Goal: Information Seeking & Learning: Learn about a topic

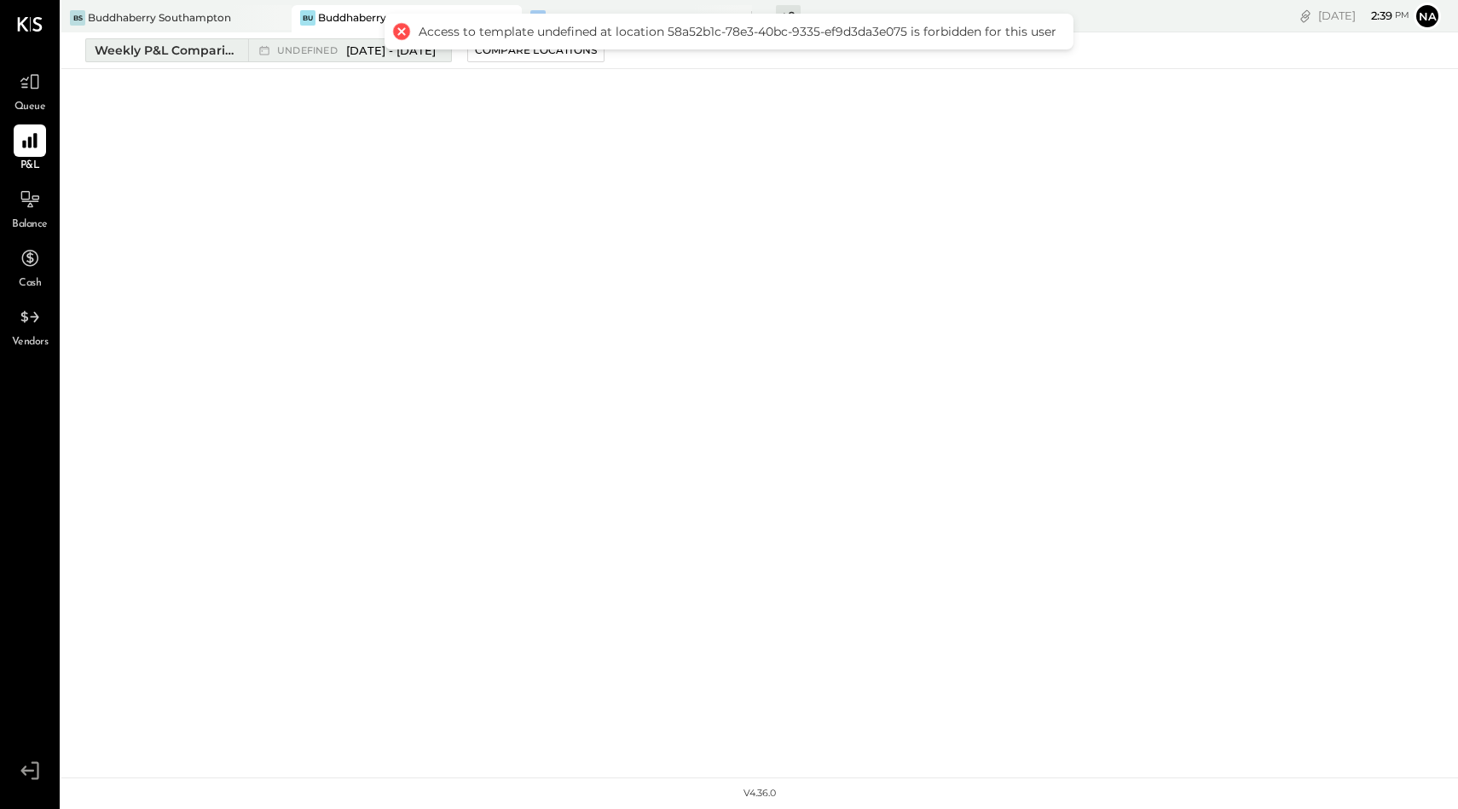
click at [159, 40] on button "Weekly P&L Comparison undefined [DATE] - [DATE]" at bounding box center [268, 50] width 367 height 24
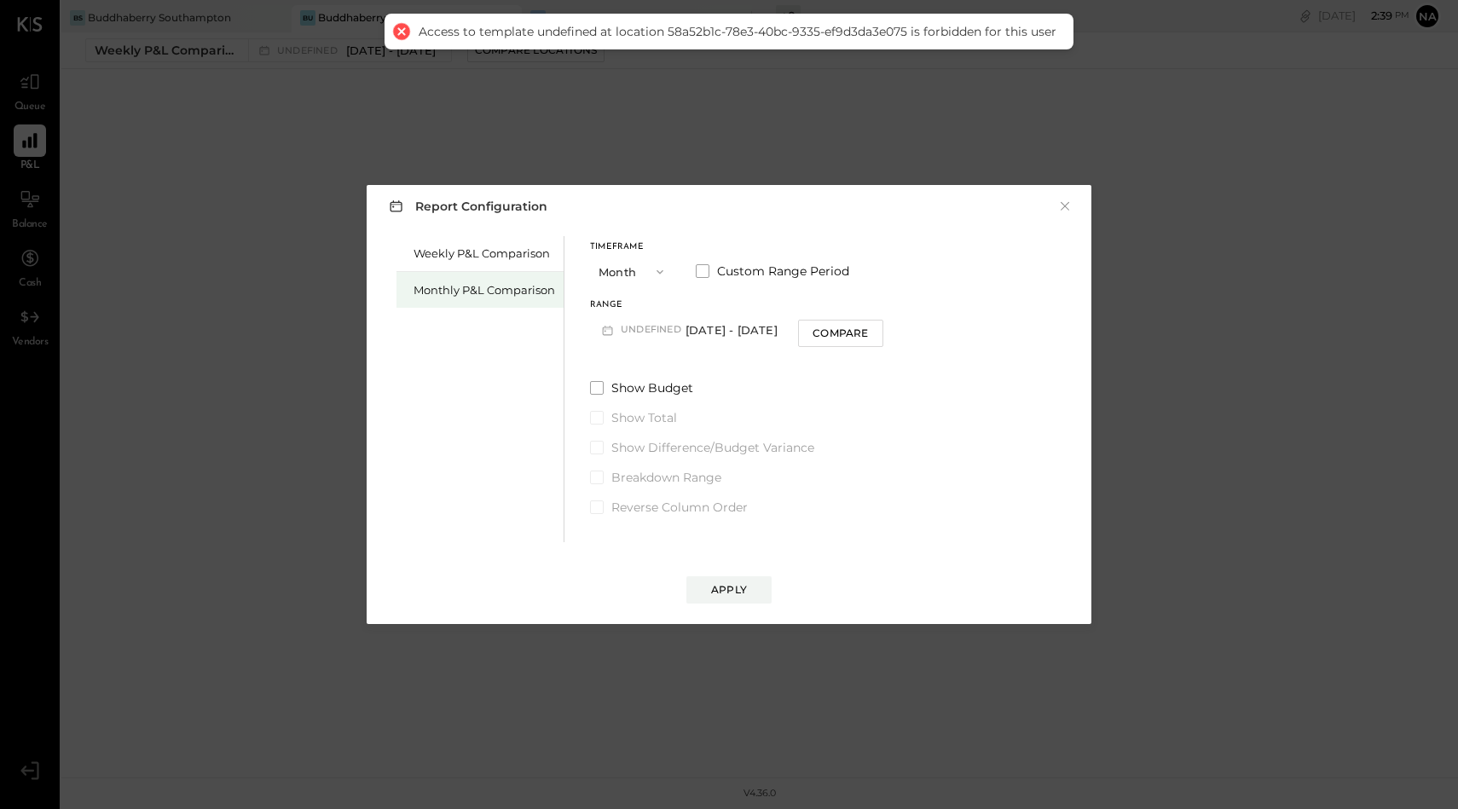
click at [503, 292] on div "Monthly P&L Comparison" at bounding box center [484, 290] width 142 height 16
click at [652, 256] on button "Month" at bounding box center [632, 272] width 85 height 32
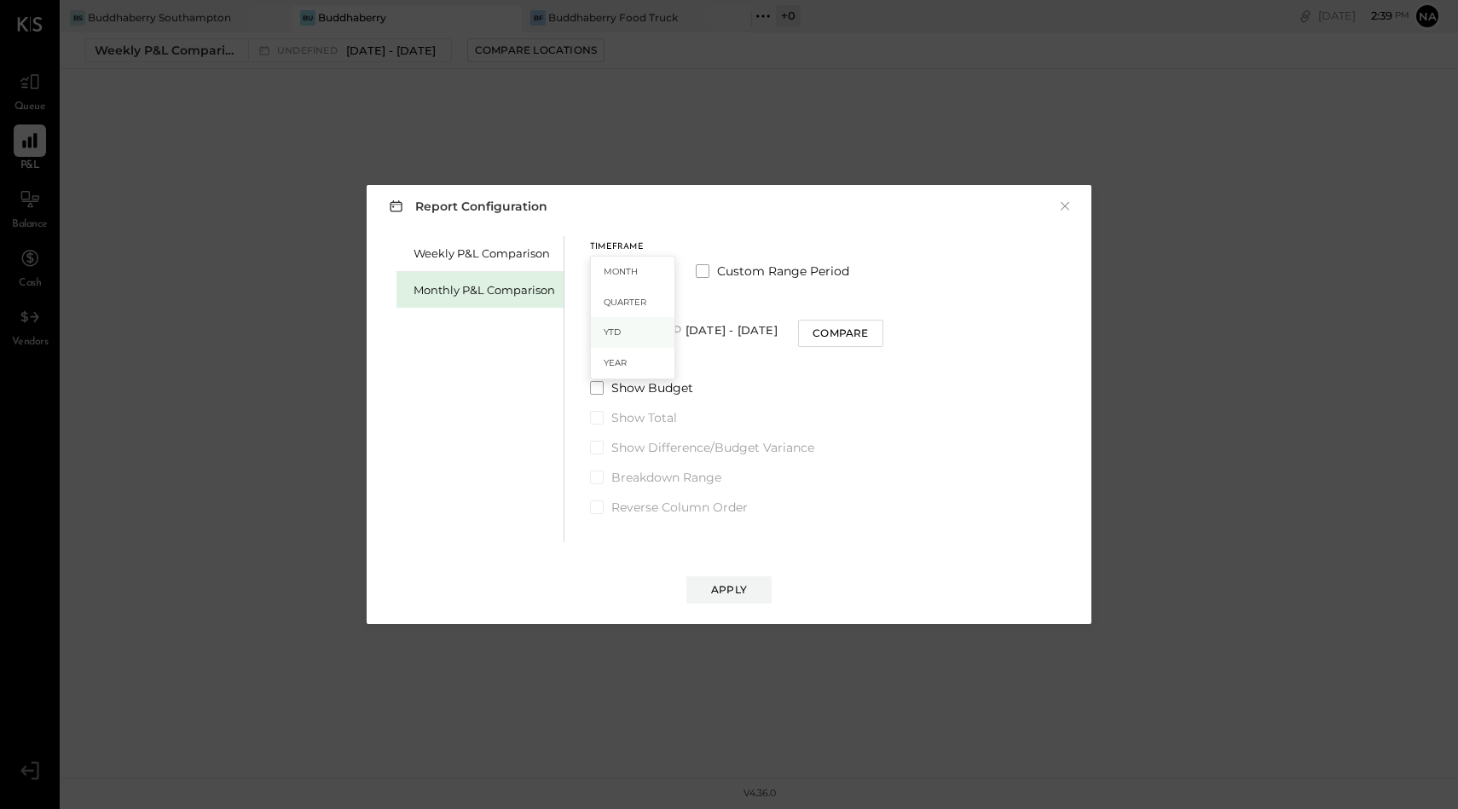
click at [622, 332] on div "YTD" at bounding box center [633, 332] width 84 height 31
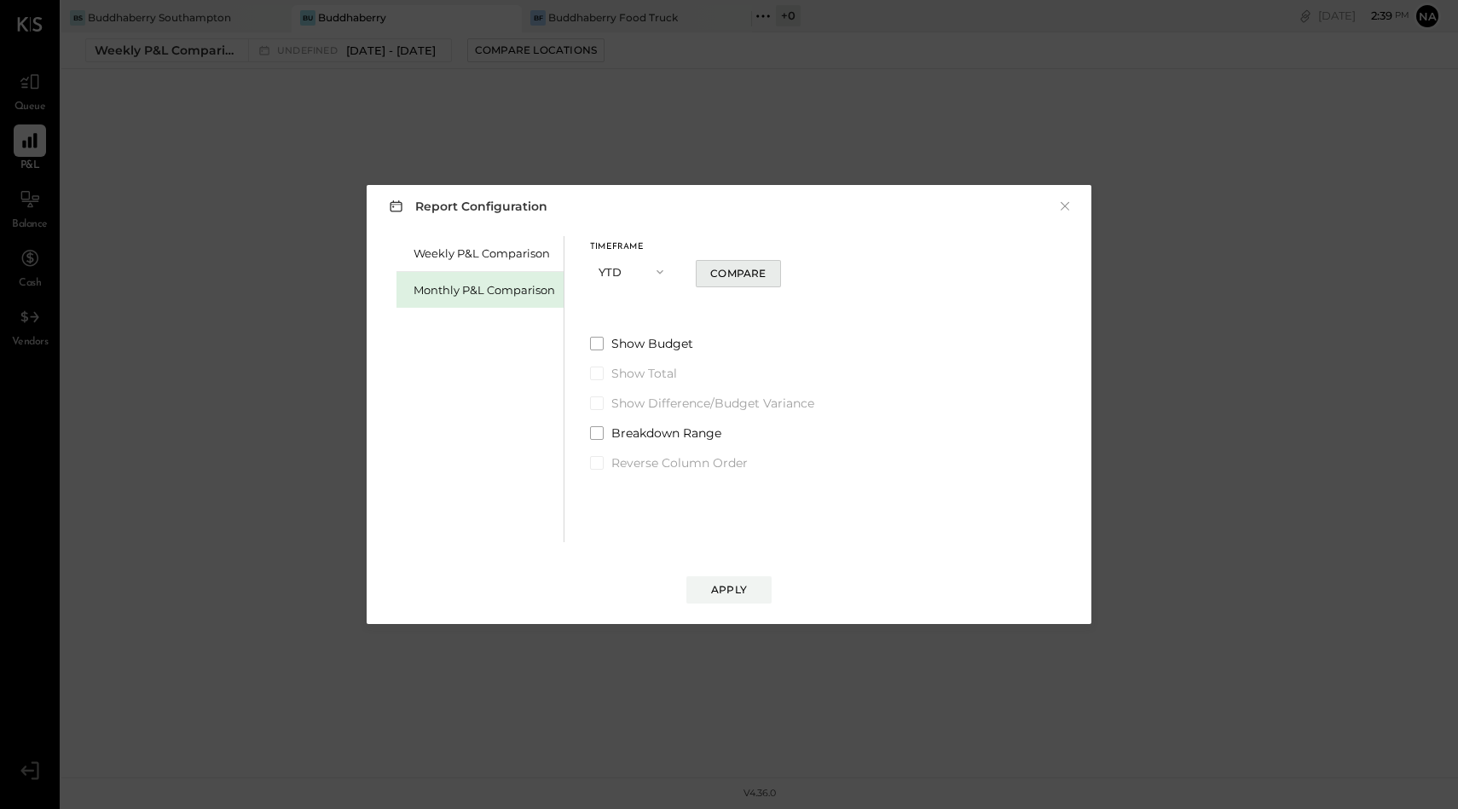
click at [748, 274] on div "Compare" at bounding box center [737, 273] width 55 height 14
click at [593, 349] on span at bounding box center [597, 344] width 14 height 14
click at [719, 590] on div "Apply" at bounding box center [729, 589] width 36 height 14
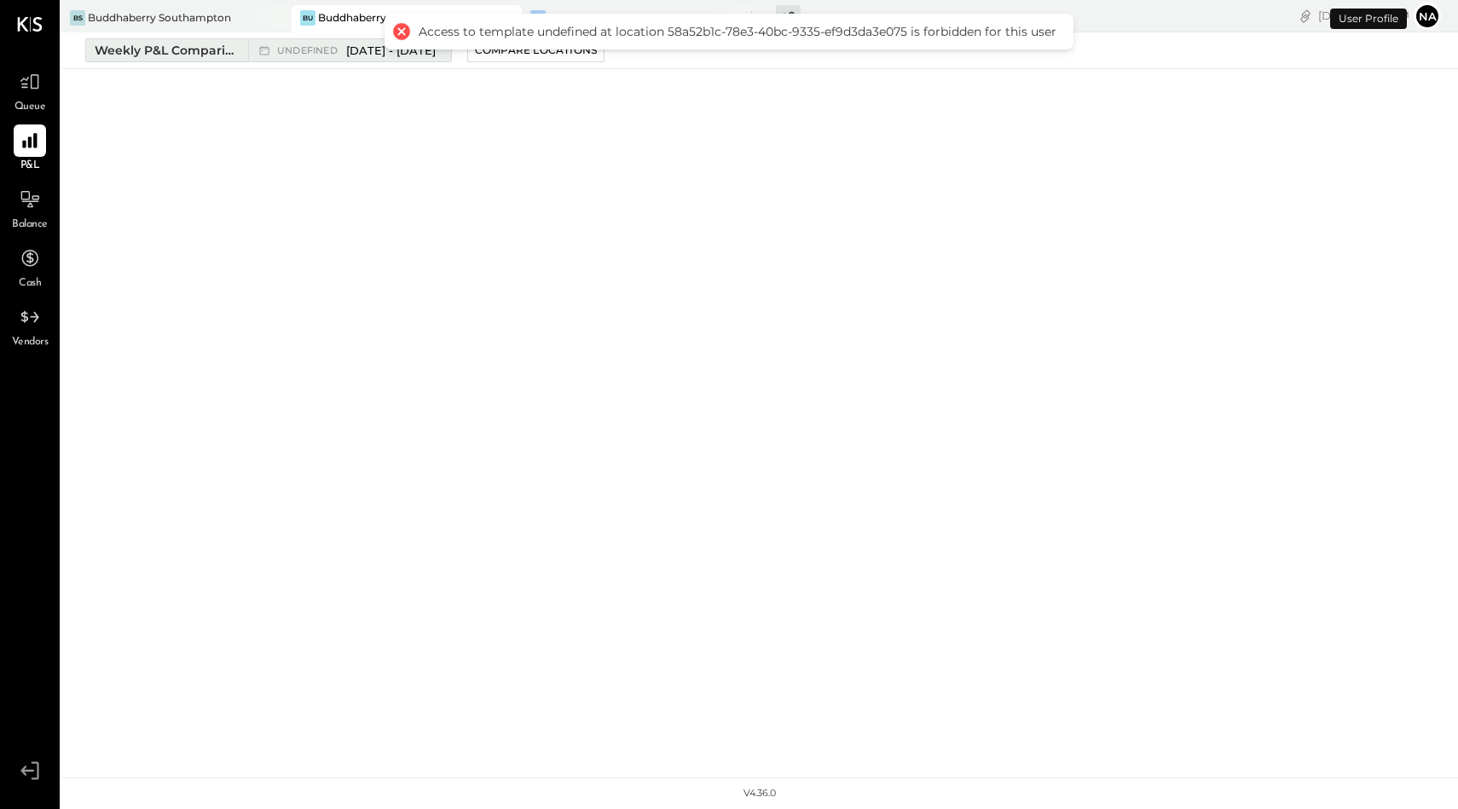
click at [180, 39] on button "Weekly P&L Comparison undefined [DATE] - [DATE]" at bounding box center [268, 50] width 367 height 24
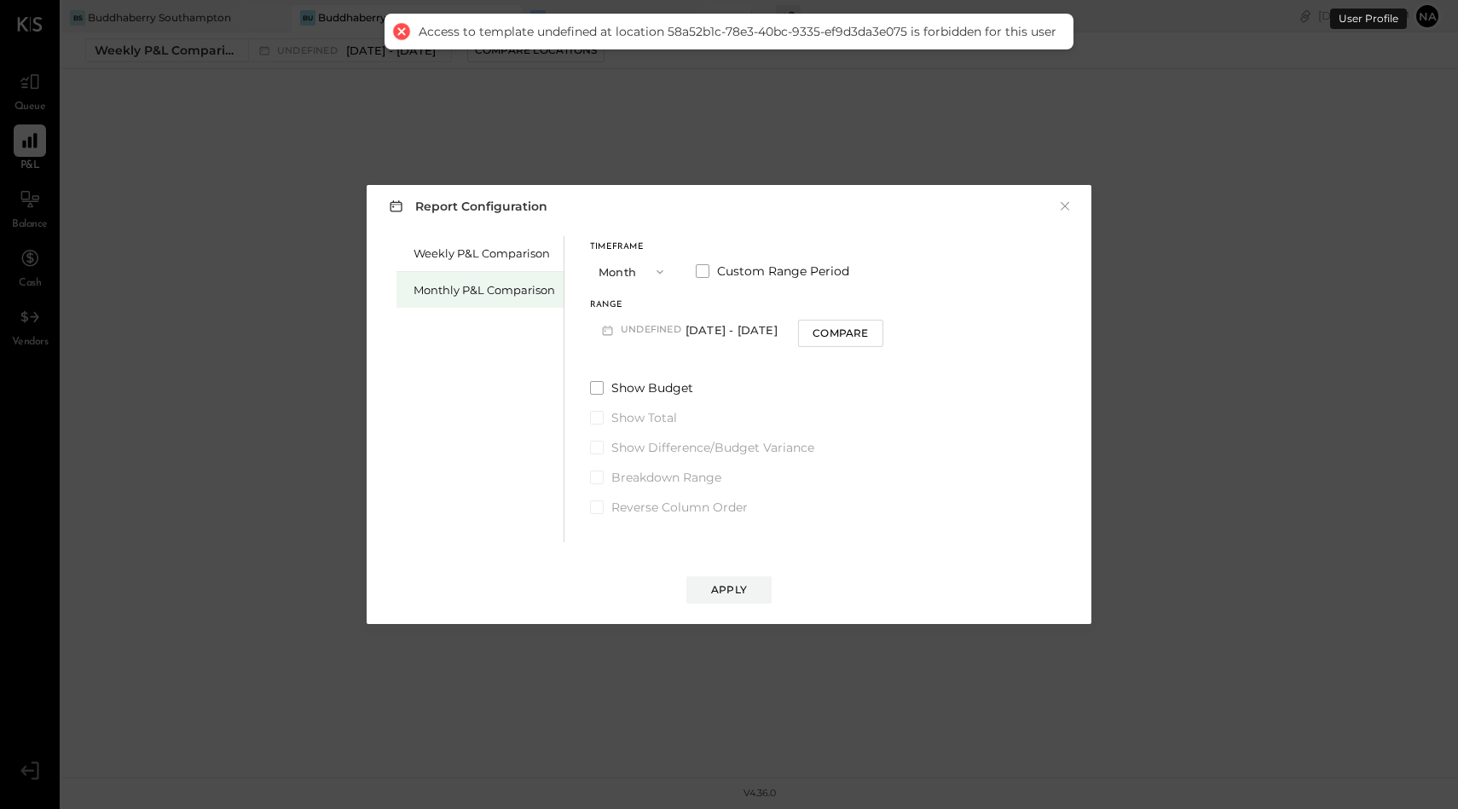
click at [514, 286] on div "Monthly P&L Comparison" at bounding box center [484, 290] width 142 height 16
click at [622, 272] on button "Month" at bounding box center [632, 272] width 85 height 32
click at [627, 333] on div "YTD" at bounding box center [633, 332] width 84 height 31
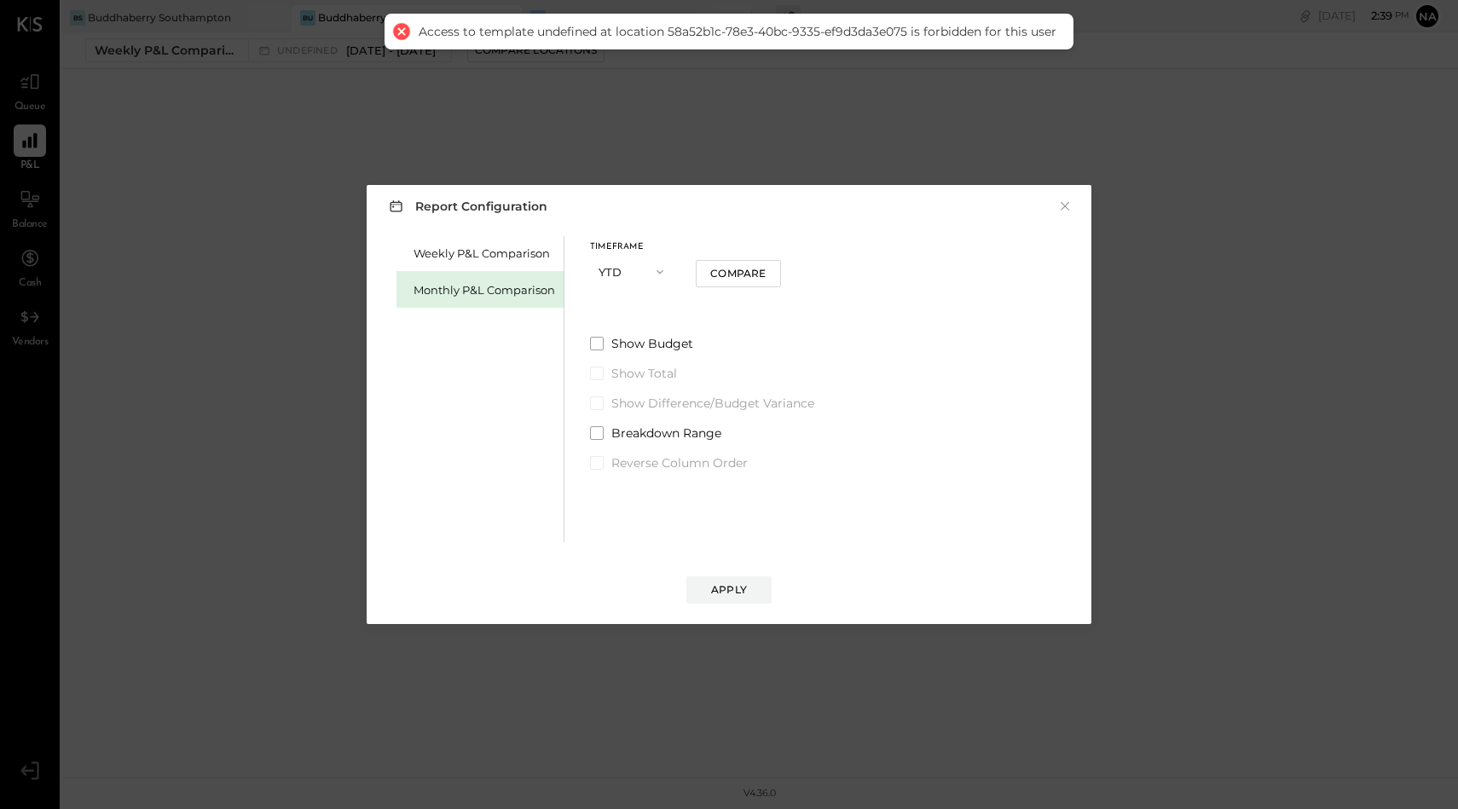
click at [582, 343] on div "Weekly P&L Comparison Monthly P&L Comparison Timeframe YTD Compare Show Budget …" at bounding box center [729, 387] width 690 height 310
click at [598, 343] on span at bounding box center [597, 344] width 14 height 14
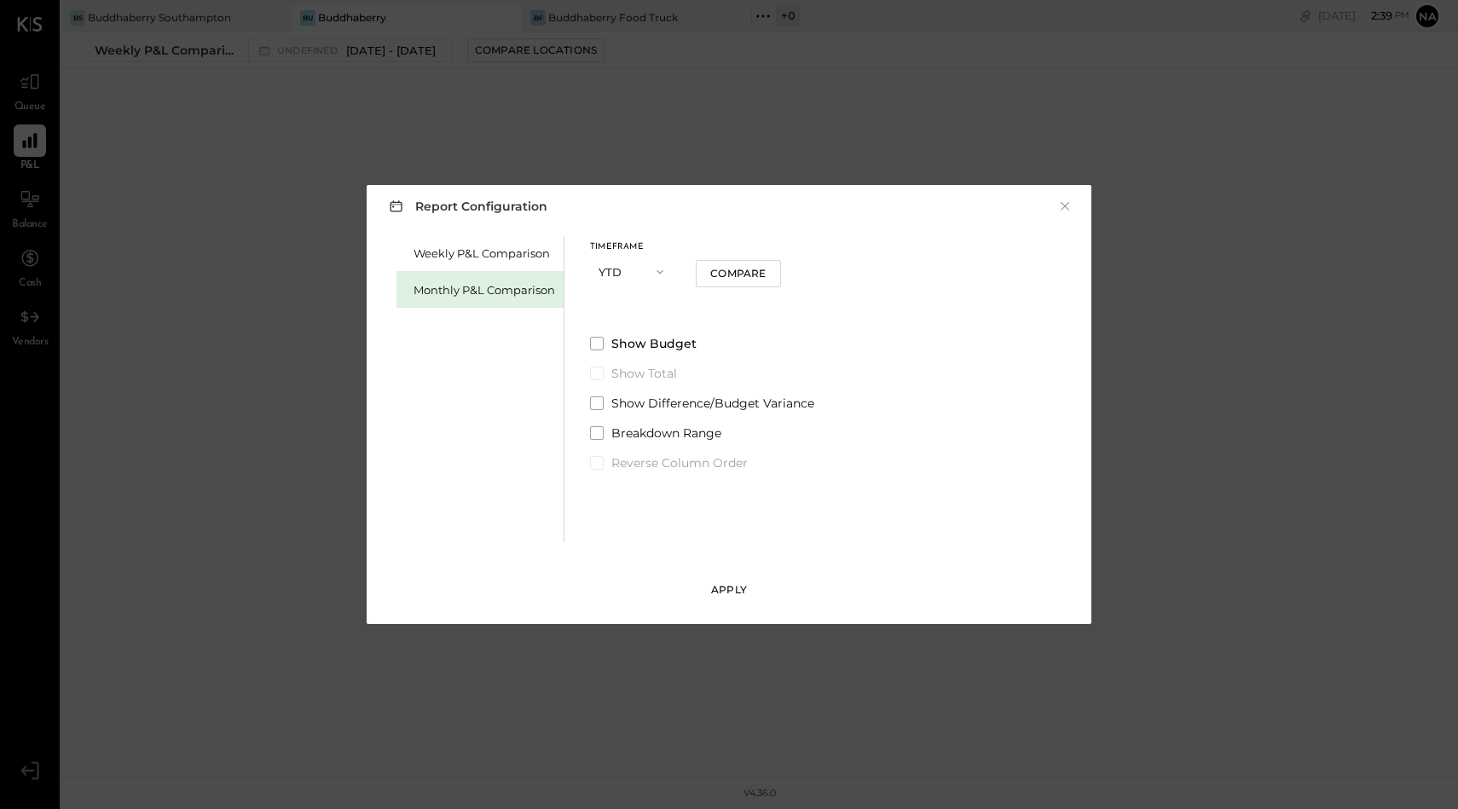
click at [723, 594] on div "Apply" at bounding box center [729, 589] width 36 height 14
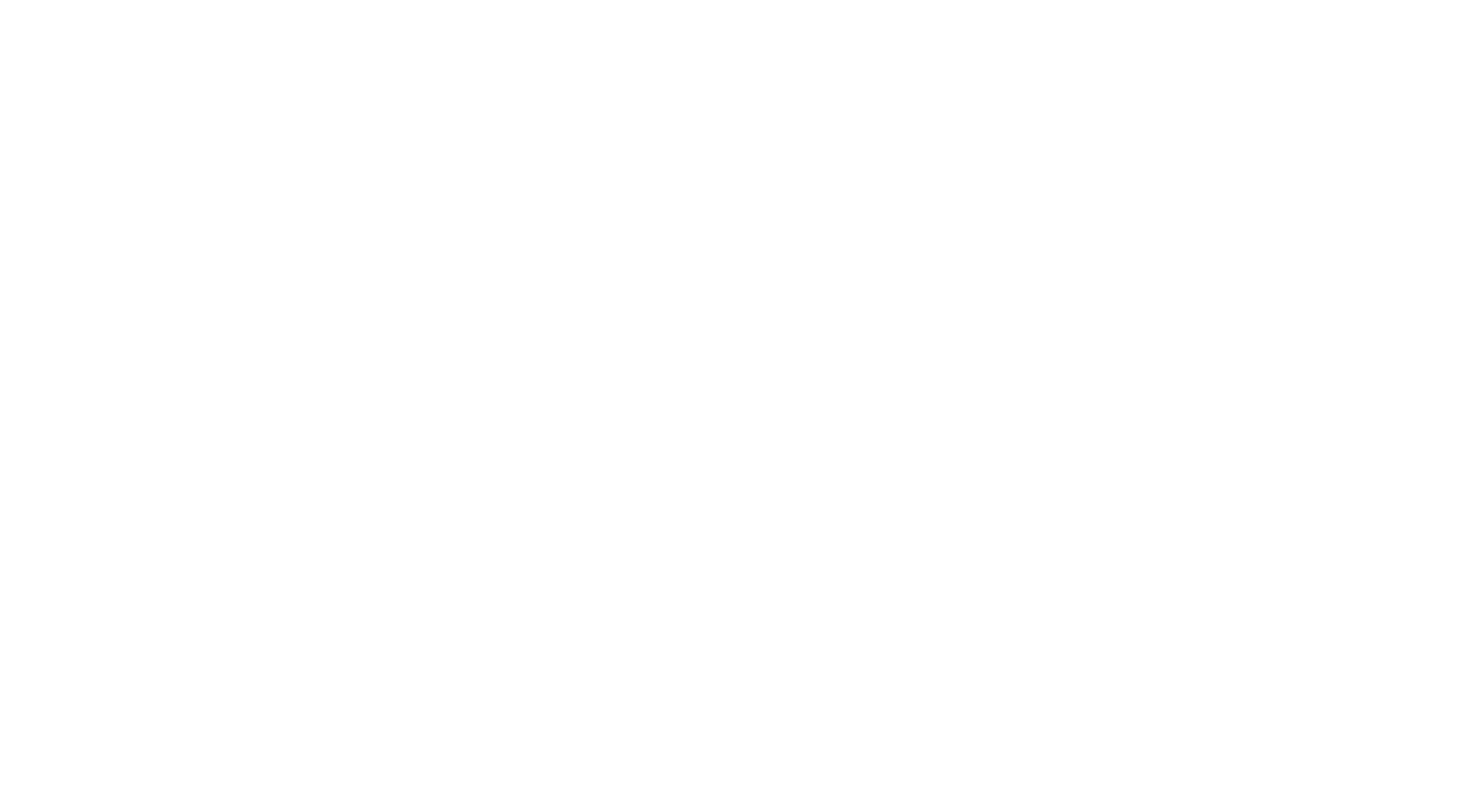
click at [784, 0] on html at bounding box center [729, 0] width 1458 height 0
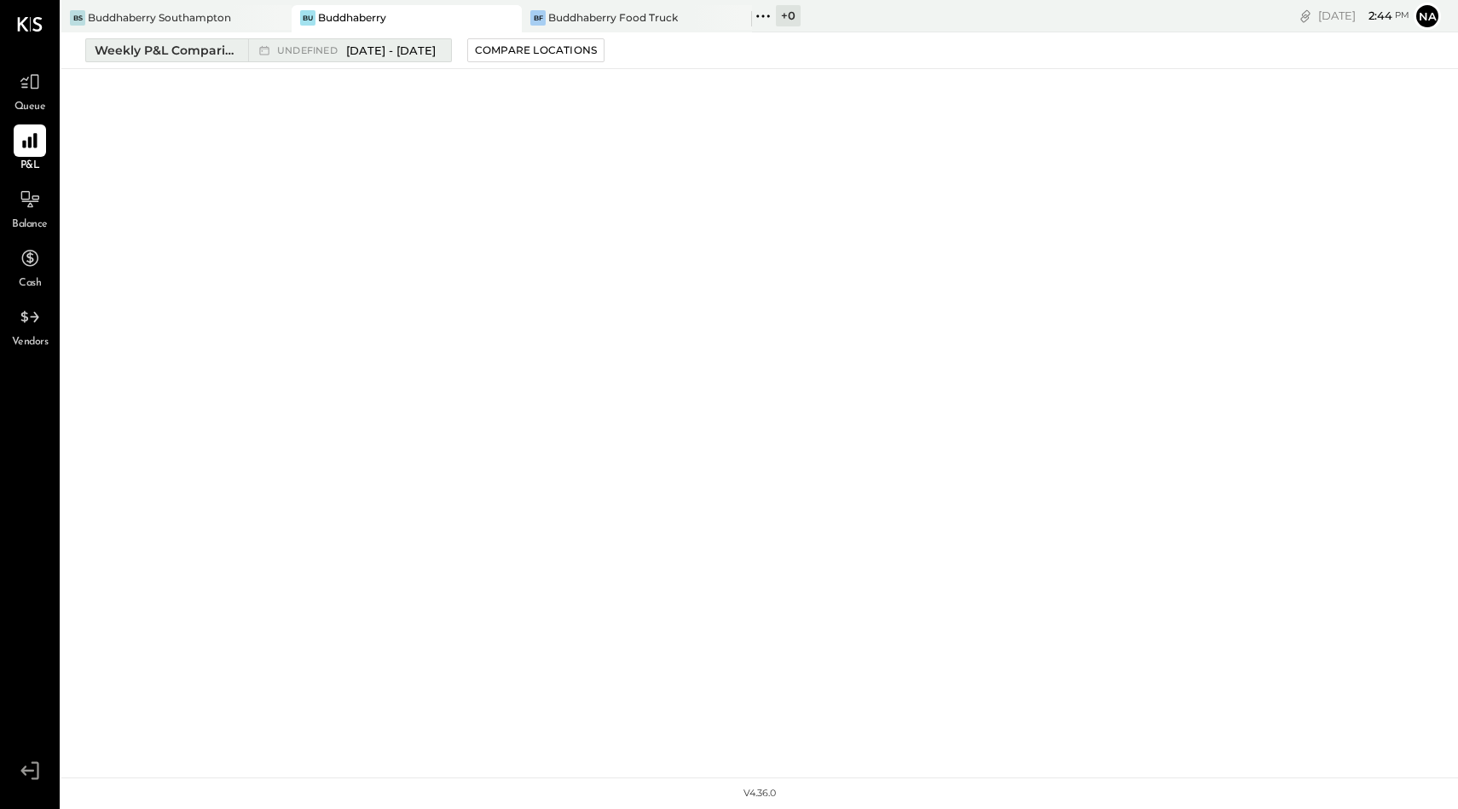
click at [213, 45] on div "Weekly P&L Comparison" at bounding box center [166, 50] width 143 height 17
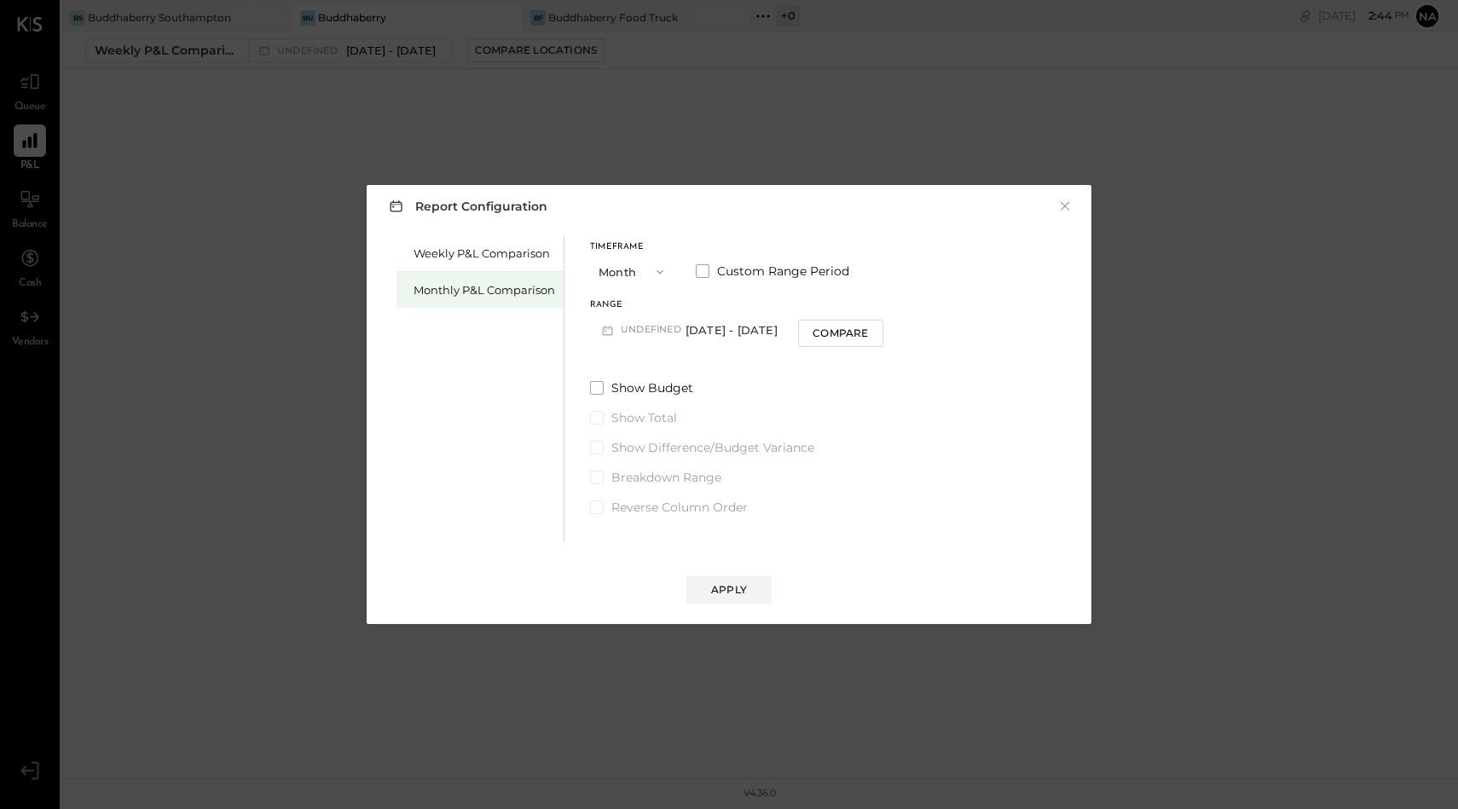
click at [426, 291] on div "Monthly P&L Comparison" at bounding box center [484, 290] width 142 height 16
click at [630, 268] on button "Month" at bounding box center [632, 272] width 85 height 32
click at [627, 363] on div "Year" at bounding box center [633, 363] width 84 height 31
click at [696, 264] on span at bounding box center [703, 271] width 14 height 14
click at [647, 336] on button "Jan 1, 2025" at bounding box center [640, 330] width 101 height 32
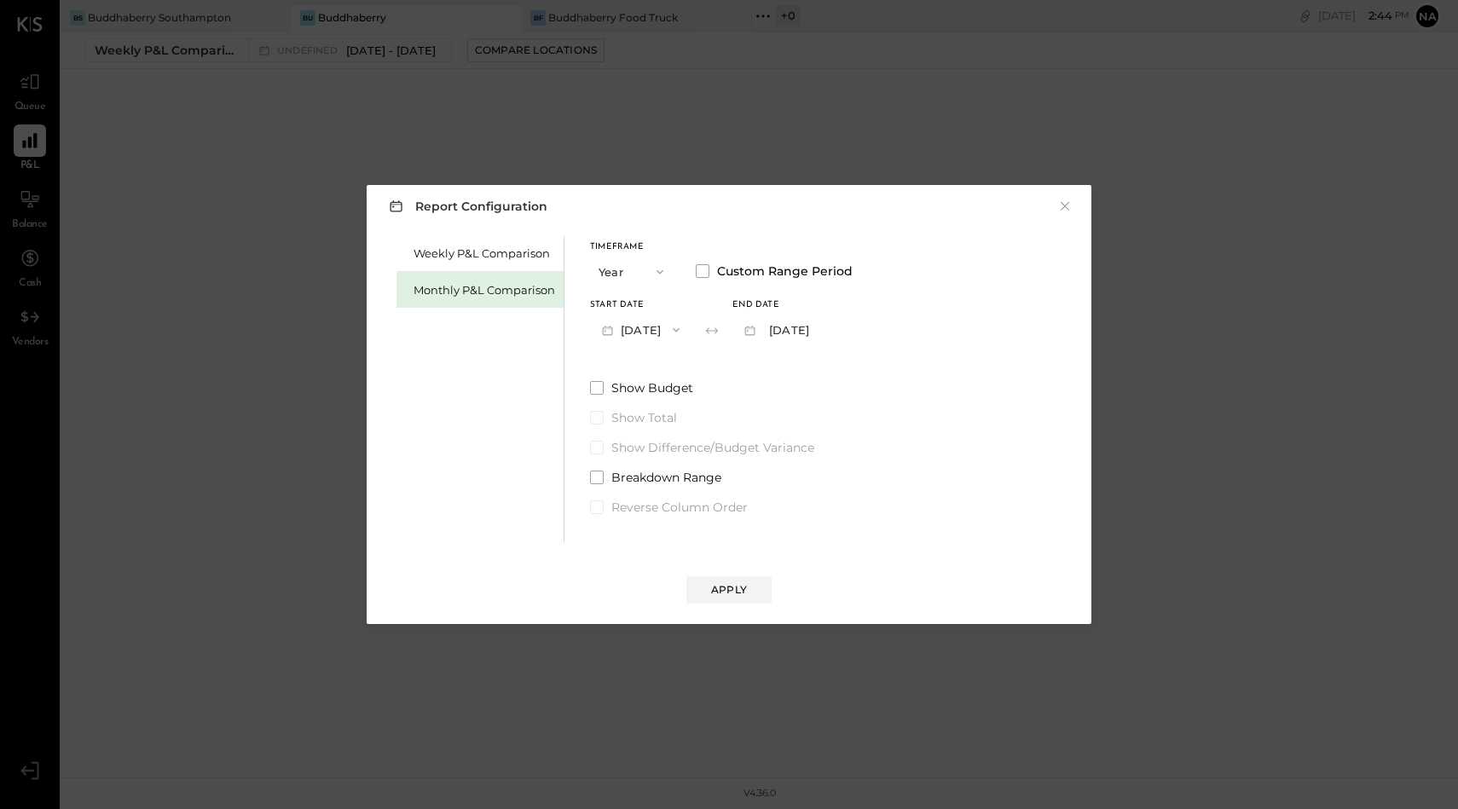
click at [842, 418] on label "Show Total" at bounding box center [721, 417] width 263 height 17
click at [649, 334] on button "Jan 1, 2025" at bounding box center [640, 330] width 101 height 32
click at [848, 377] on div "Timeframe Year Custom Range Period Start Date Jan 1, 2025 End date Dec 31, 2025…" at bounding box center [721, 376] width 263 height 280
click at [642, 270] on button "Year" at bounding box center [632, 272] width 85 height 32
click at [639, 325] on div "YTD" at bounding box center [633, 332] width 84 height 31
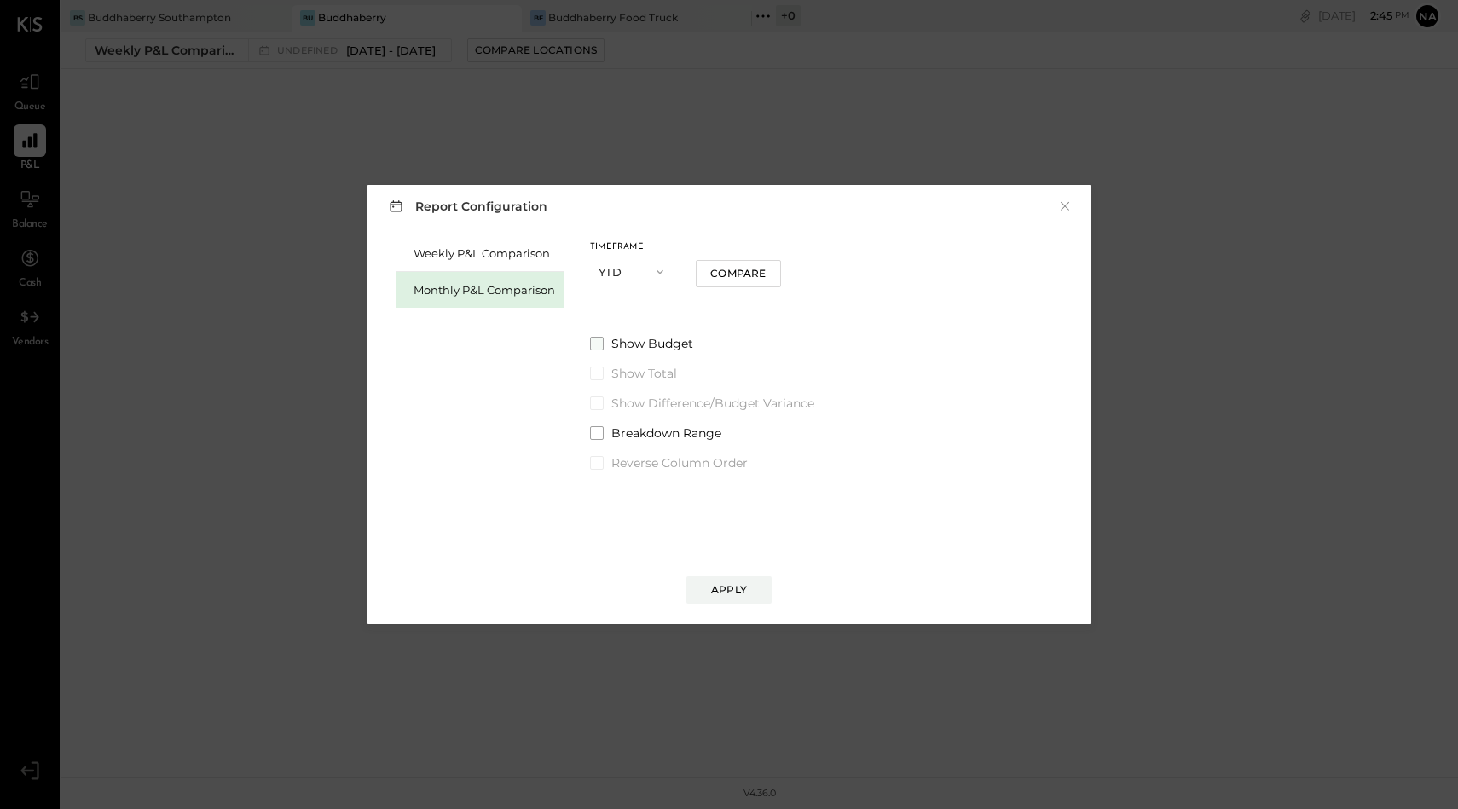
click at [601, 347] on span at bounding box center [597, 344] width 14 height 14
click at [710, 270] on div "Compare" at bounding box center [737, 273] width 55 height 14
click at [708, 591] on button "Apply" at bounding box center [728, 589] width 85 height 27
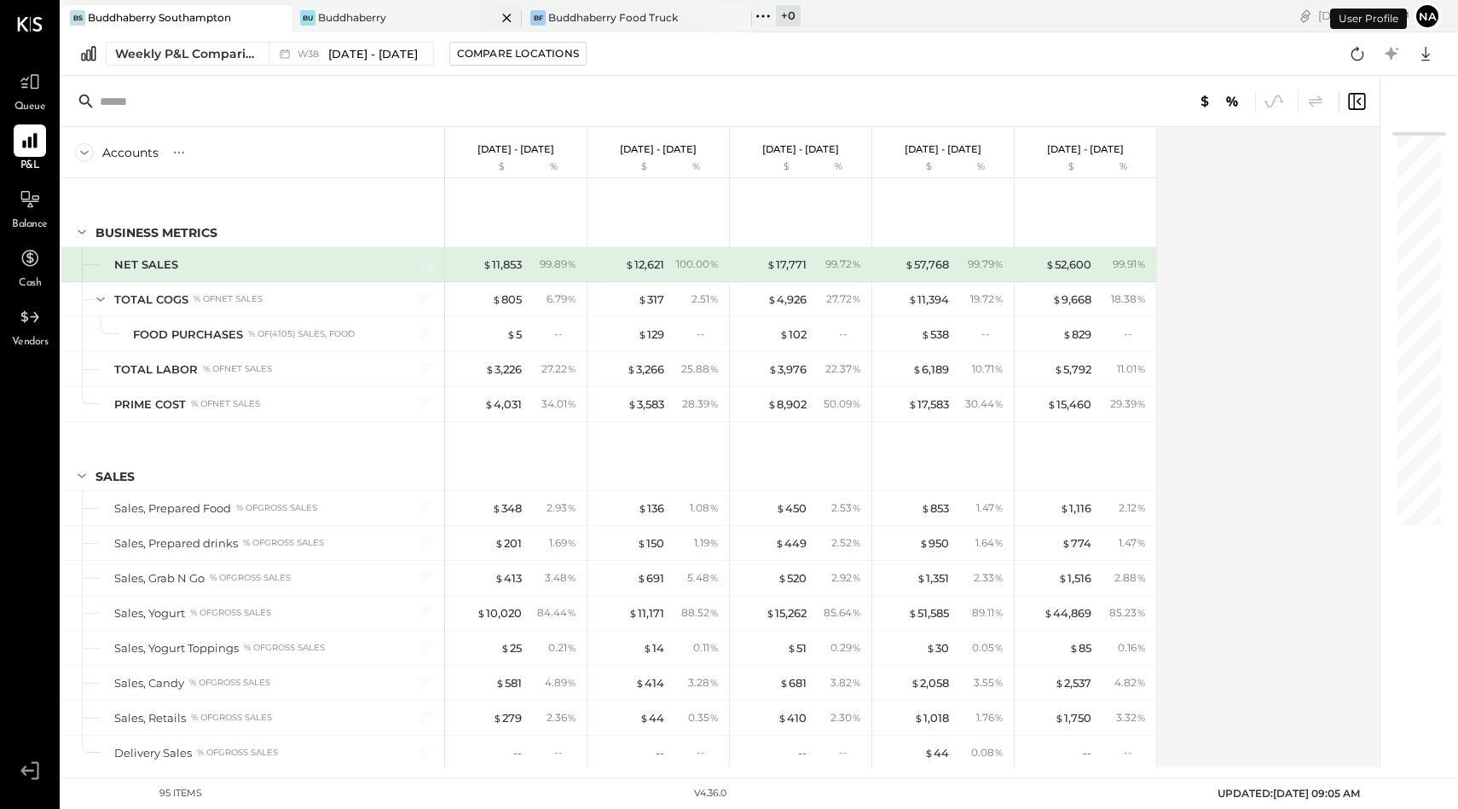
click at [342, 21] on div "Buddhaberry" at bounding box center [352, 17] width 68 height 14
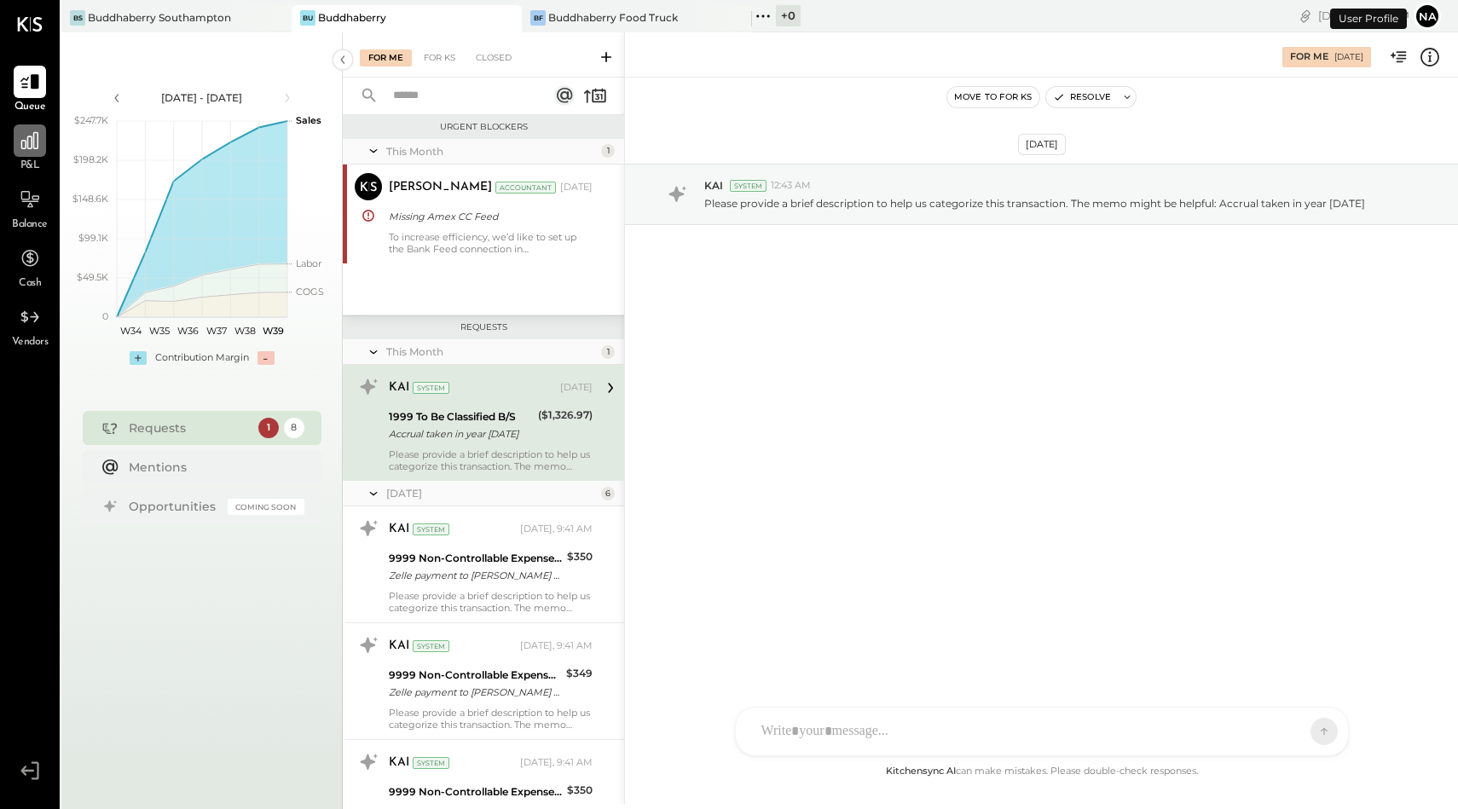
click at [33, 148] on icon at bounding box center [30, 141] width 22 height 22
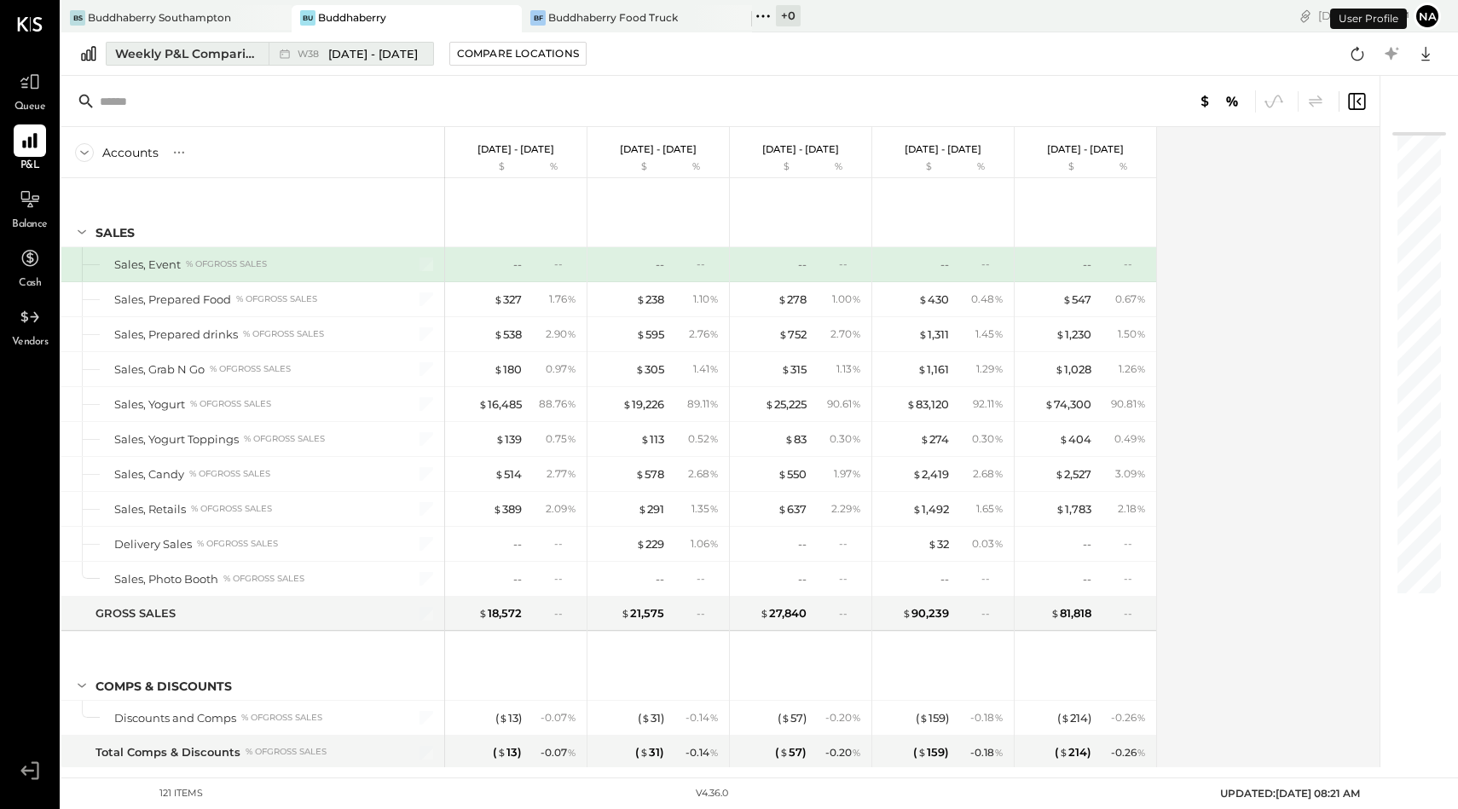
click at [198, 61] on div "Weekly P&L Comparison" at bounding box center [186, 53] width 143 height 17
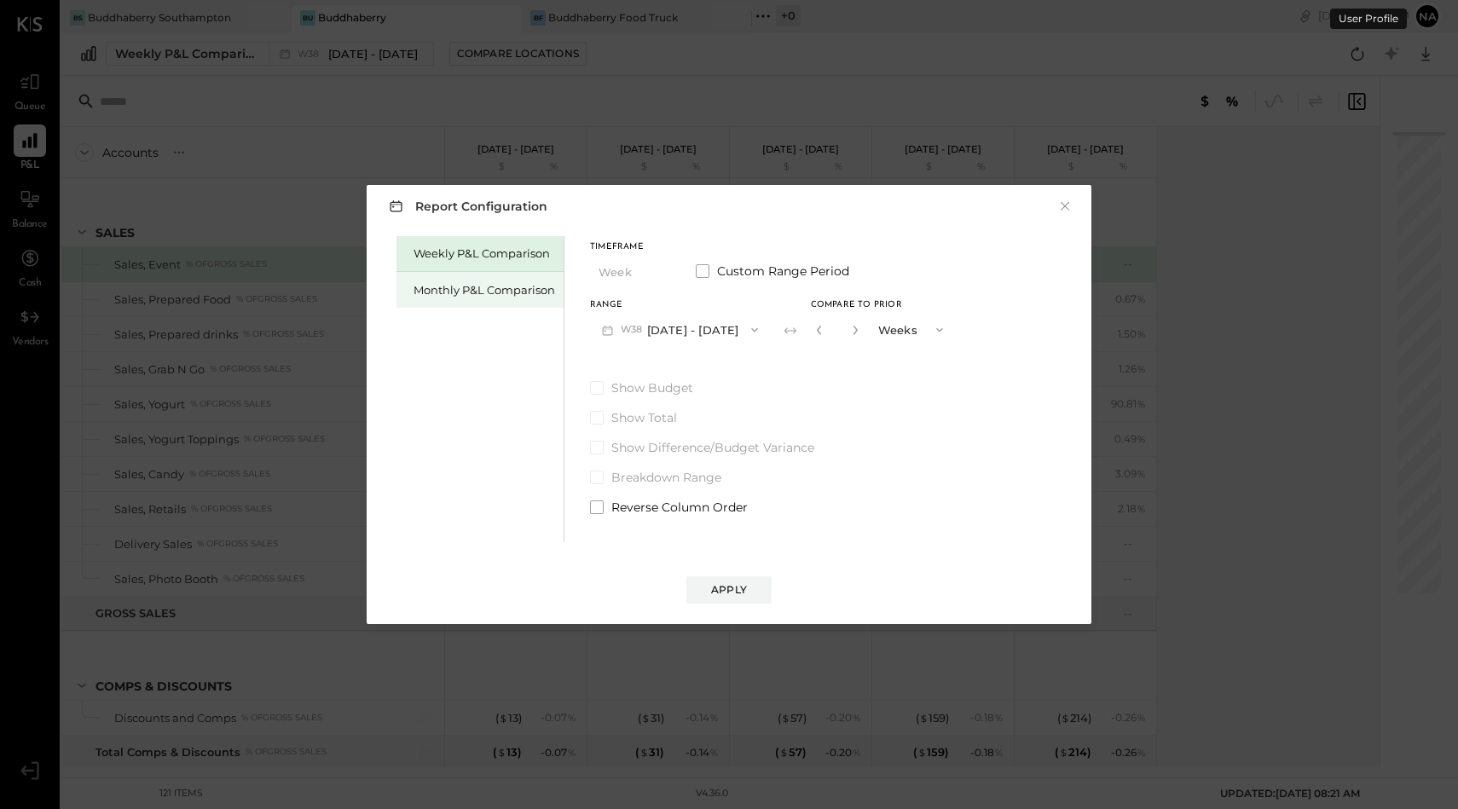
click at [459, 292] on div "Monthly P&L Comparison" at bounding box center [484, 290] width 142 height 16
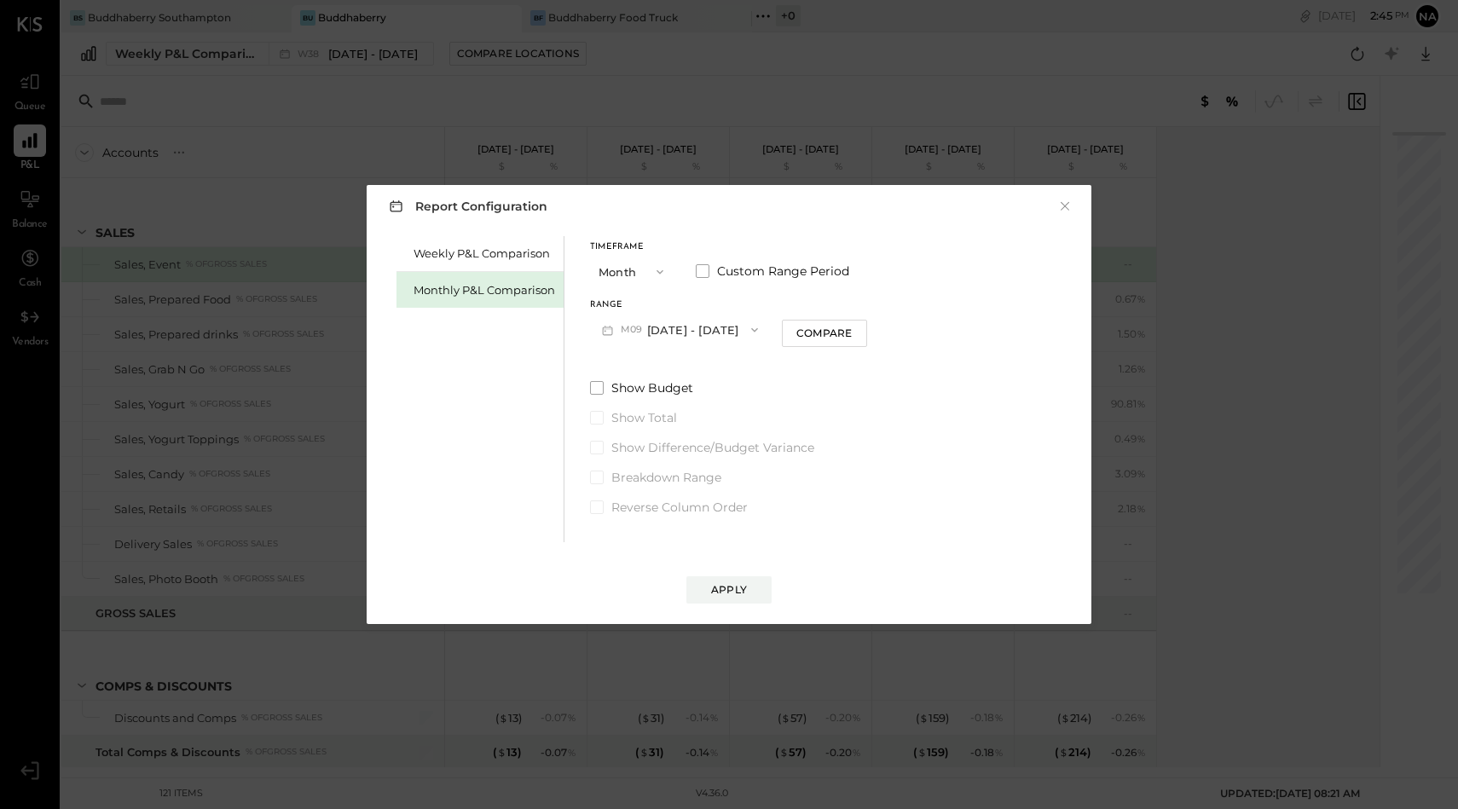
click at [627, 264] on button "Month" at bounding box center [632, 272] width 85 height 32
click at [627, 331] on div "YTD" at bounding box center [633, 332] width 84 height 31
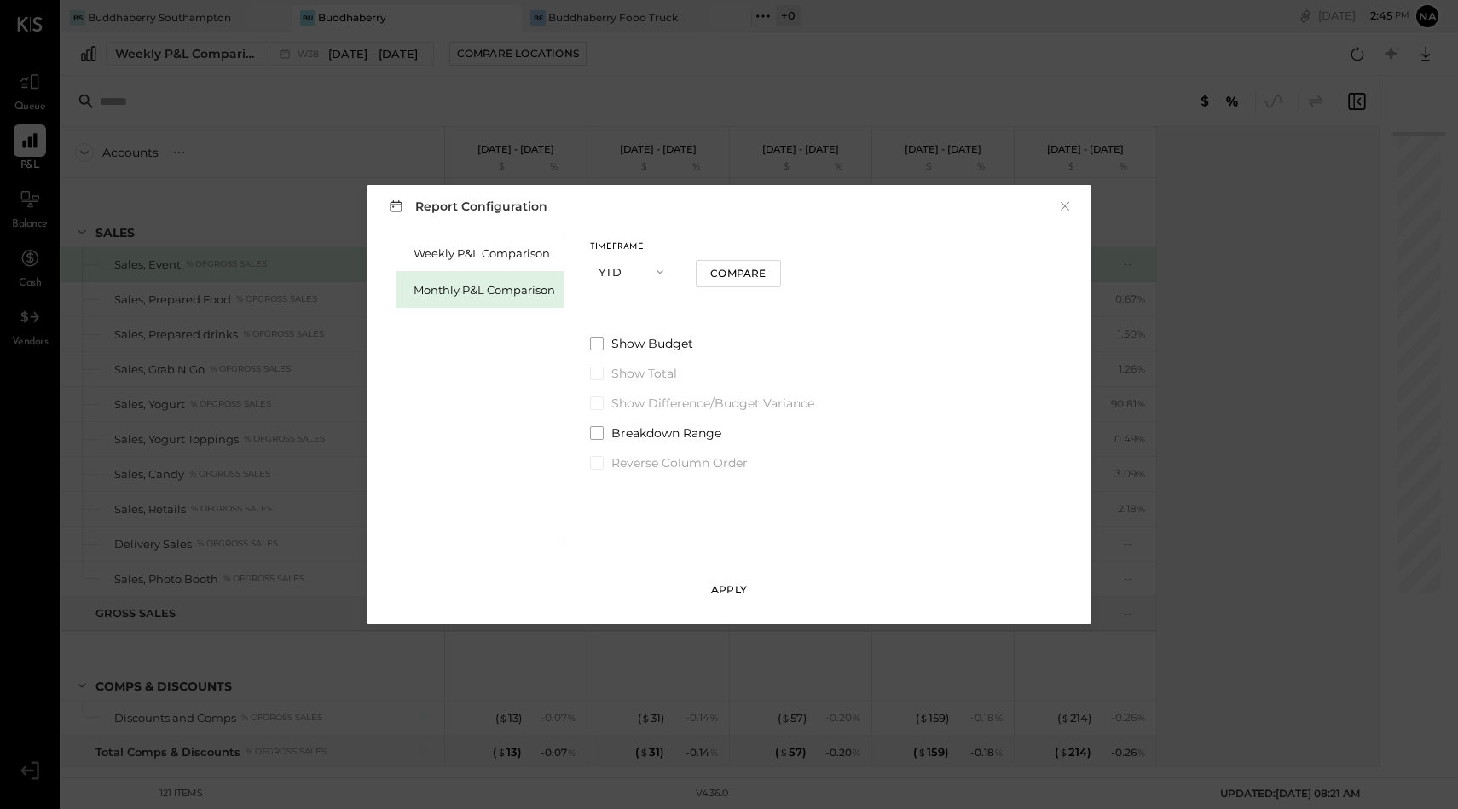
click at [709, 590] on button "Apply" at bounding box center [728, 589] width 85 height 27
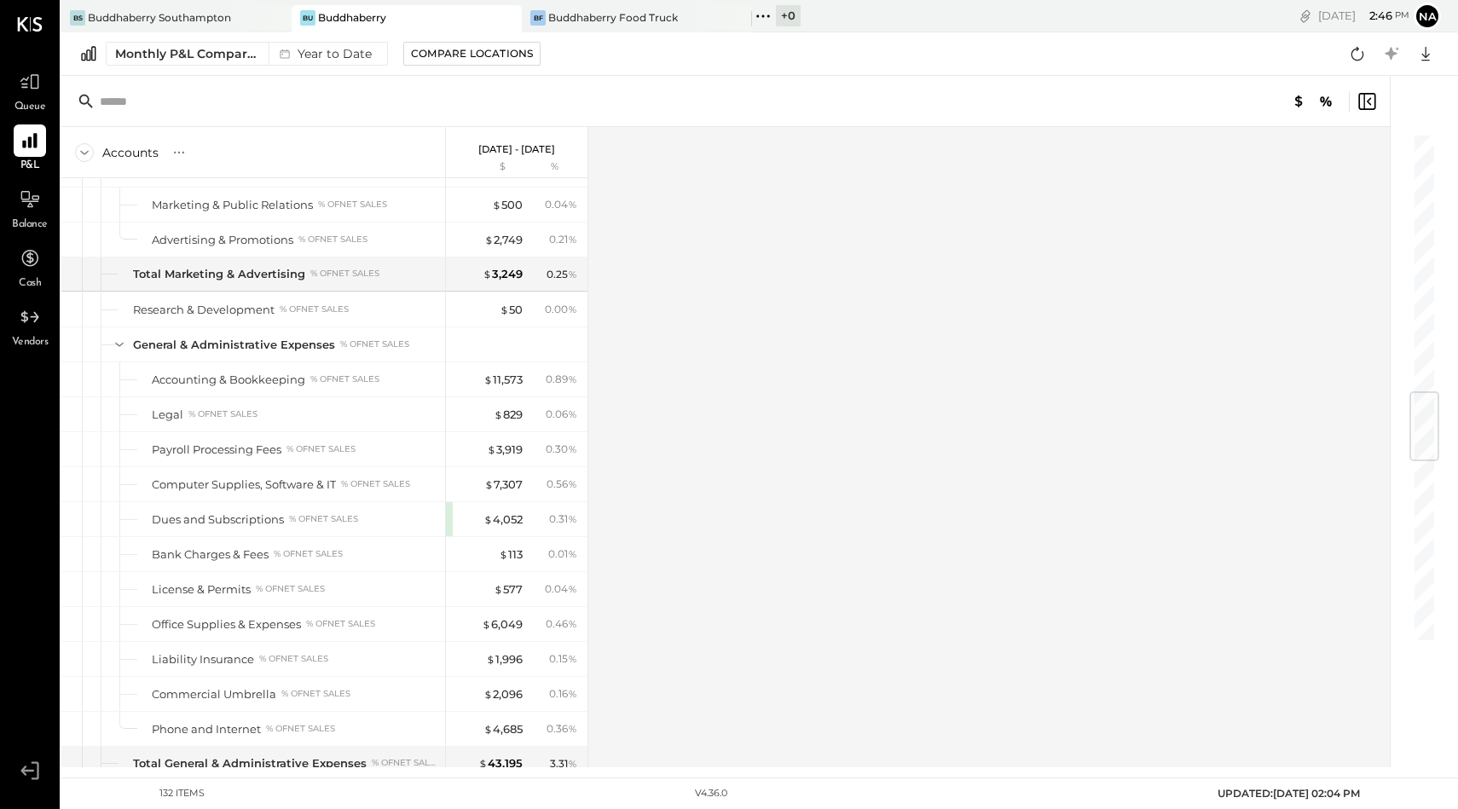
scroll to position [2186, 0]
click at [215, 17] on div "Buddhaberry Southampton" at bounding box center [159, 17] width 143 height 14
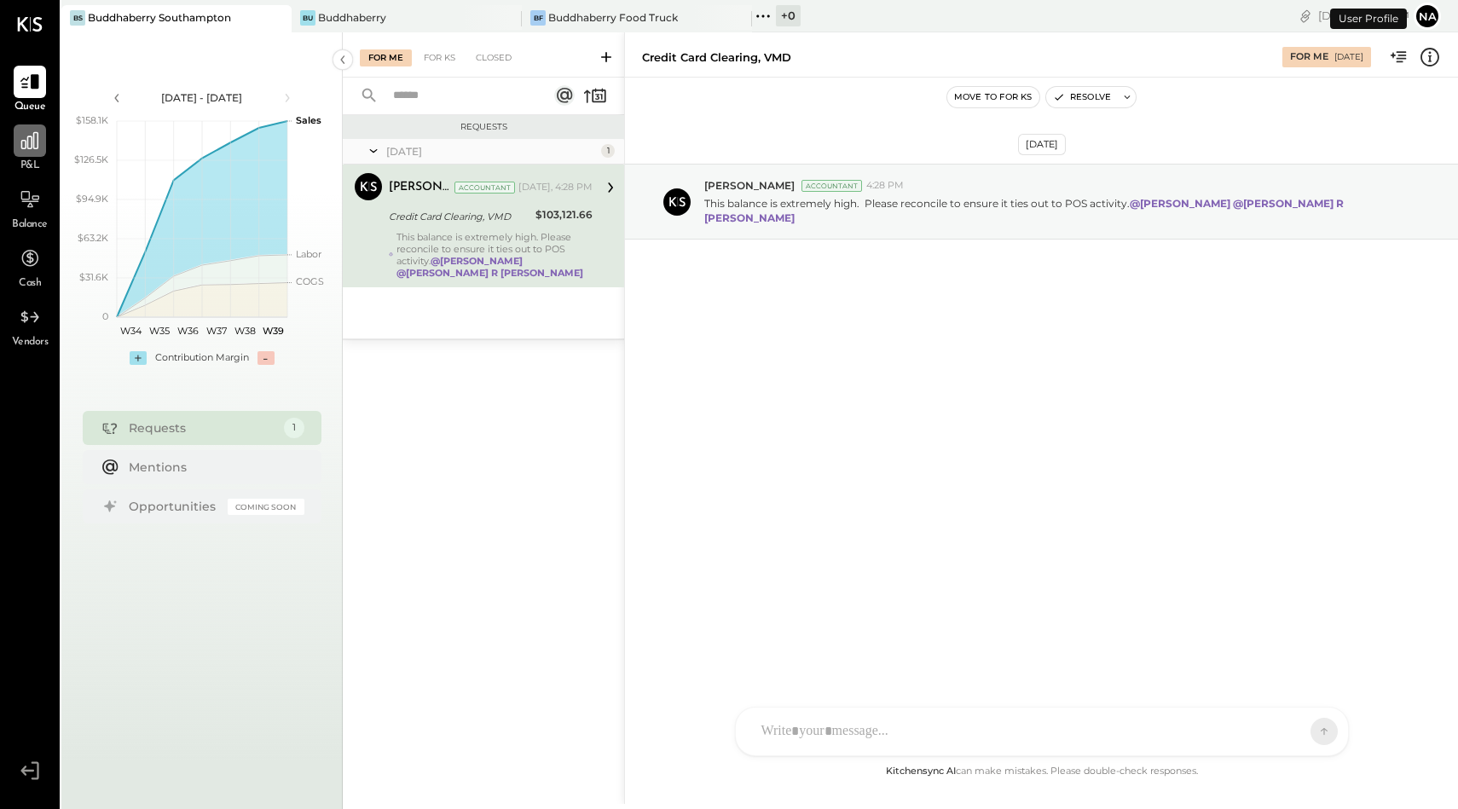
click at [41, 146] on div at bounding box center [30, 140] width 32 height 32
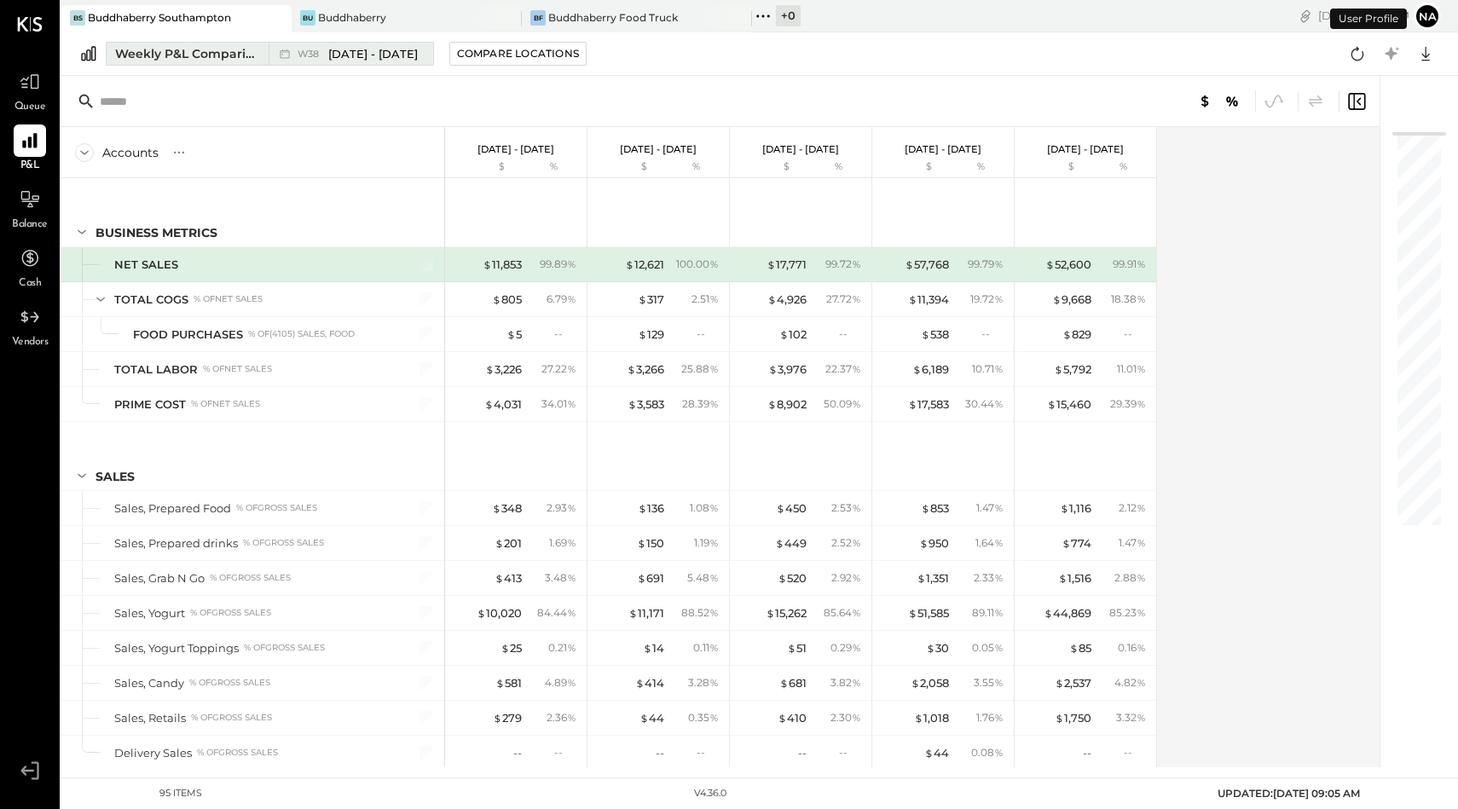
click at [185, 42] on button "Weekly P&L Comparison W38 [DATE] - [DATE]" at bounding box center [270, 54] width 328 height 24
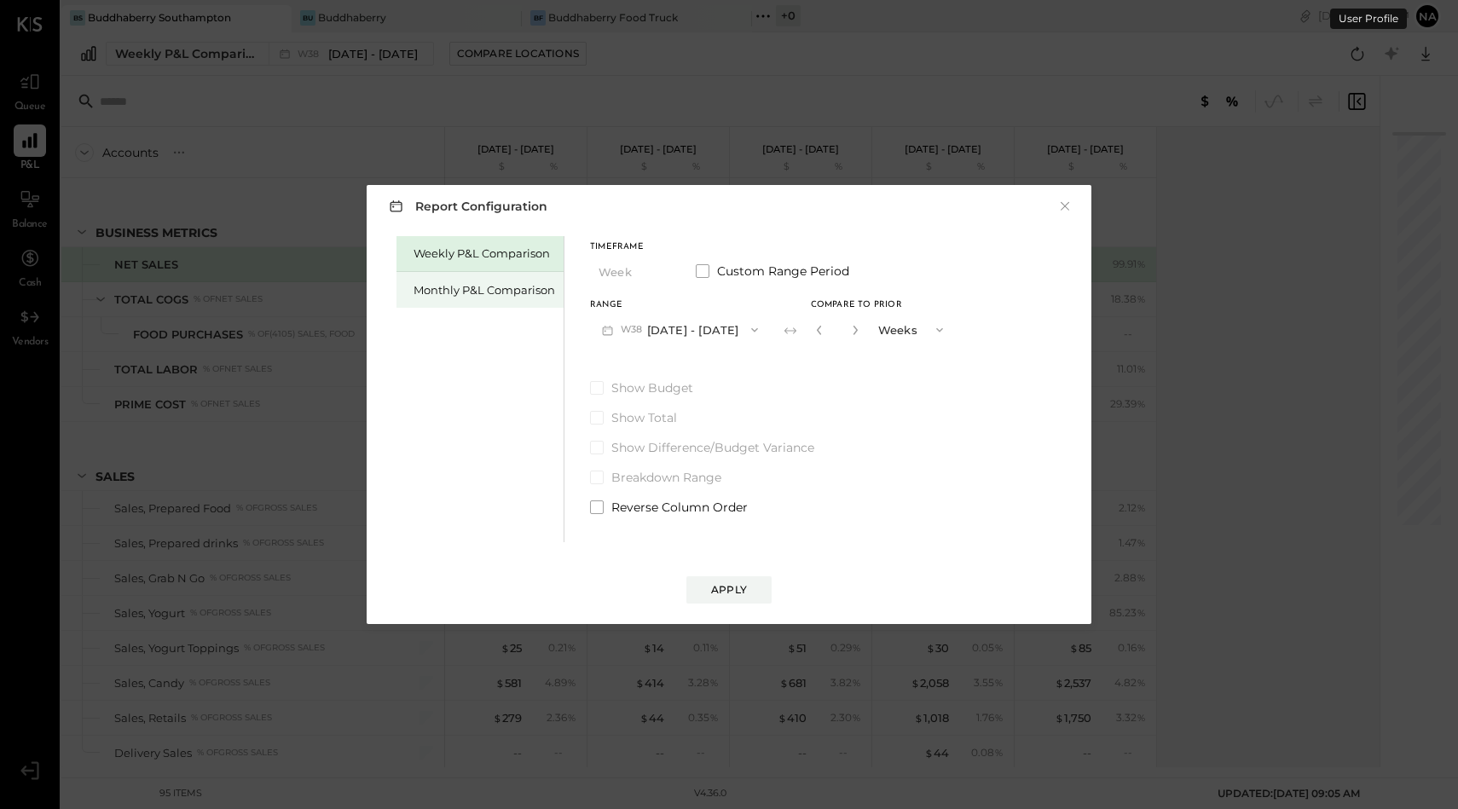
click at [405, 283] on div "Monthly P&L Comparison" at bounding box center [479, 290] width 167 height 36
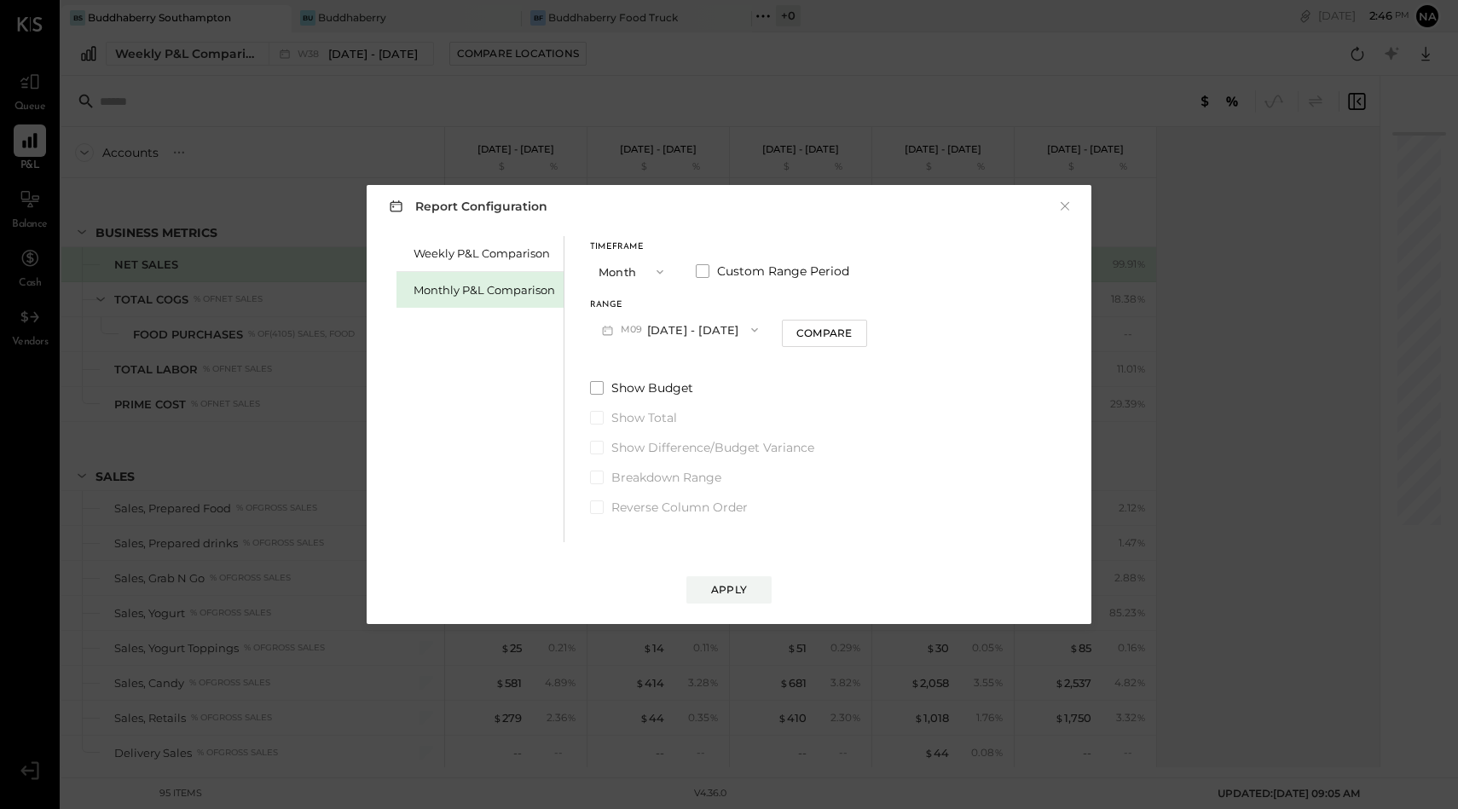
click at [618, 272] on button "Month" at bounding box center [632, 272] width 85 height 32
click at [632, 335] on div "YTD" at bounding box center [633, 332] width 84 height 31
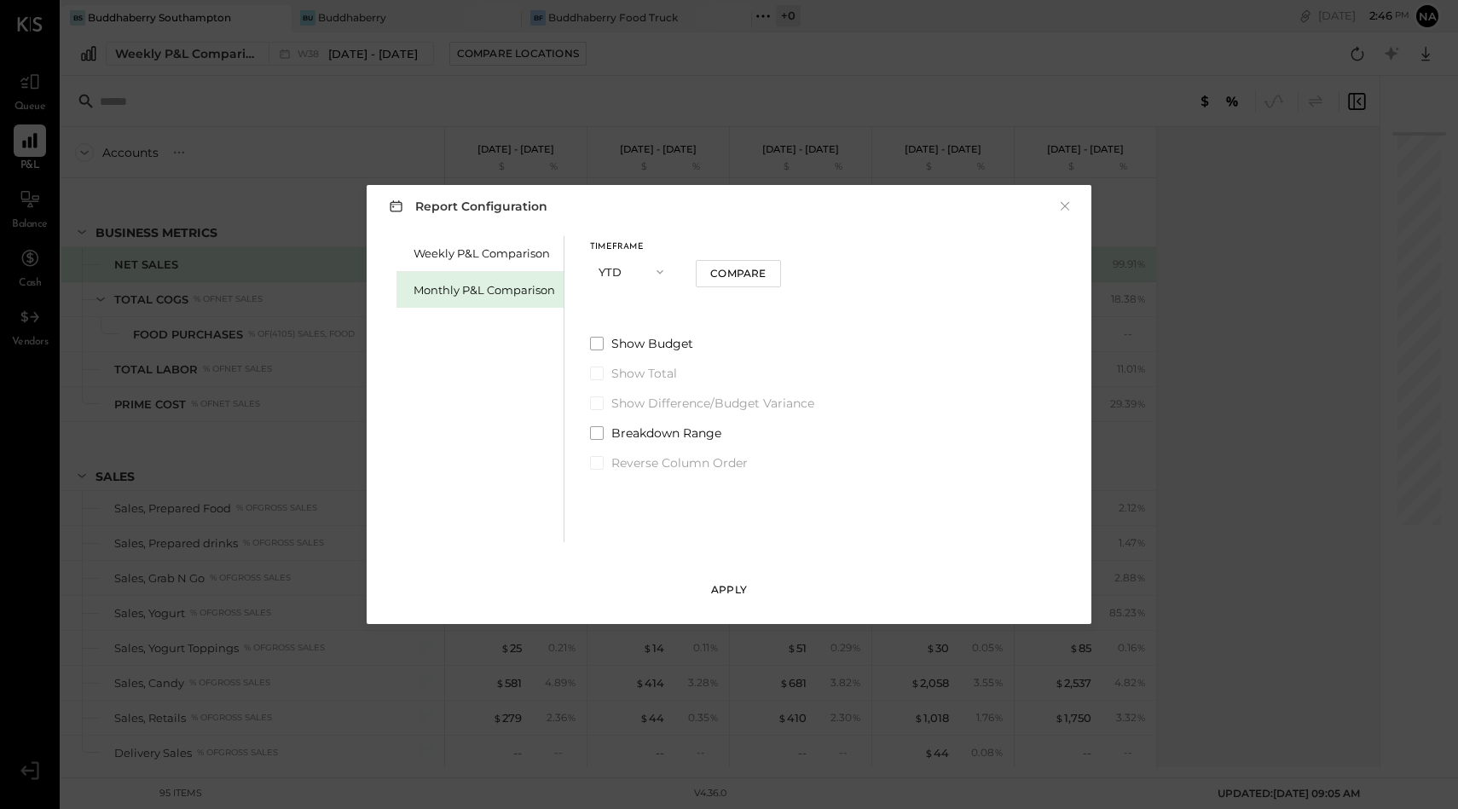
click at [726, 591] on div "Apply" at bounding box center [729, 589] width 36 height 14
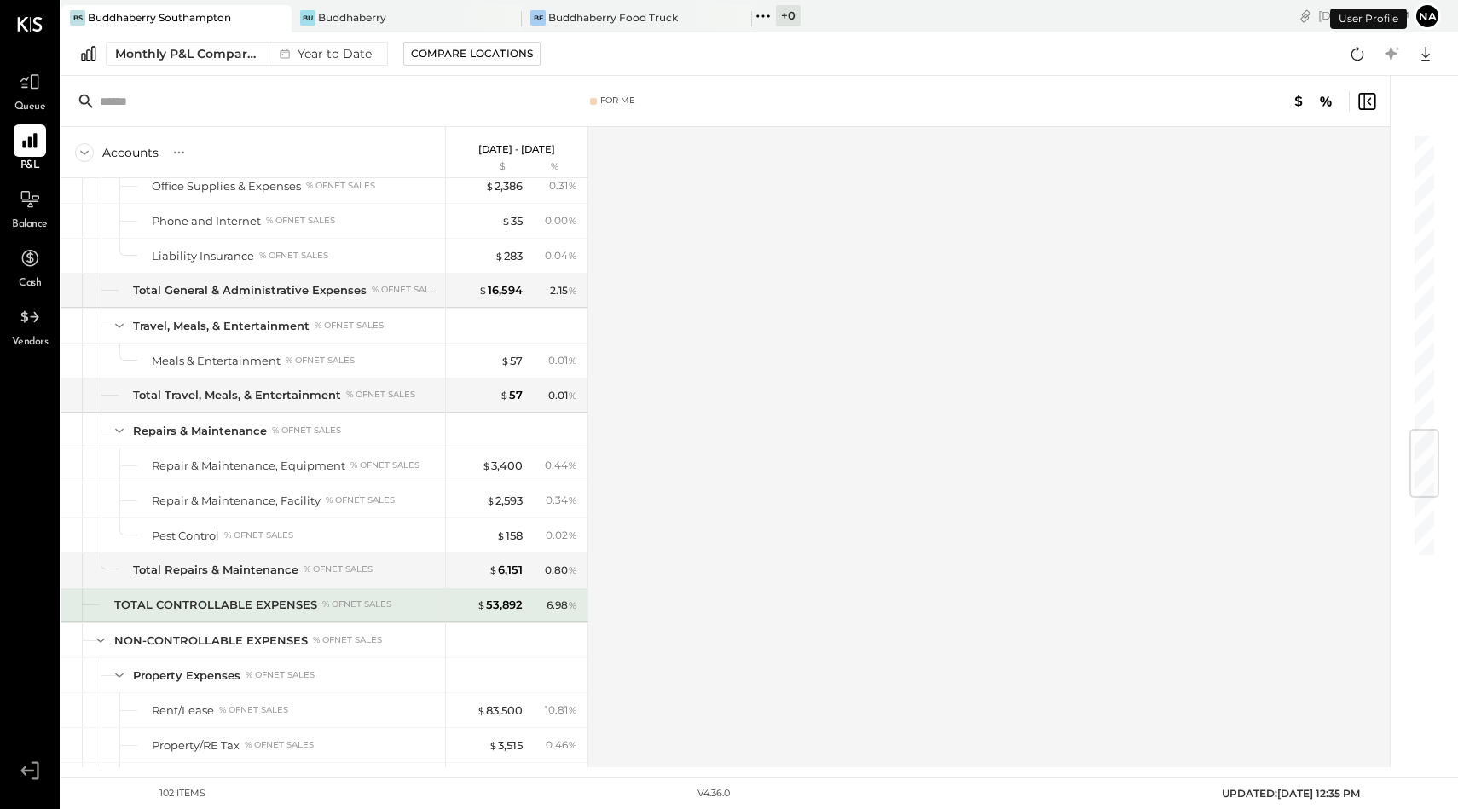
scroll to position [3012, 0]
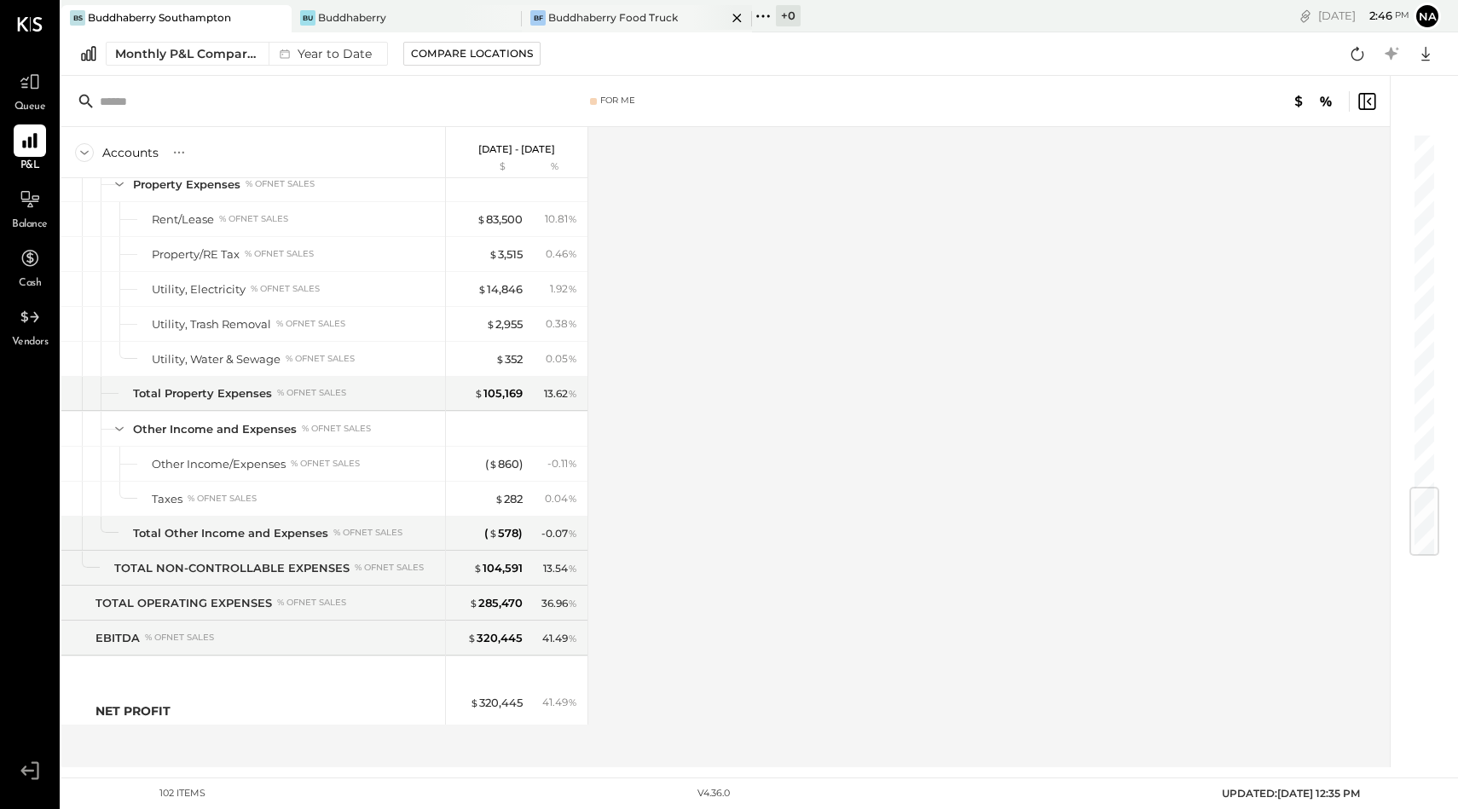
click at [587, 16] on div "Buddhaberry Food Truck" at bounding box center [613, 17] width 130 height 14
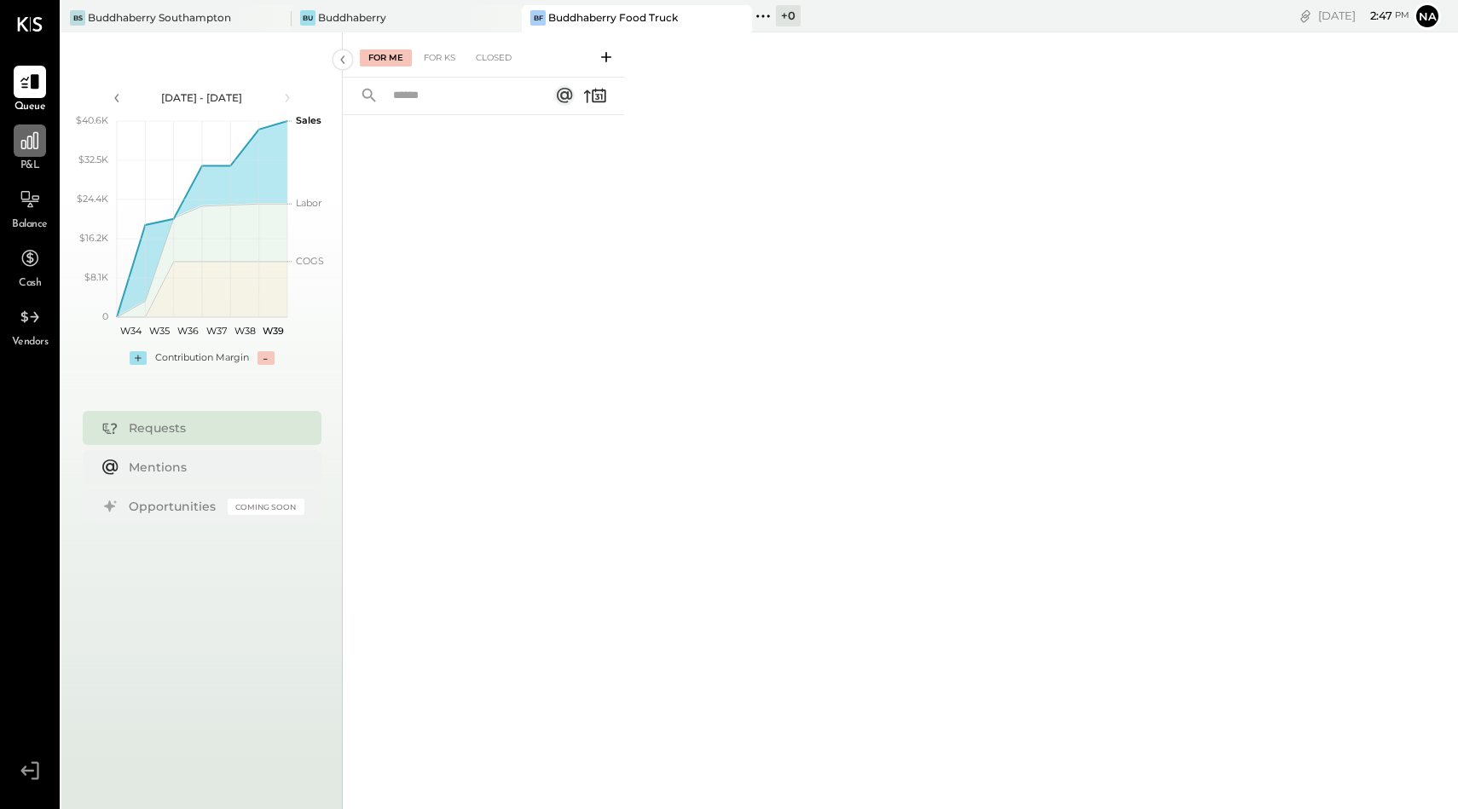
click at [40, 153] on div at bounding box center [30, 140] width 32 height 32
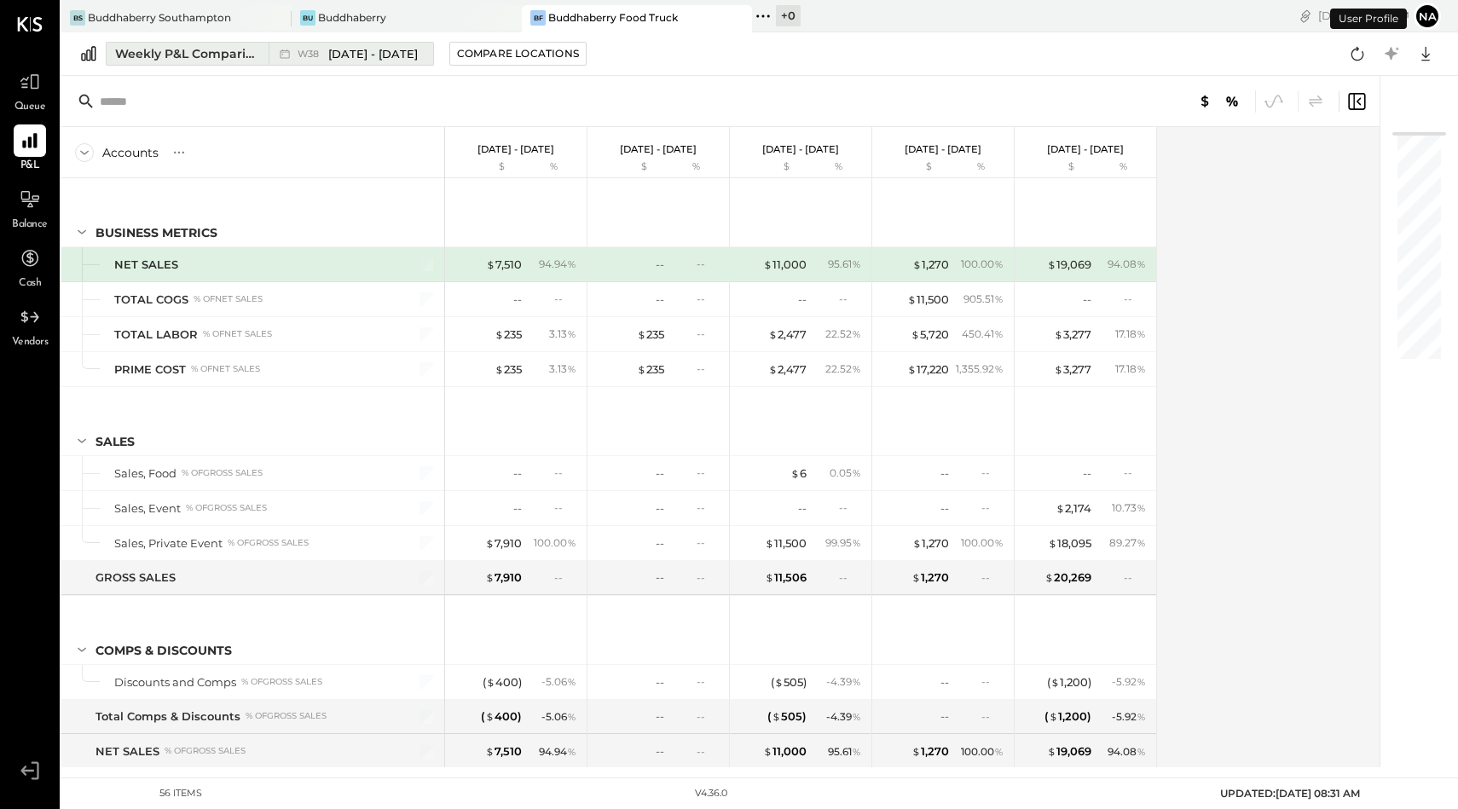
click at [194, 58] on div "Weekly P&L Comparison" at bounding box center [186, 53] width 143 height 17
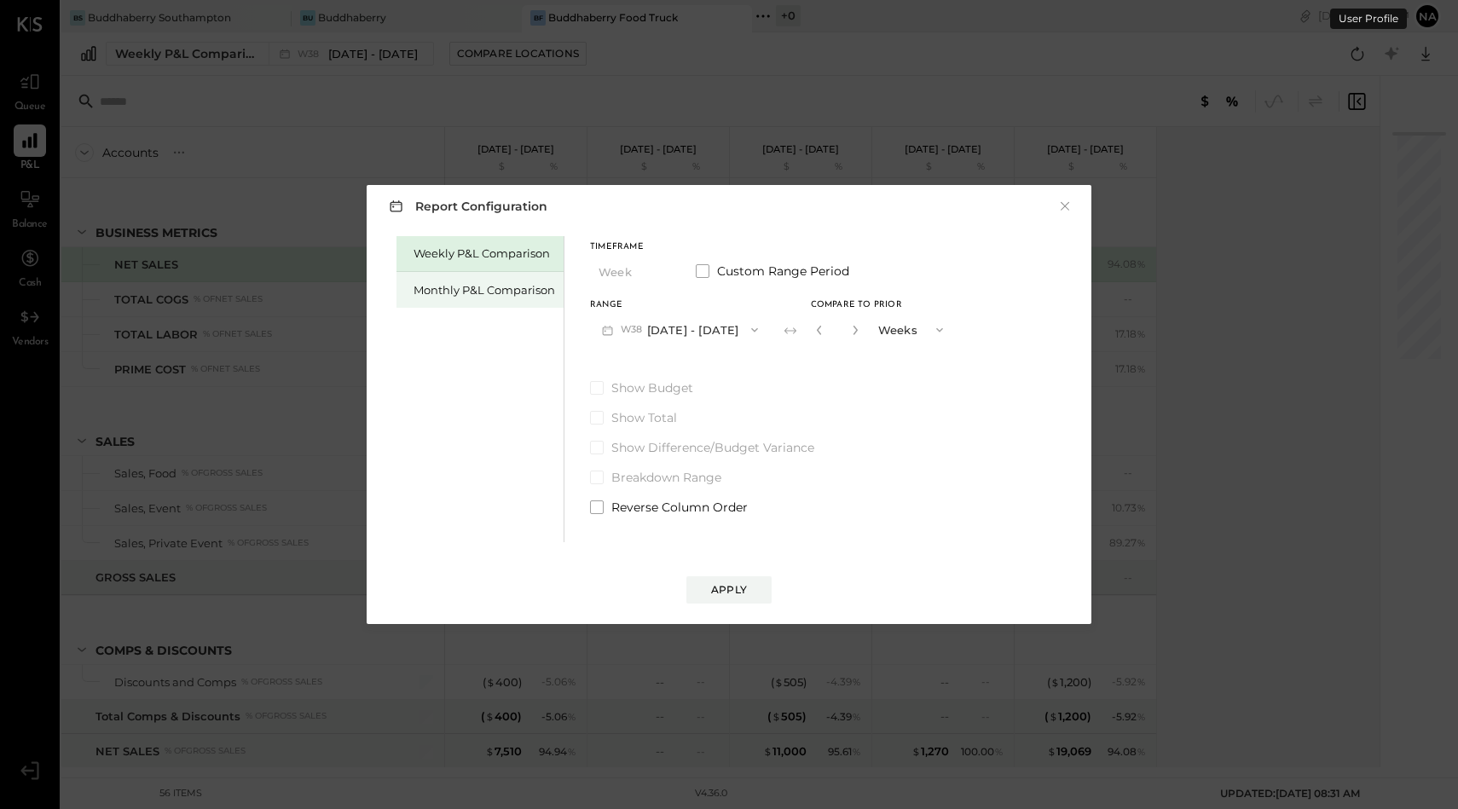
click at [462, 292] on div "Monthly P&L Comparison" at bounding box center [484, 290] width 142 height 16
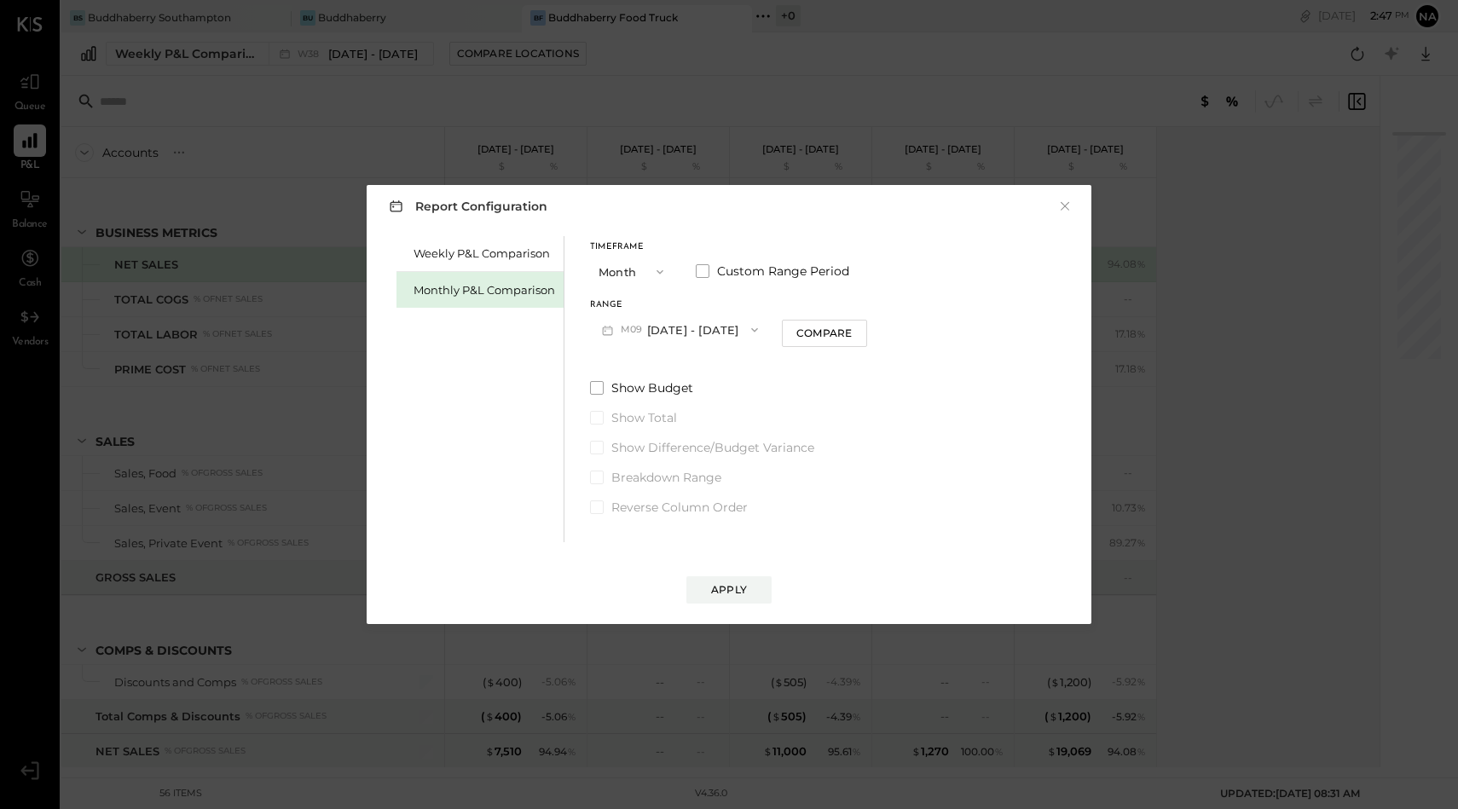
click at [638, 262] on button "Month" at bounding box center [632, 272] width 85 height 32
click at [625, 324] on div "YTD" at bounding box center [633, 332] width 84 height 31
click at [593, 345] on span at bounding box center [597, 344] width 14 height 14
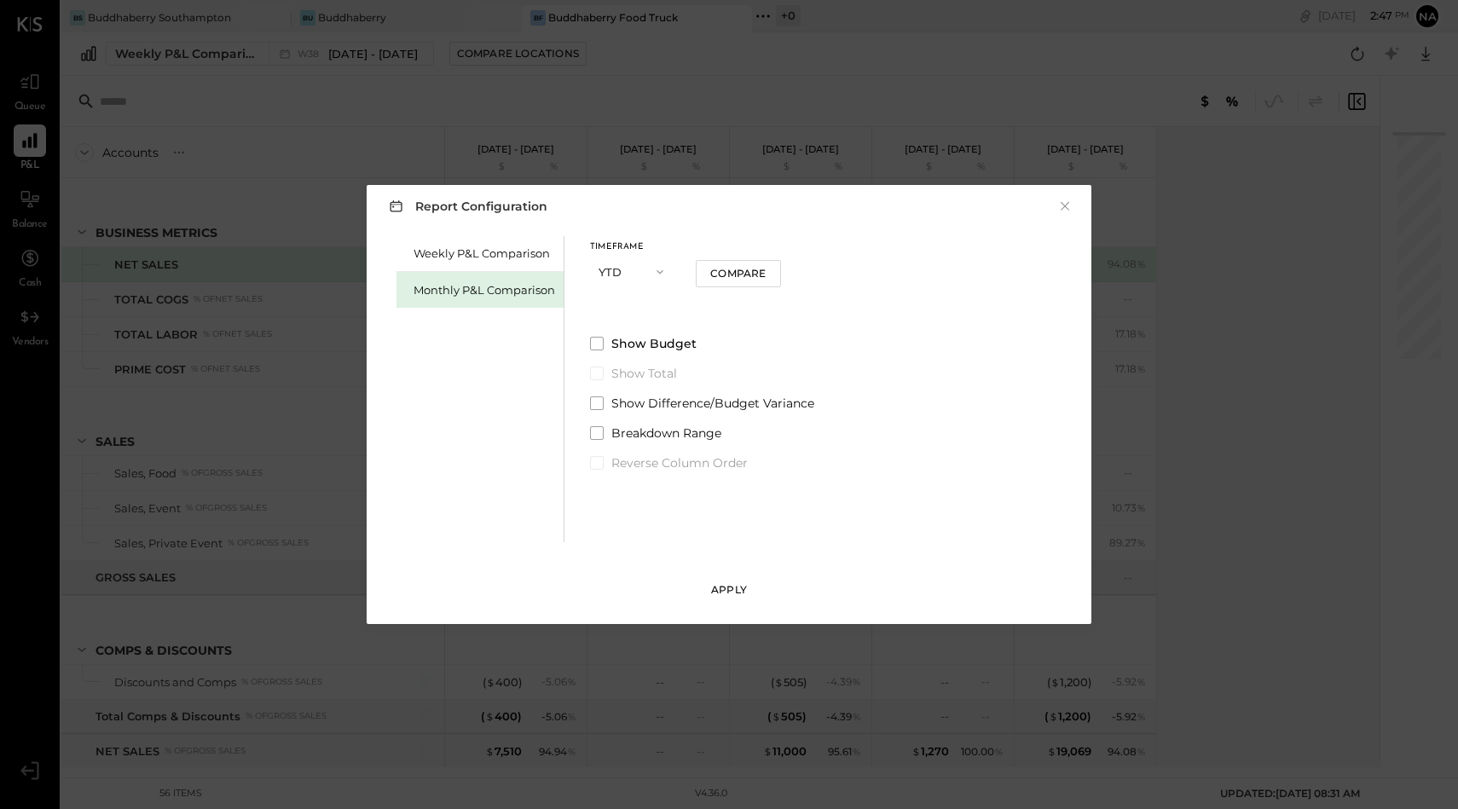
click at [745, 597] on div "Apply" at bounding box center [729, 589] width 36 height 14
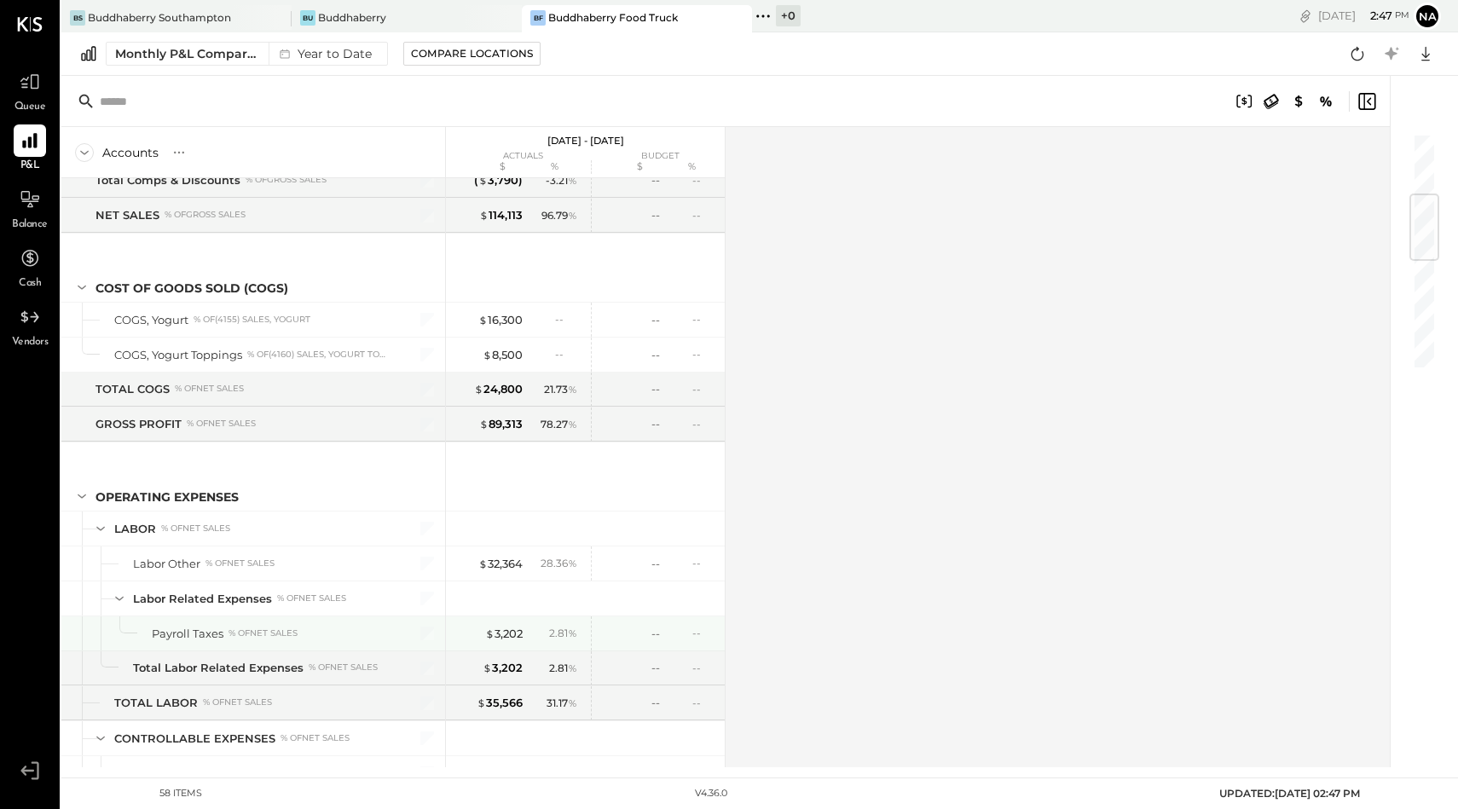
scroll to position [1475, 0]
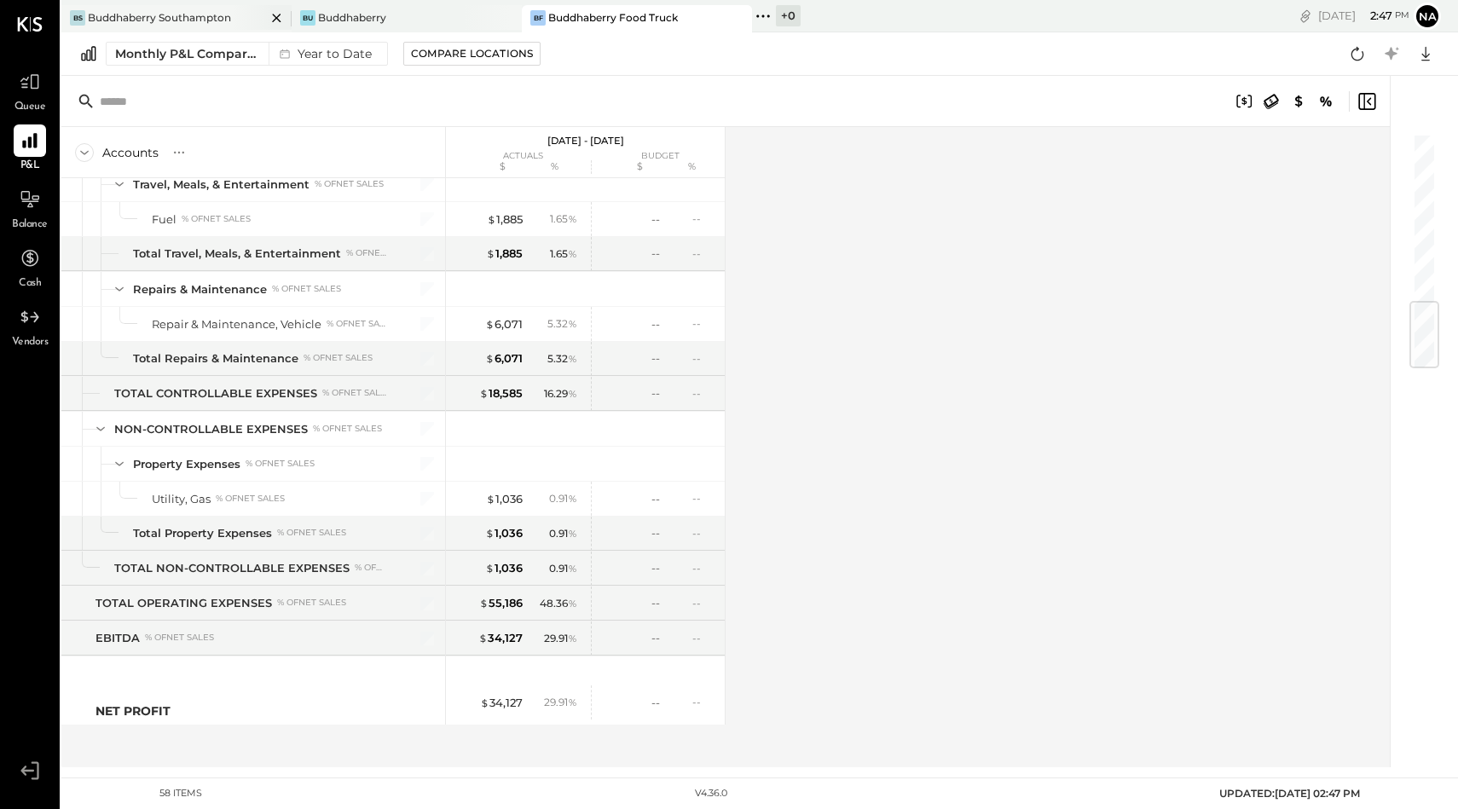
click at [205, 14] on div "Buddhaberry Southampton" at bounding box center [159, 17] width 143 height 14
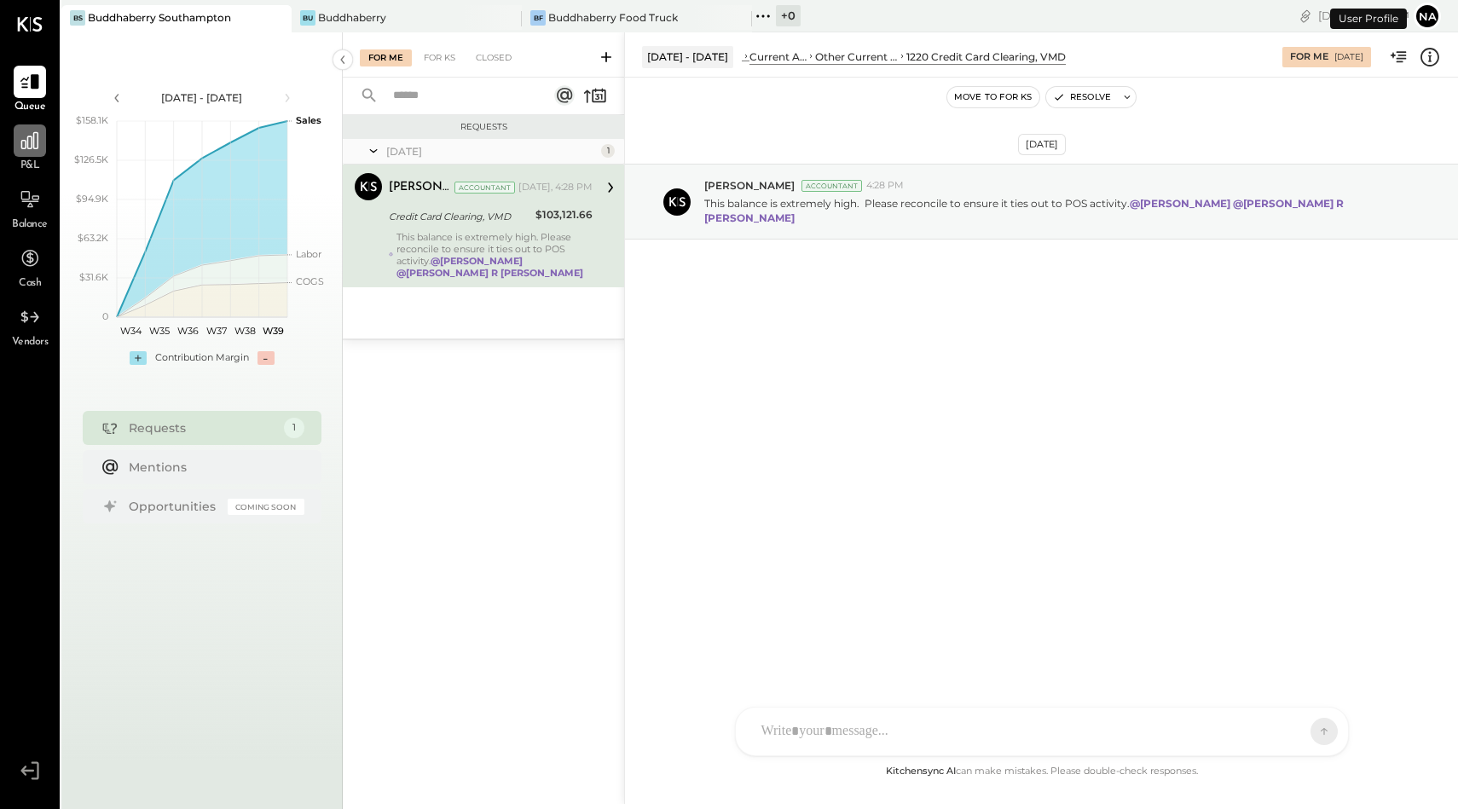
click at [31, 144] on icon at bounding box center [29, 140] width 17 height 17
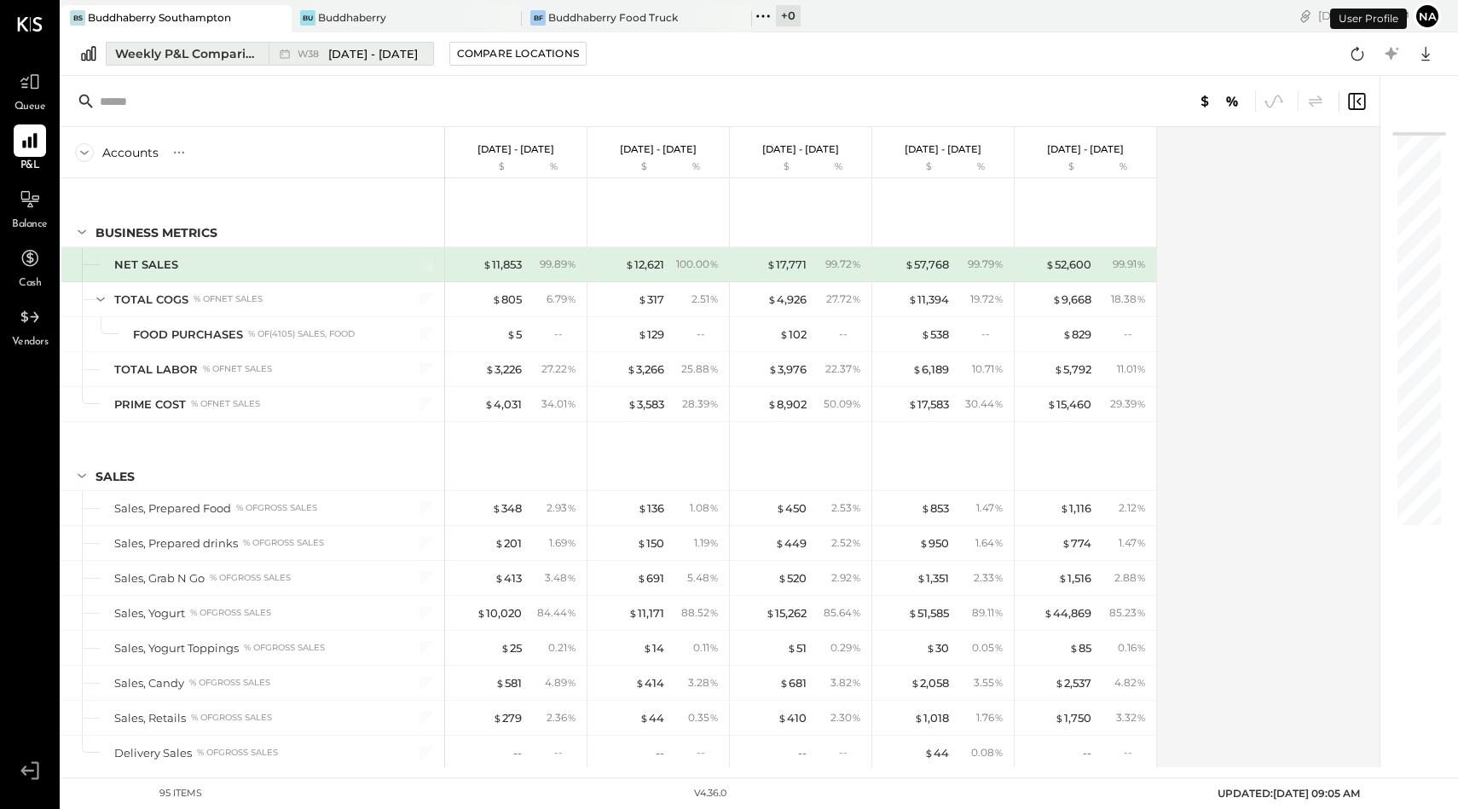
click at [221, 49] on div "Weekly P&L Comparison" at bounding box center [186, 53] width 143 height 17
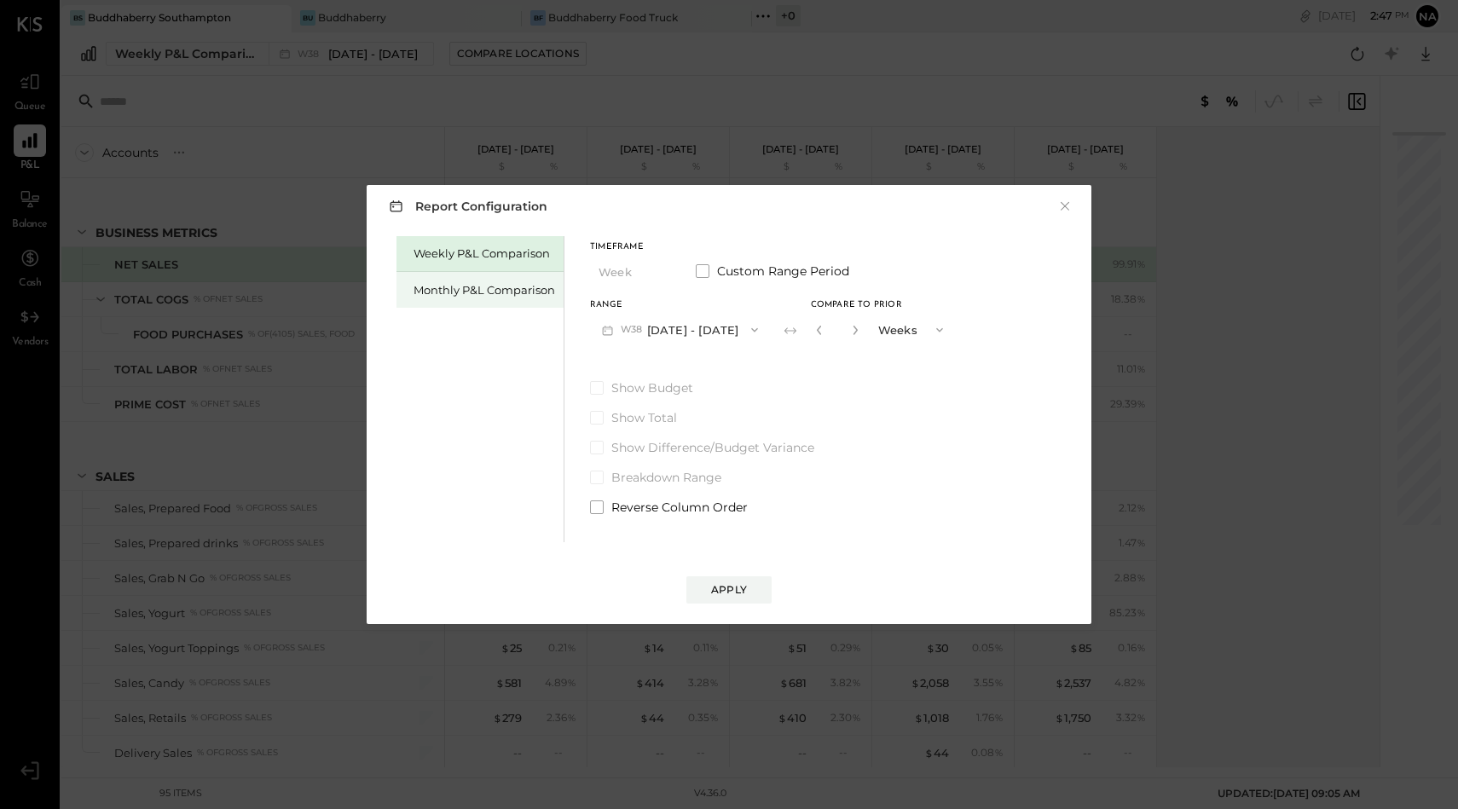
click at [471, 292] on div "Monthly P&L Comparison" at bounding box center [484, 290] width 142 height 16
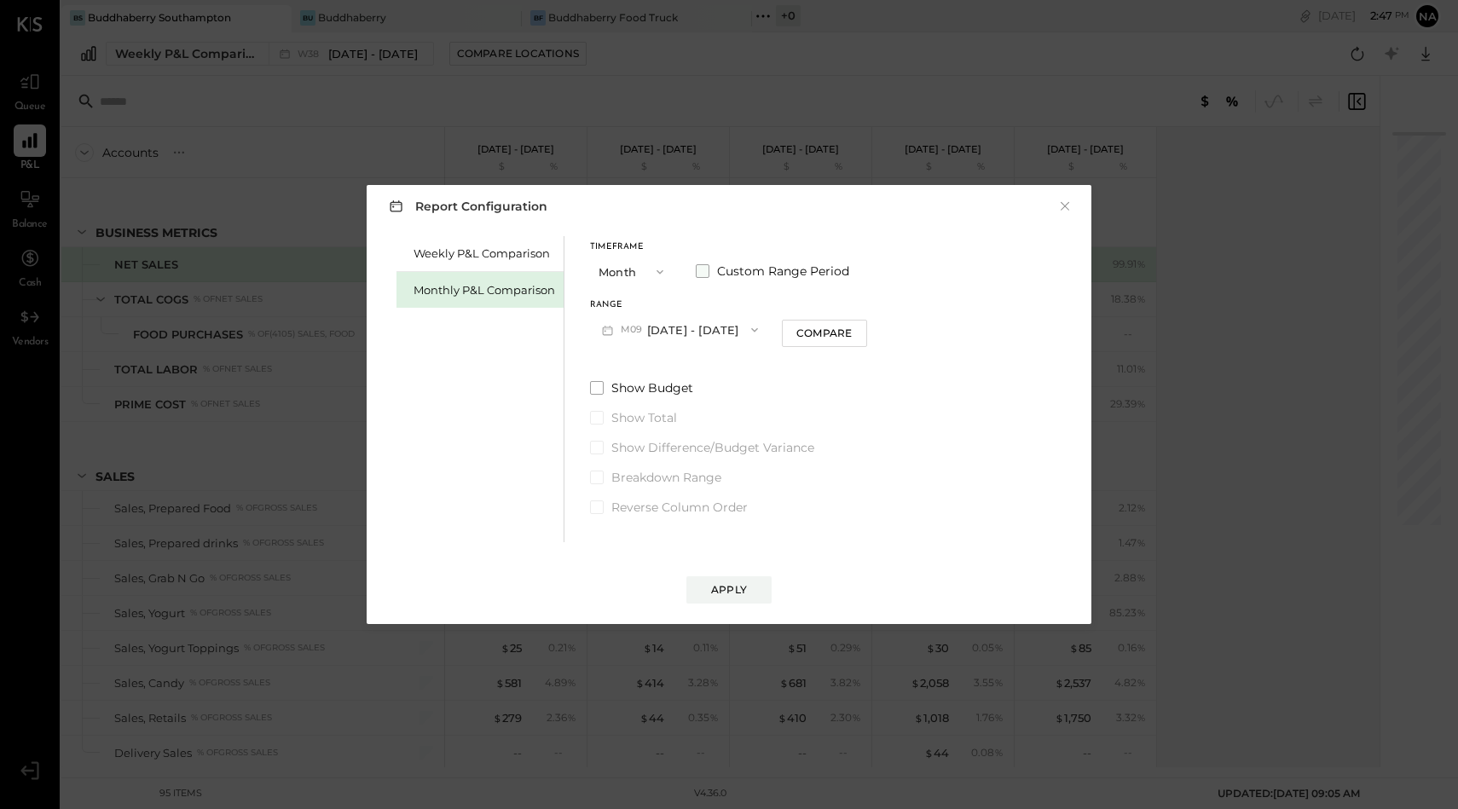
click at [701, 269] on span at bounding box center [703, 271] width 14 height 14
click at [670, 326] on button "Sep 1, 2025" at bounding box center [640, 330] width 101 height 32
click at [646, 403] on span "Sep 1, 2024" at bounding box center [628, 410] width 36 height 14
click at [831, 325] on button "Sep 30, 2024" at bounding box center [782, 330] width 101 height 32
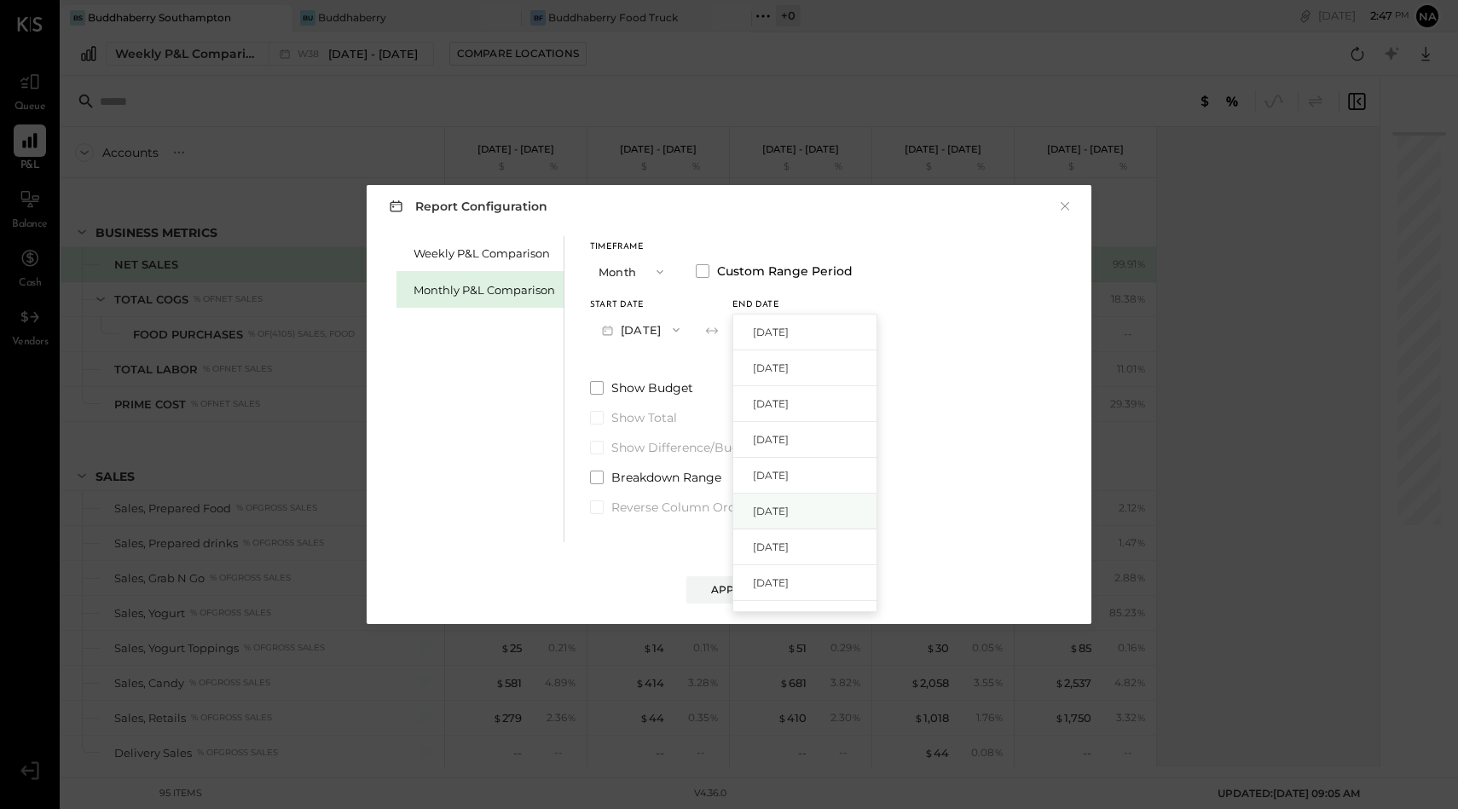
scroll to position [99, 0]
click at [812, 545] on div "Dec 31, 2024" at bounding box center [804, 556] width 143 height 36
click at [724, 603] on button "Apply" at bounding box center [728, 589] width 85 height 27
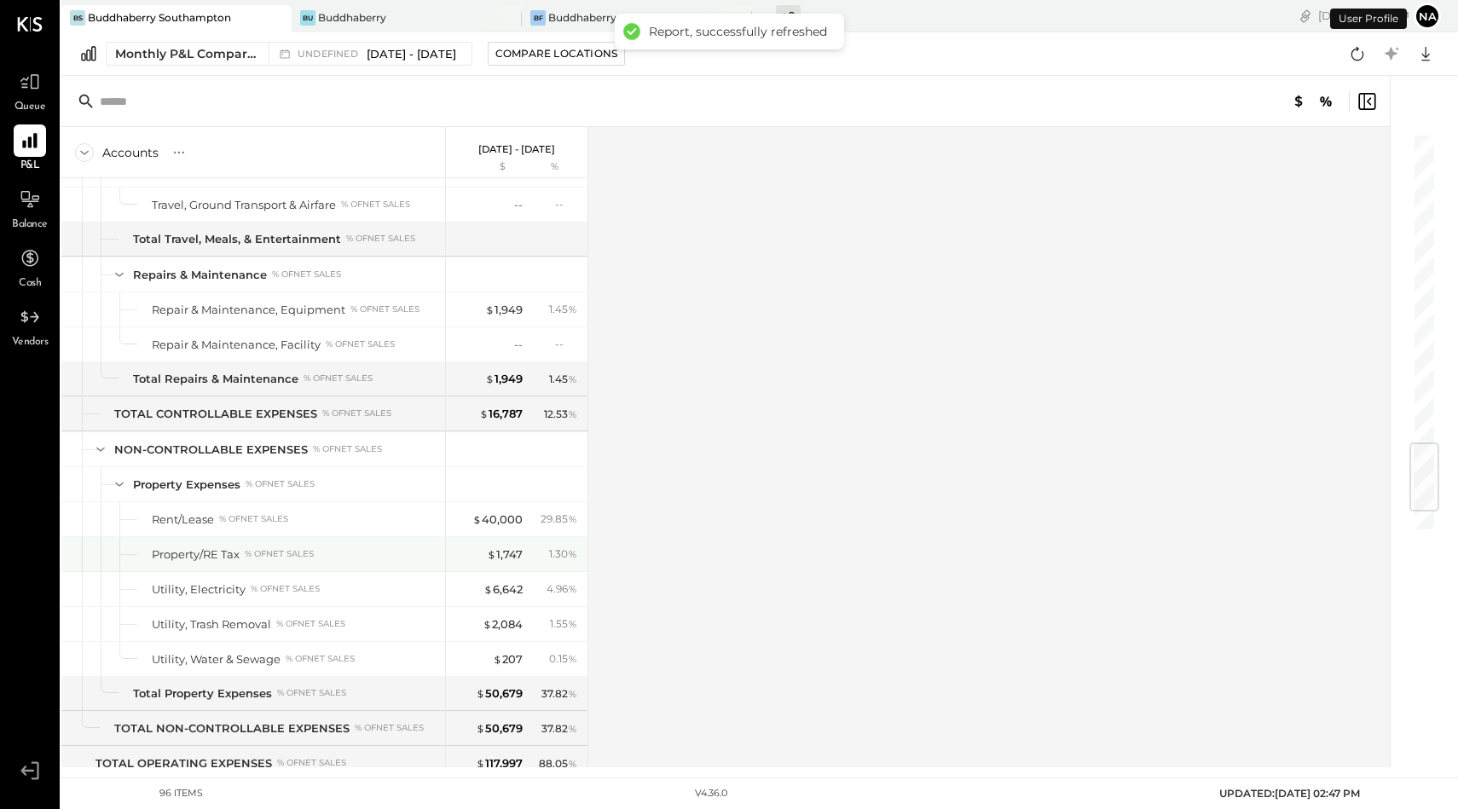
scroll to position [2803, 0]
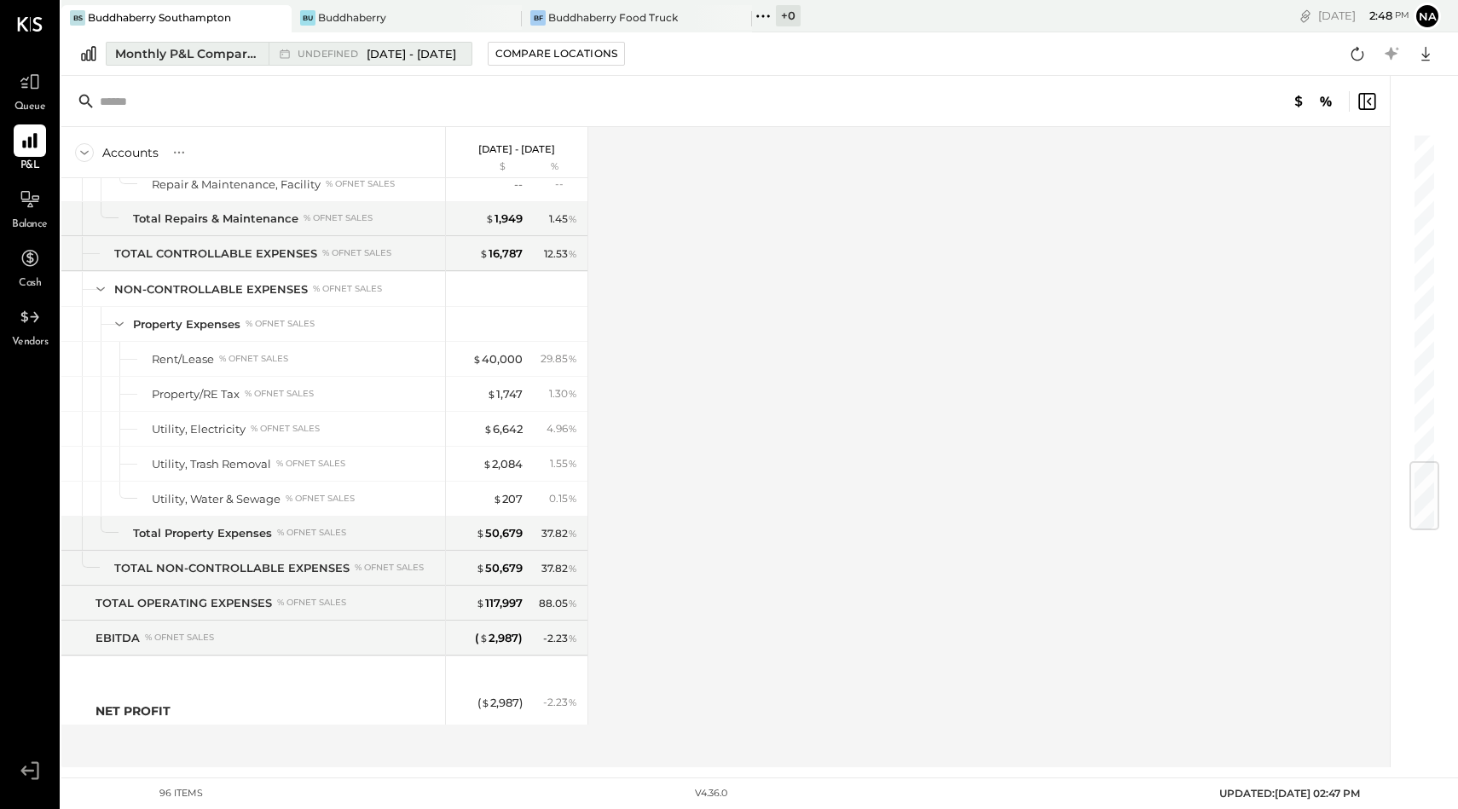
click at [430, 56] on span "Sep 1 - Dec 31, 2024" at bounding box center [412, 54] width 90 height 16
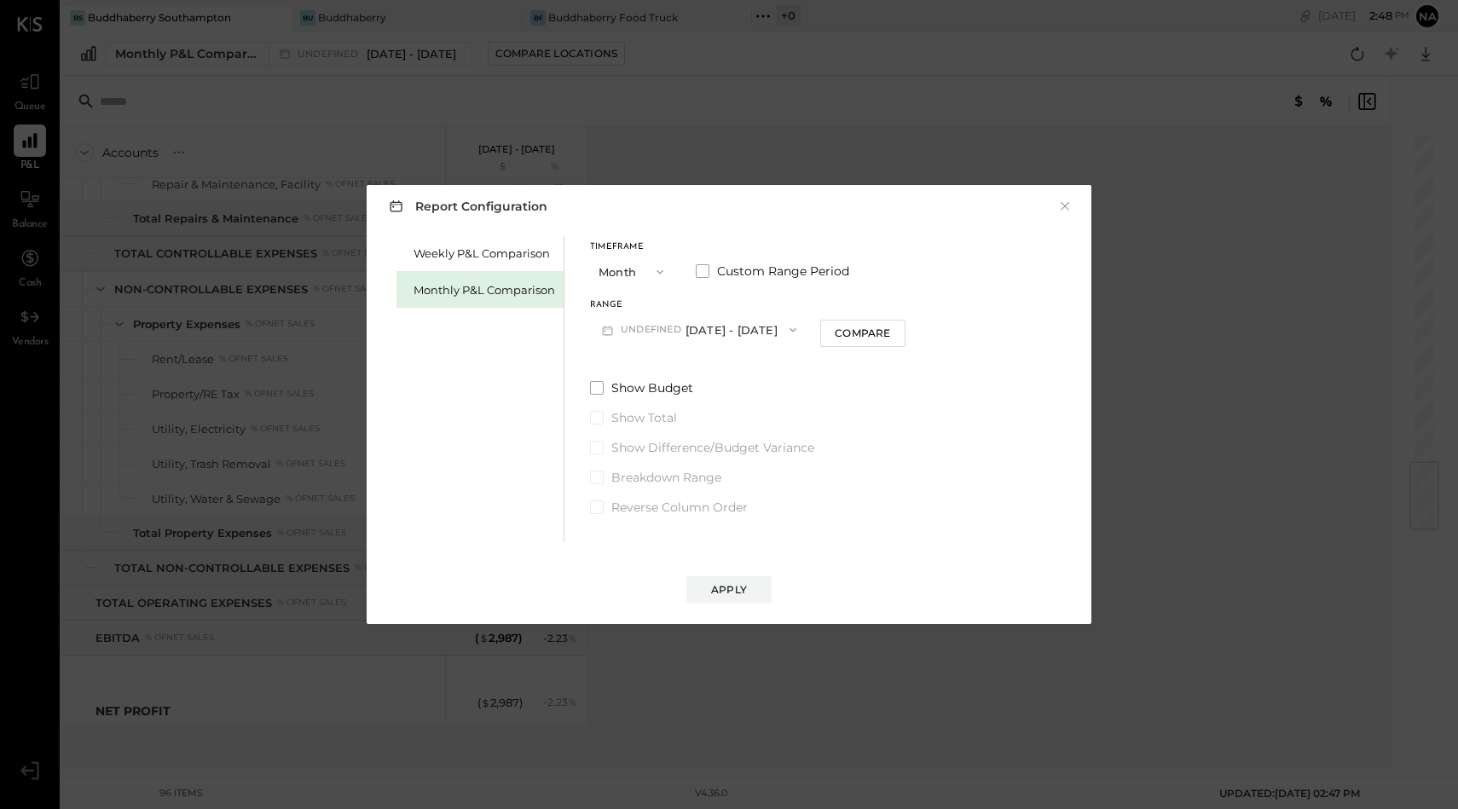
click at [721, 321] on button "undefined Sep 1 - Dec 31, 2024" at bounding box center [699, 330] width 218 height 32
click at [631, 271] on button "Month" at bounding box center [632, 272] width 85 height 32
click at [711, 272] on label "Custom Range Period" at bounding box center [772, 271] width 153 height 17
click at [662, 335] on button "Sep 1, 2024" at bounding box center [640, 330] width 101 height 32
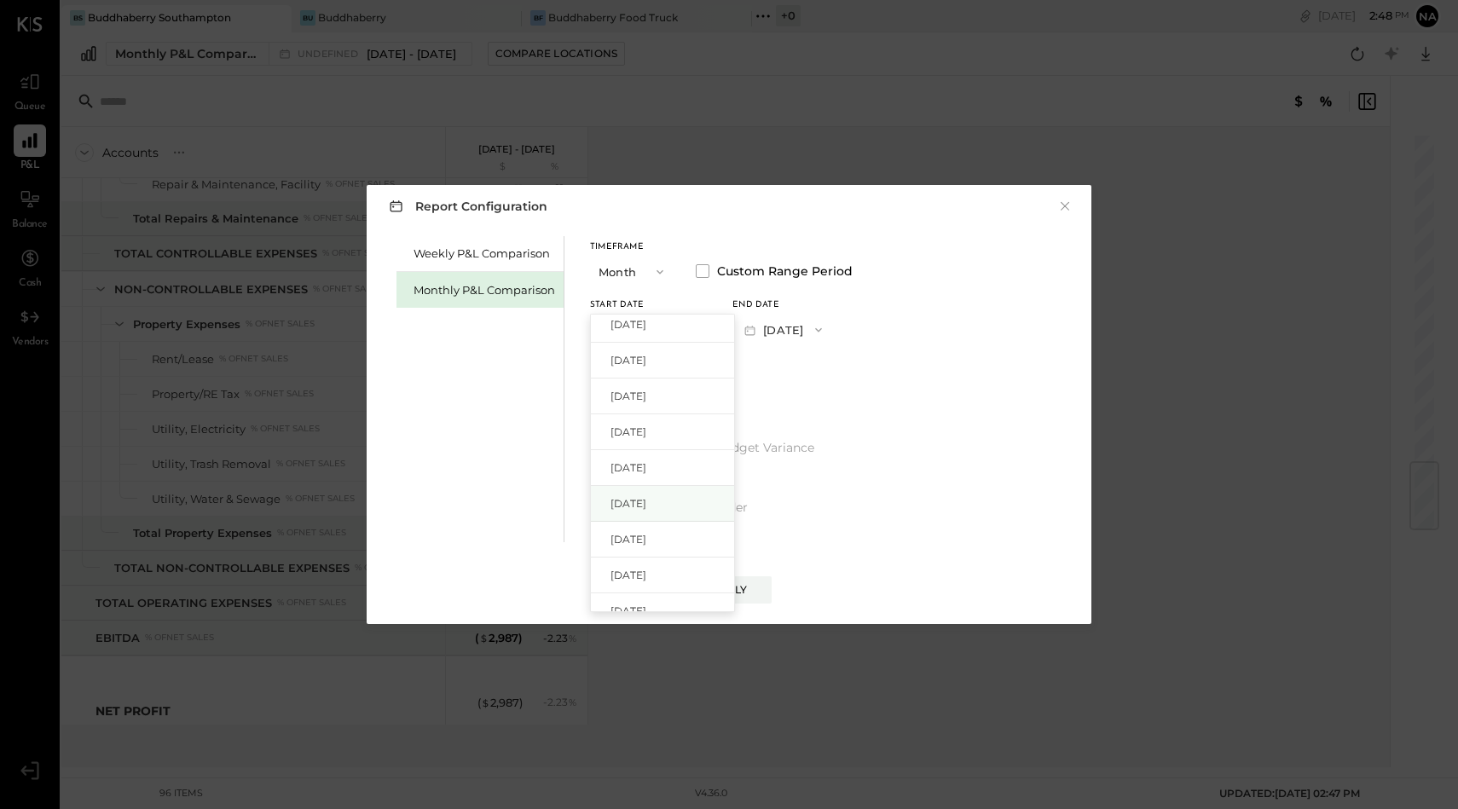
click at [656, 490] on div "Oct 1, 2024" at bounding box center [662, 504] width 143 height 36
click at [794, 326] on button "Oct 31, 2024" at bounding box center [782, 330] width 101 height 32
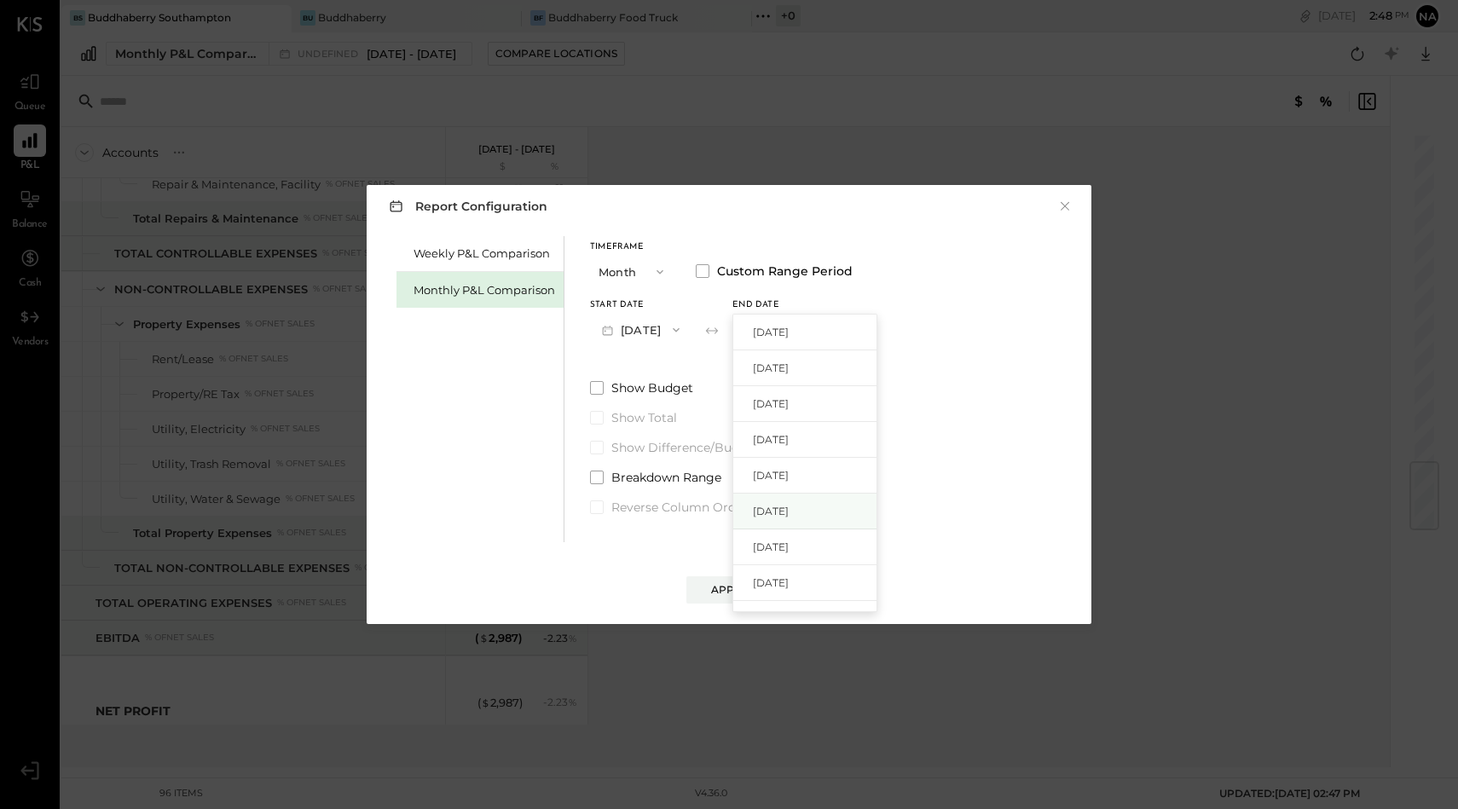
scroll to position [133, 0]
click at [797, 529] on div "Dec 31, 2024" at bounding box center [804, 522] width 143 height 36
click at [738, 582] on div "Apply" at bounding box center [729, 589] width 36 height 14
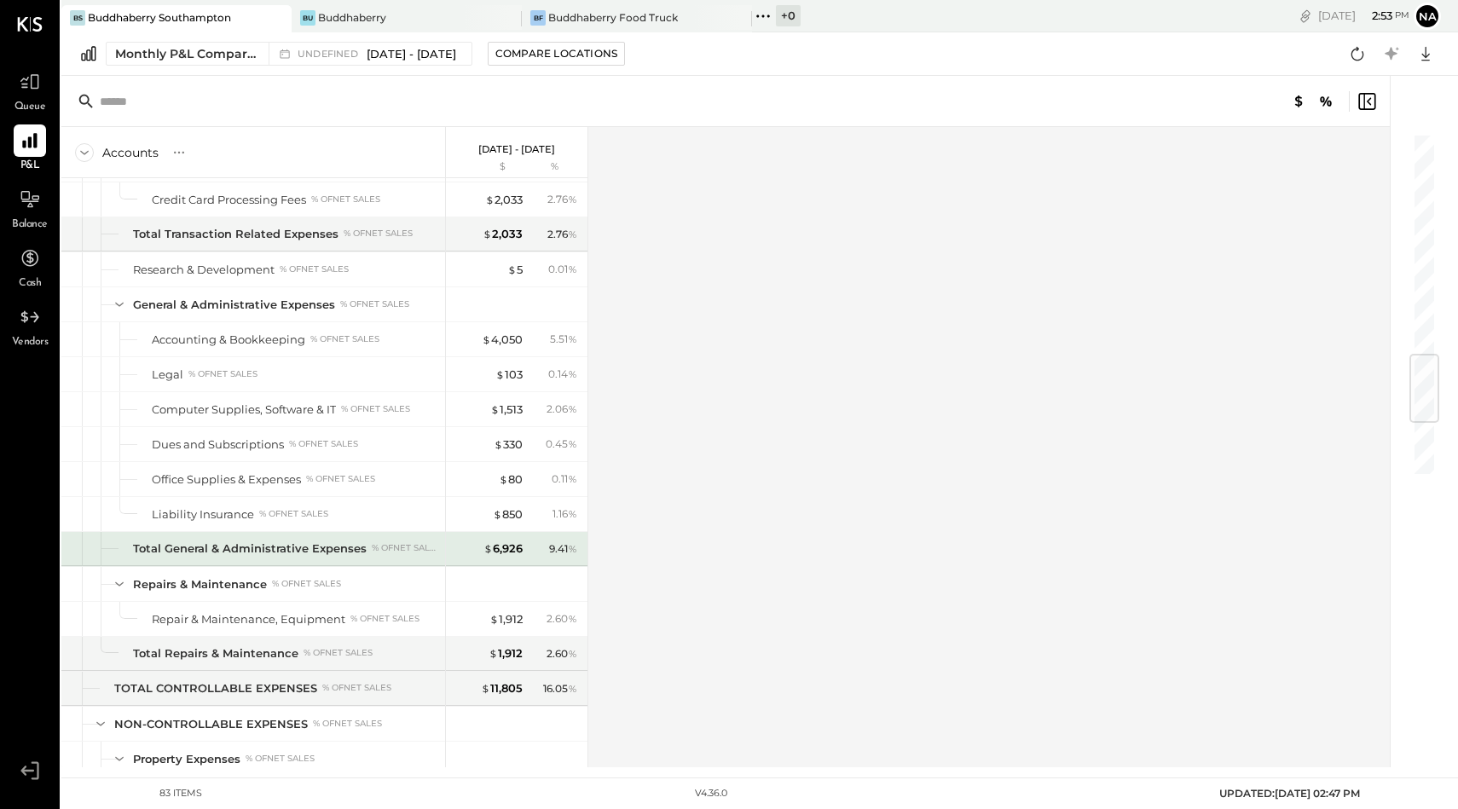
scroll to position [1931, 0]
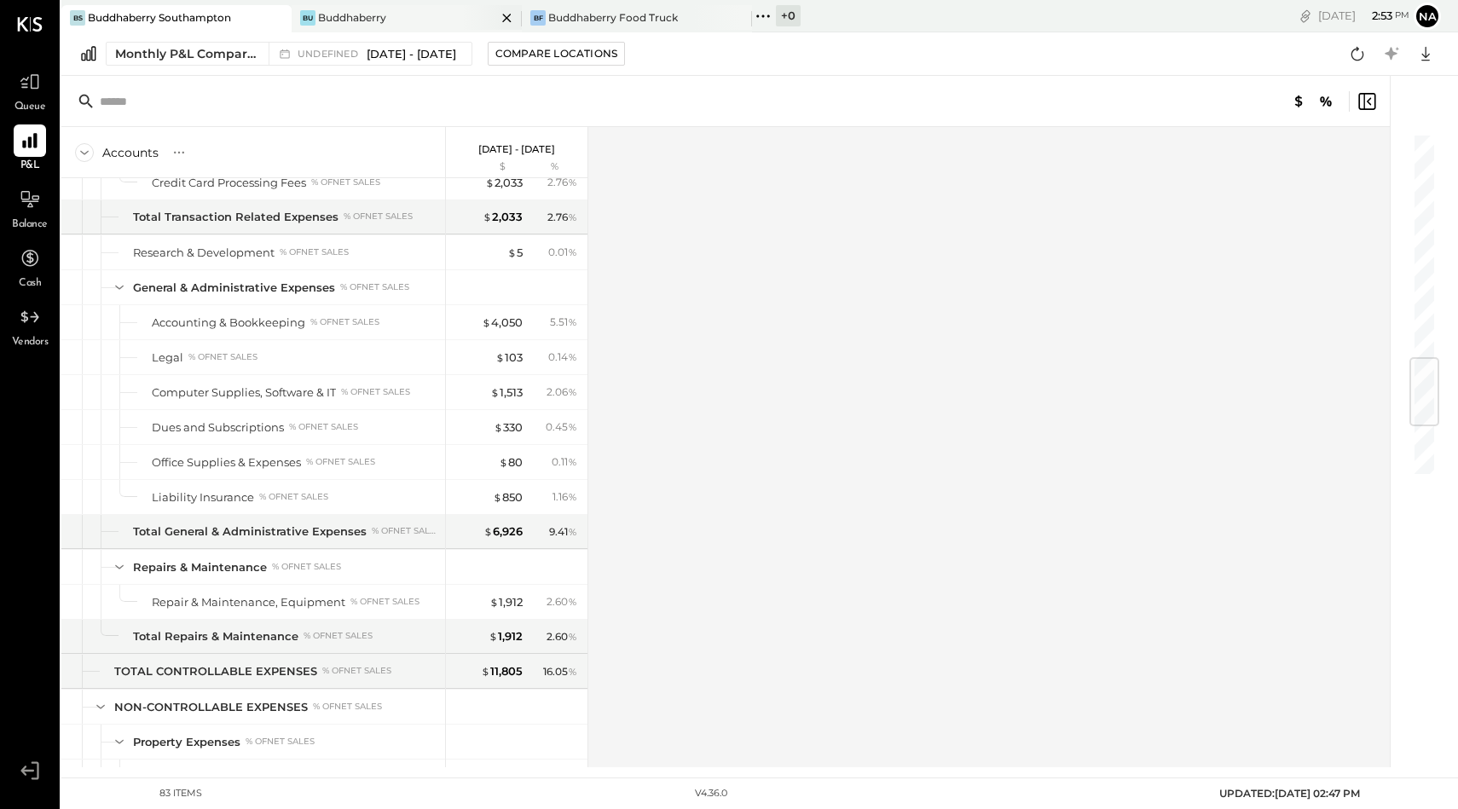
click at [394, 25] on div "Bu Buddhaberry" at bounding box center [394, 17] width 205 height 15
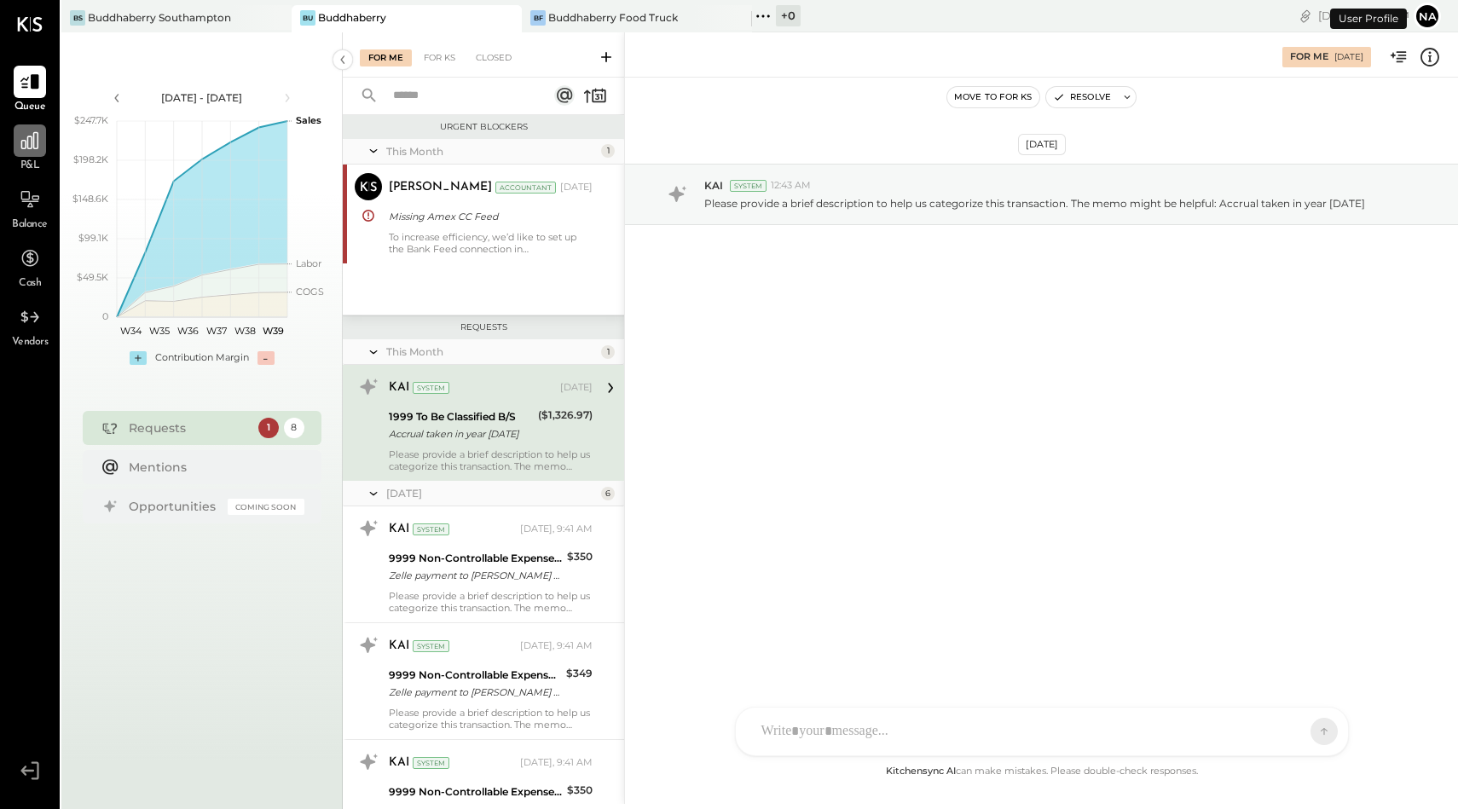
click at [37, 147] on icon at bounding box center [29, 140] width 17 height 17
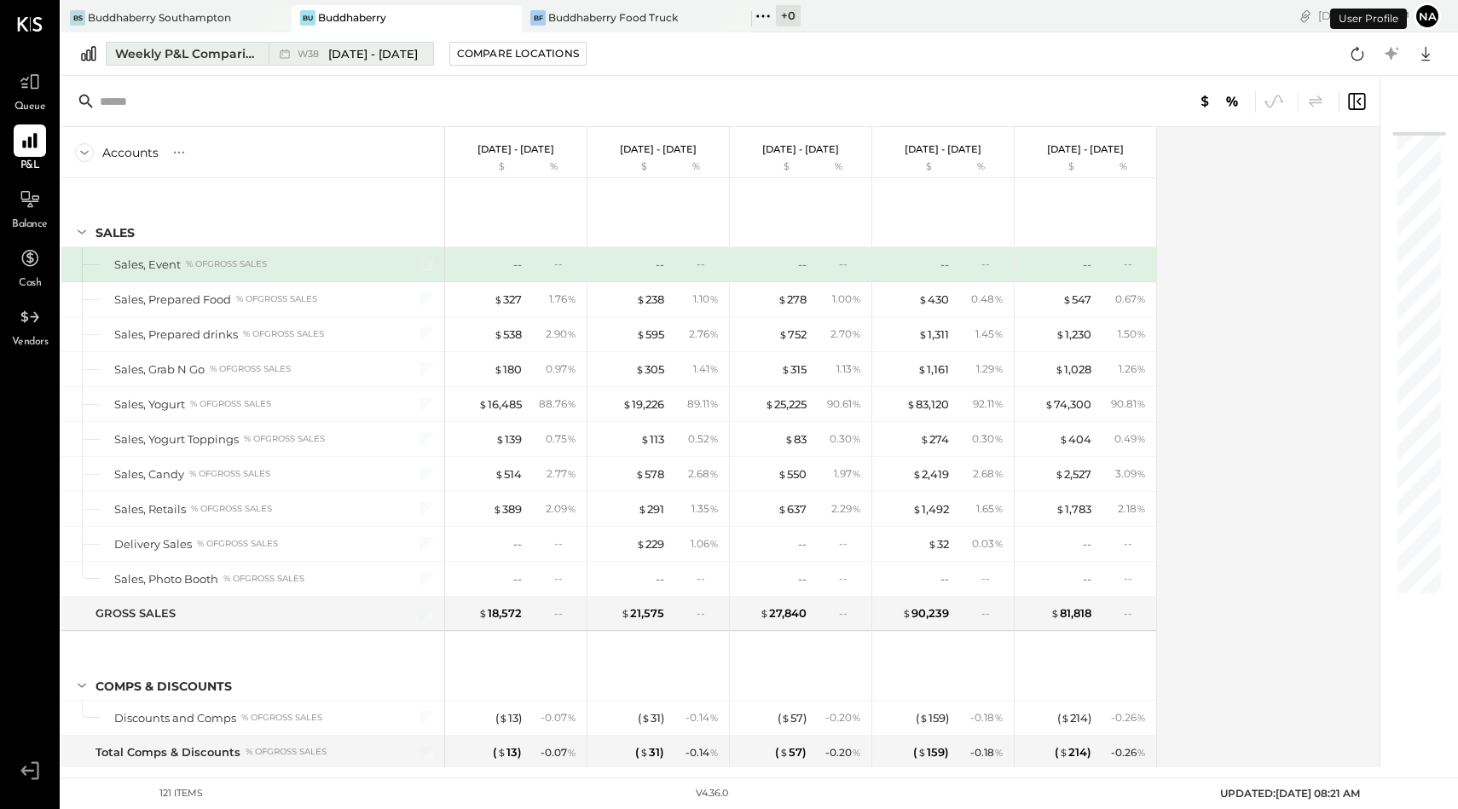
click at [165, 57] on div "Weekly P&L Comparison" at bounding box center [186, 53] width 143 height 17
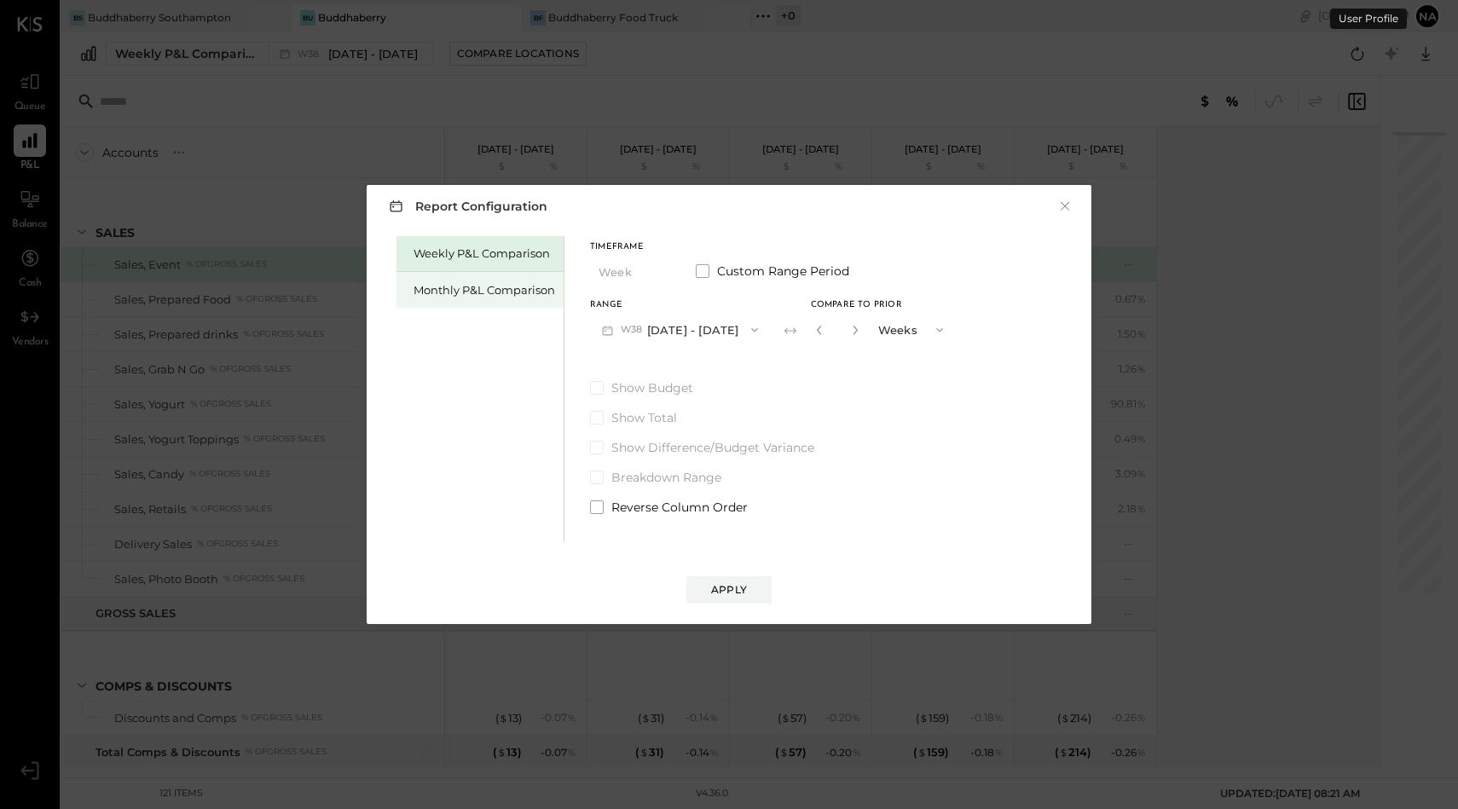
click at [462, 292] on div "Monthly P&L Comparison" at bounding box center [484, 290] width 142 height 16
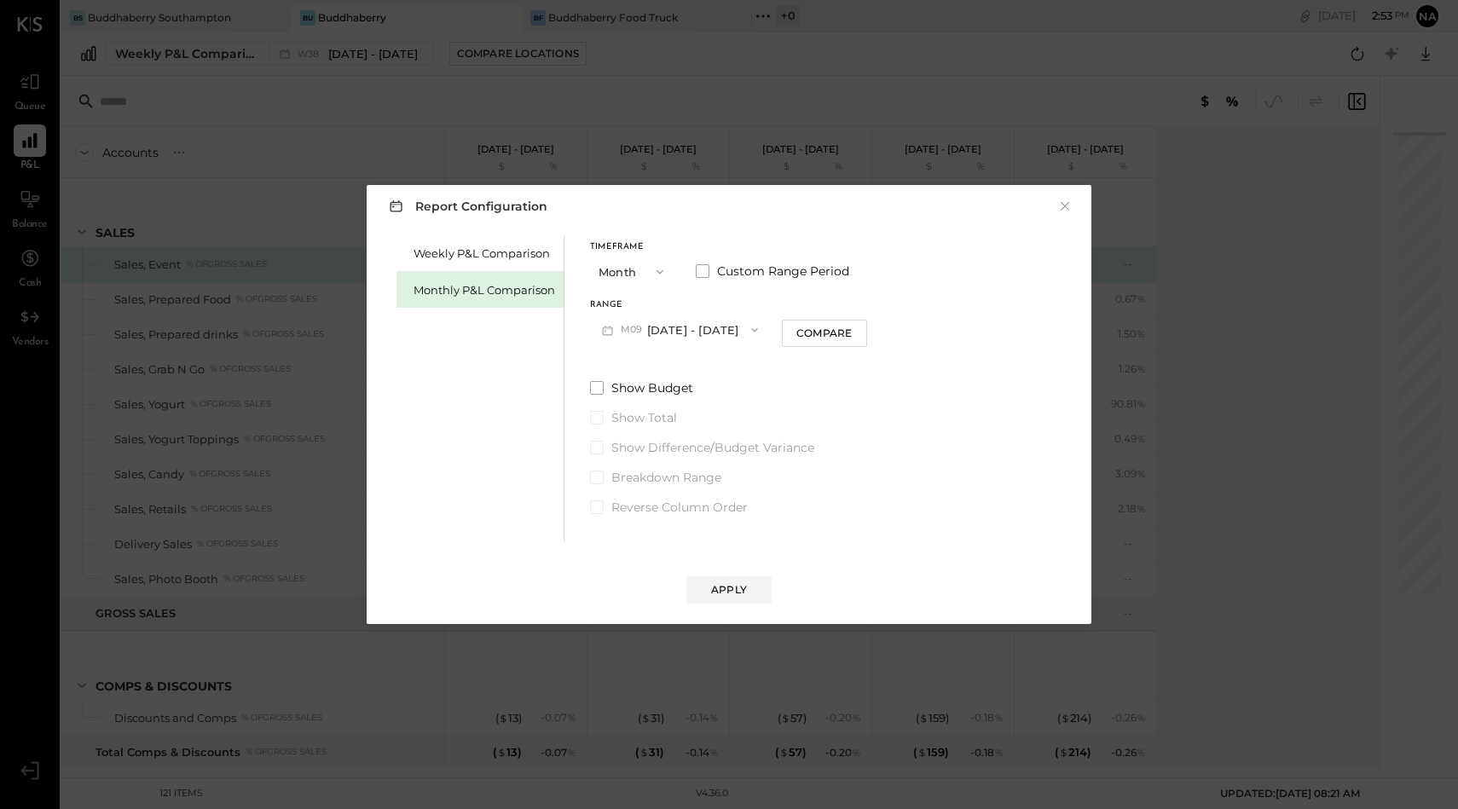
click at [656, 274] on icon "button" at bounding box center [660, 272] width 14 height 14
click at [636, 332] on div "YTD" at bounding box center [633, 332] width 84 height 31
click at [595, 343] on span at bounding box center [597, 344] width 14 height 14
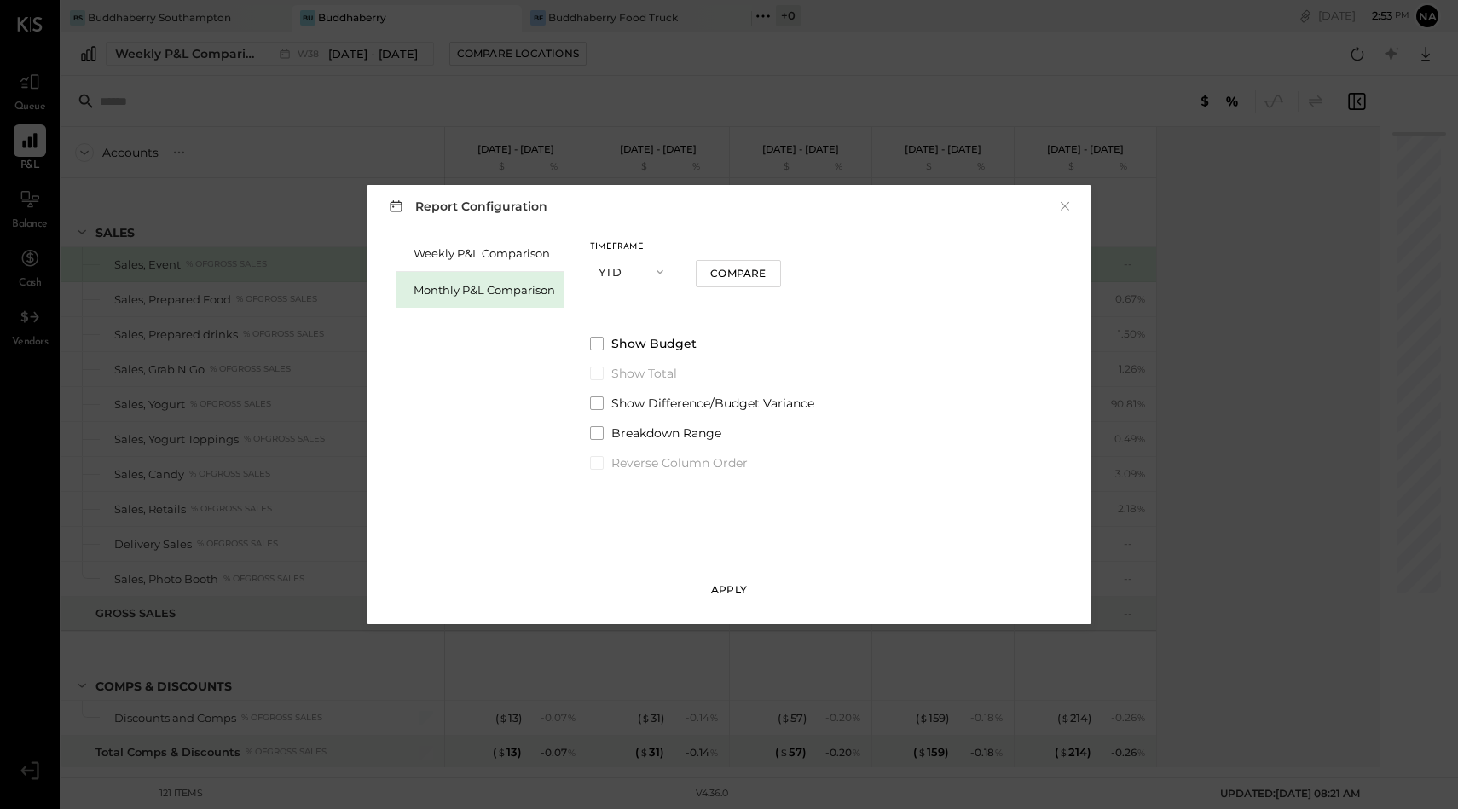
click at [749, 596] on button "Apply" at bounding box center [728, 589] width 85 height 27
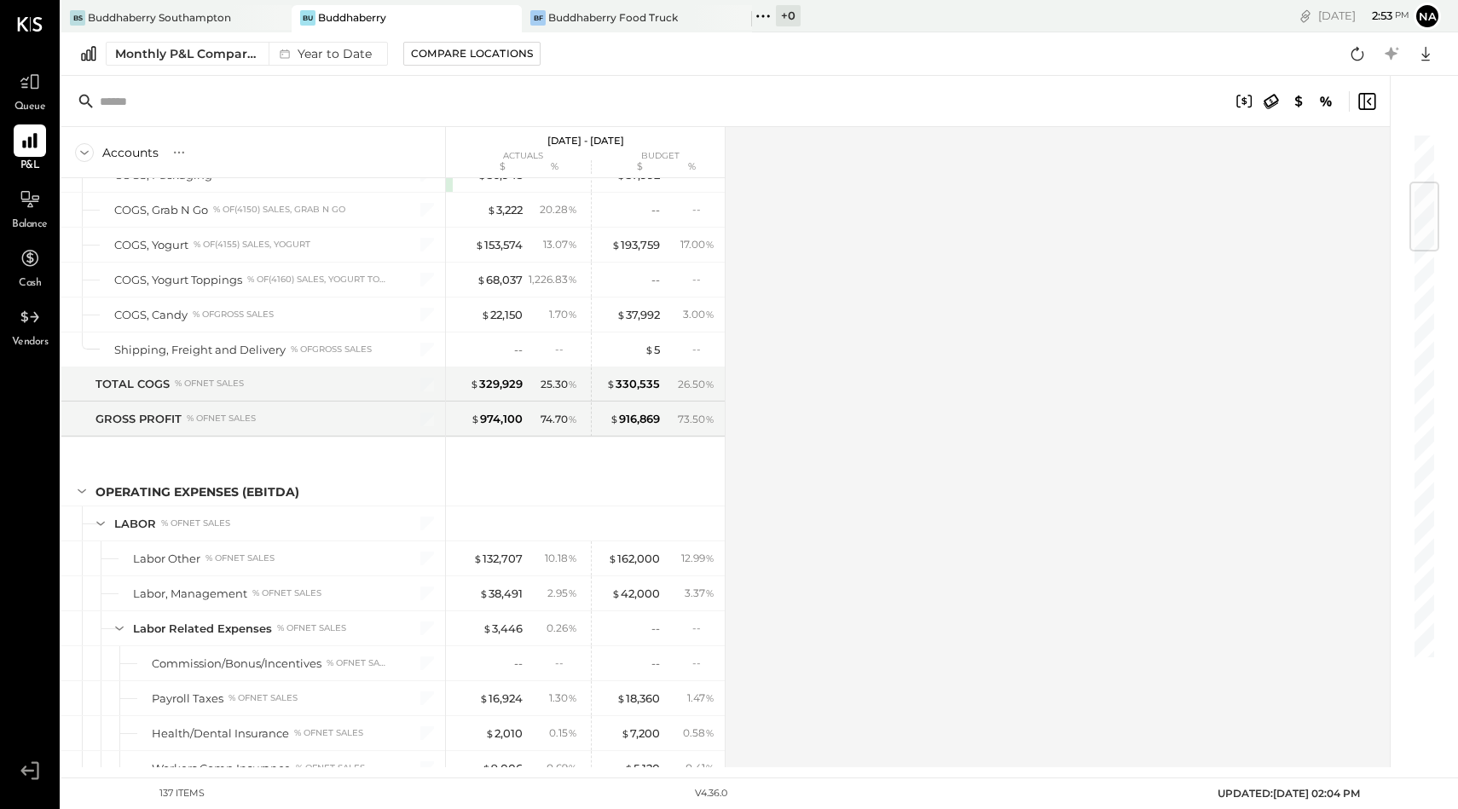
scroll to position [1134, 0]
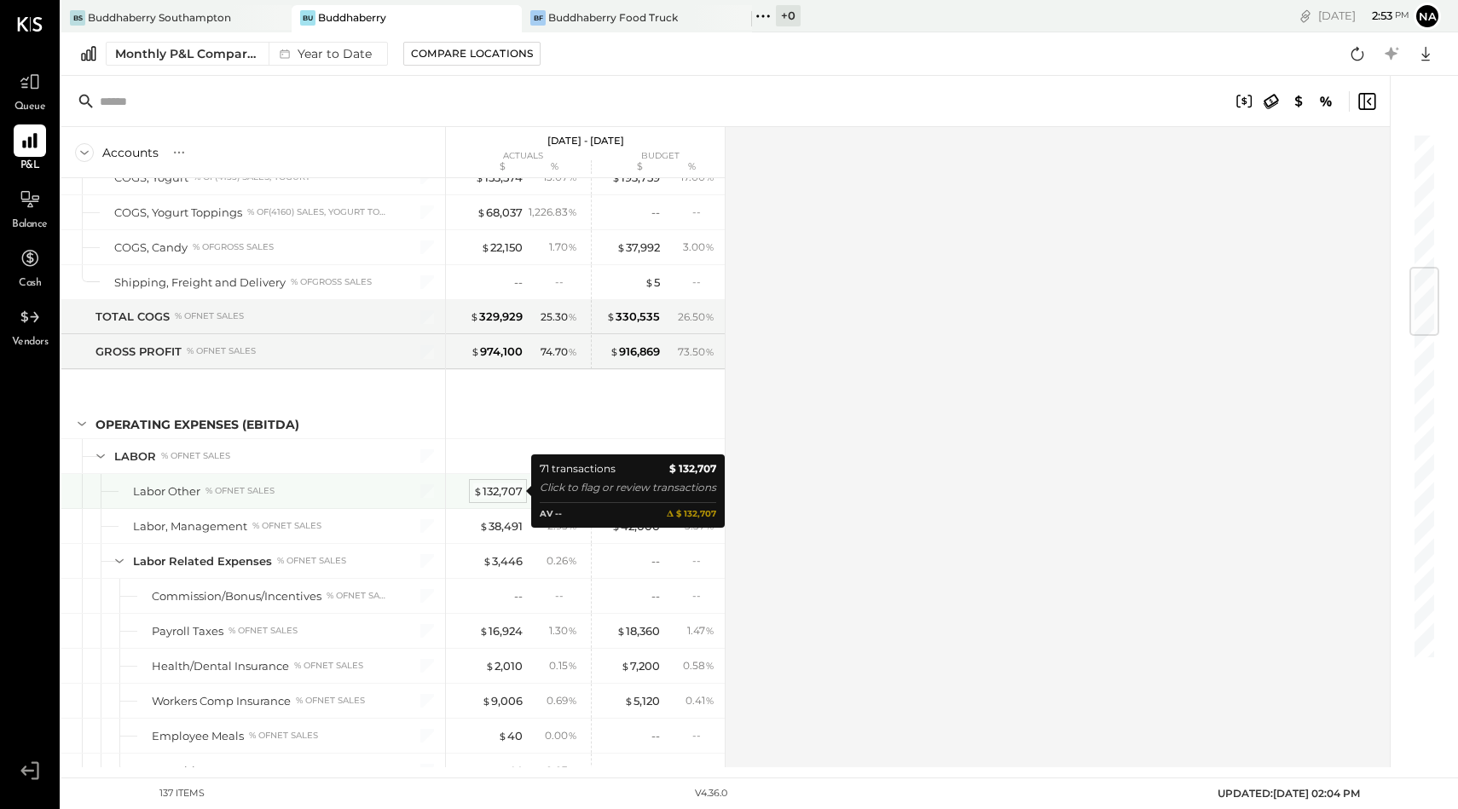
click at [506, 492] on div "$ 132,707" at bounding box center [497, 491] width 49 height 16
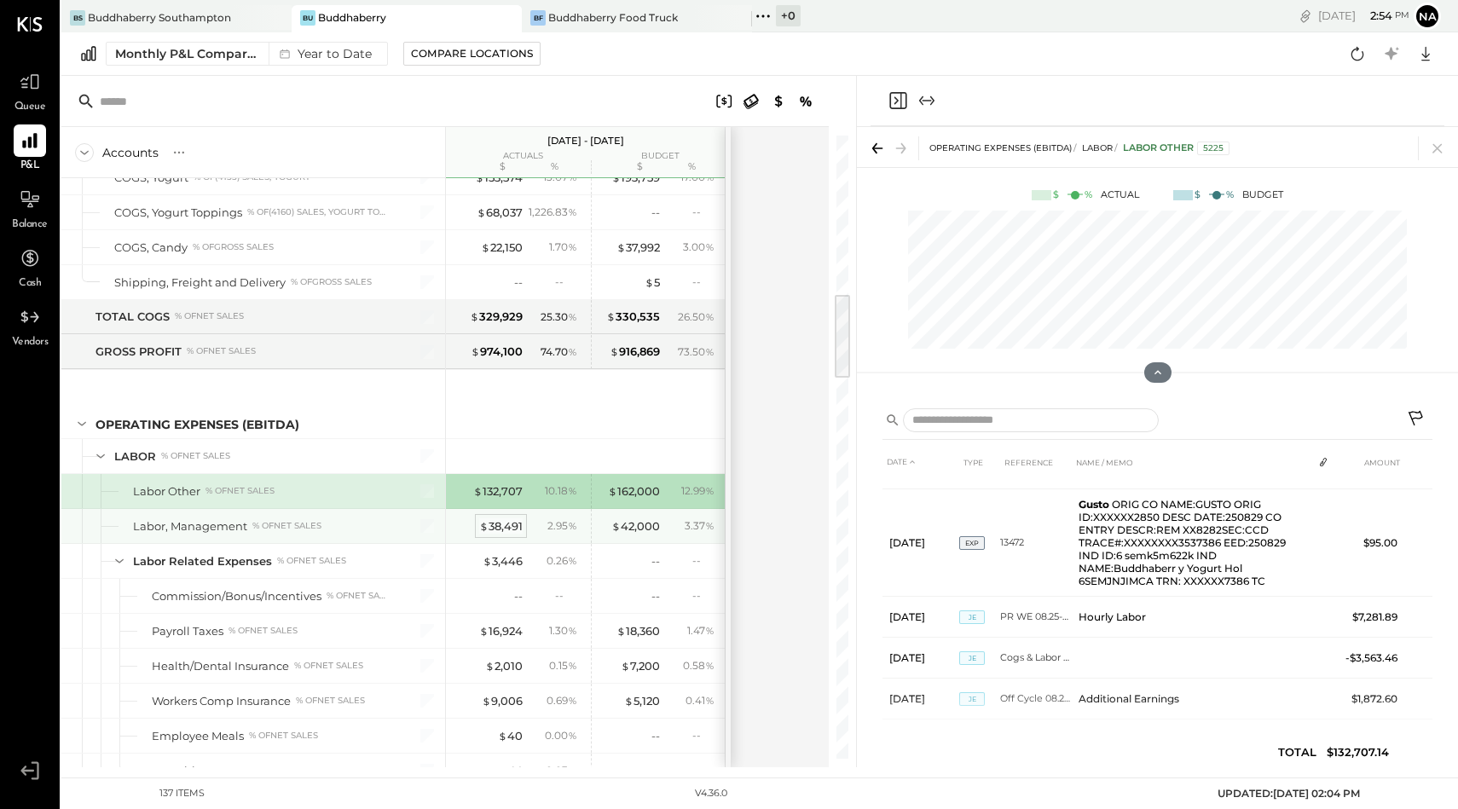
click at [517, 523] on div "$ 38,491" at bounding box center [500, 526] width 43 height 16
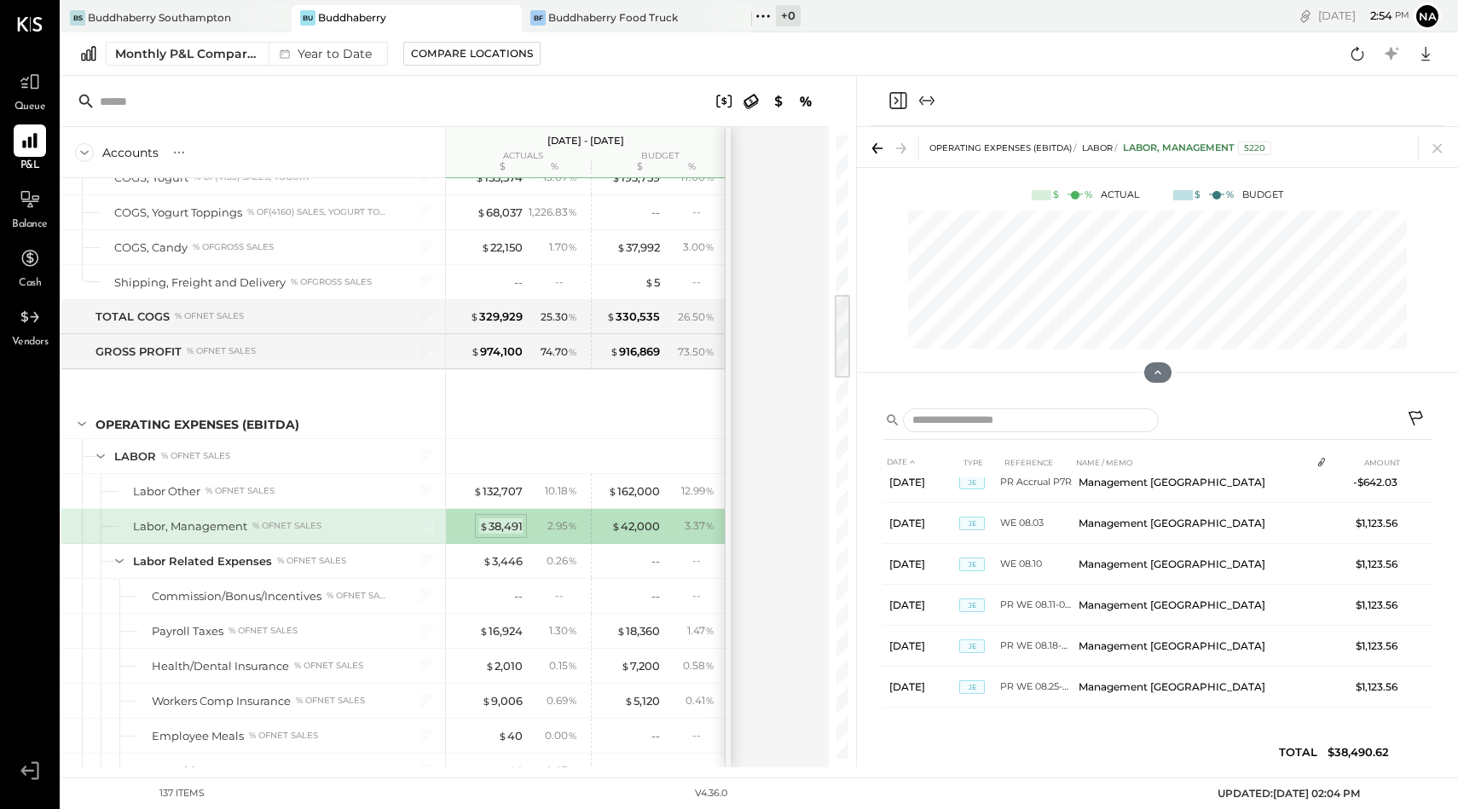
scroll to position [2144, 0]
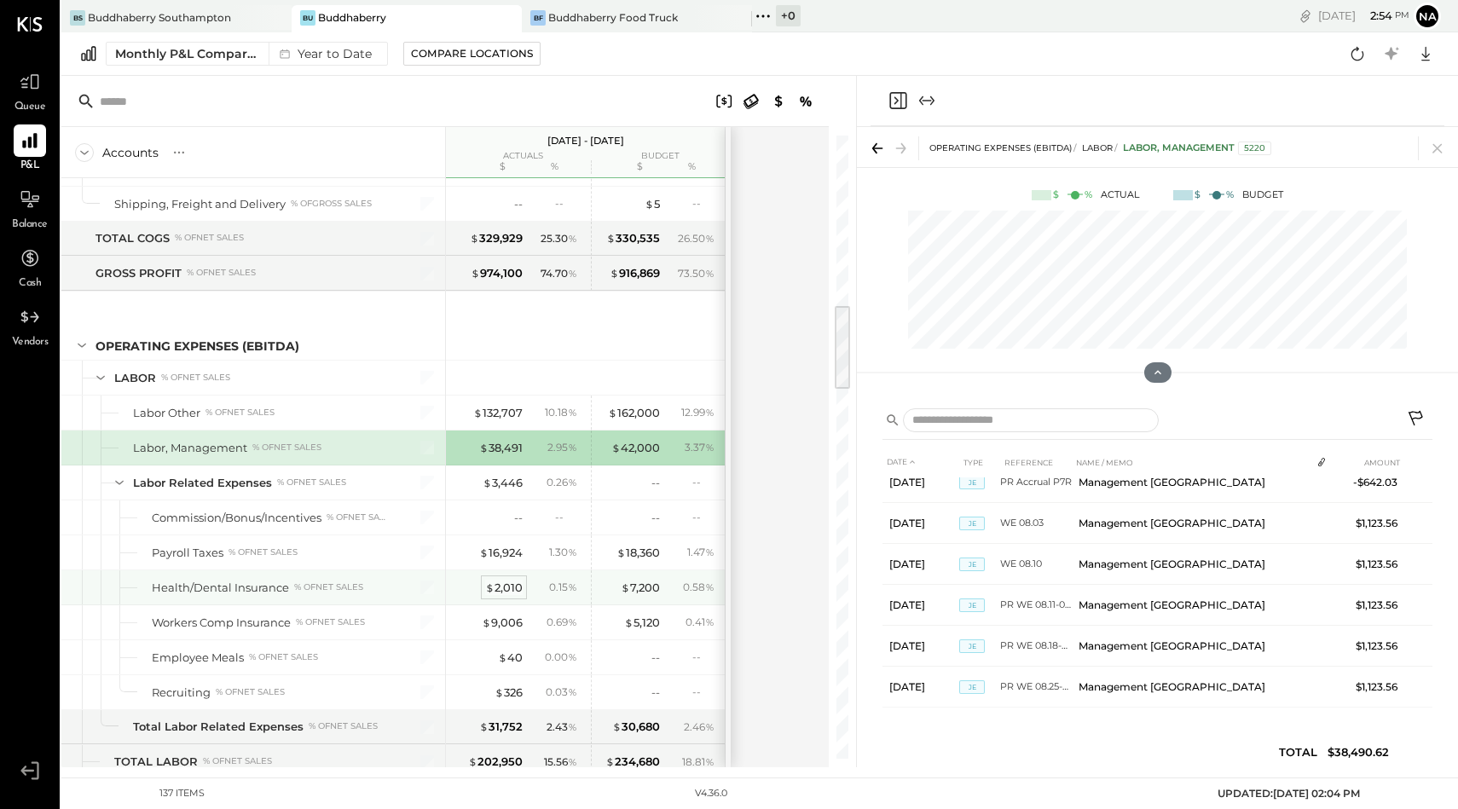
click at [505, 589] on div "$ 2,010" at bounding box center [504, 588] width 38 height 16
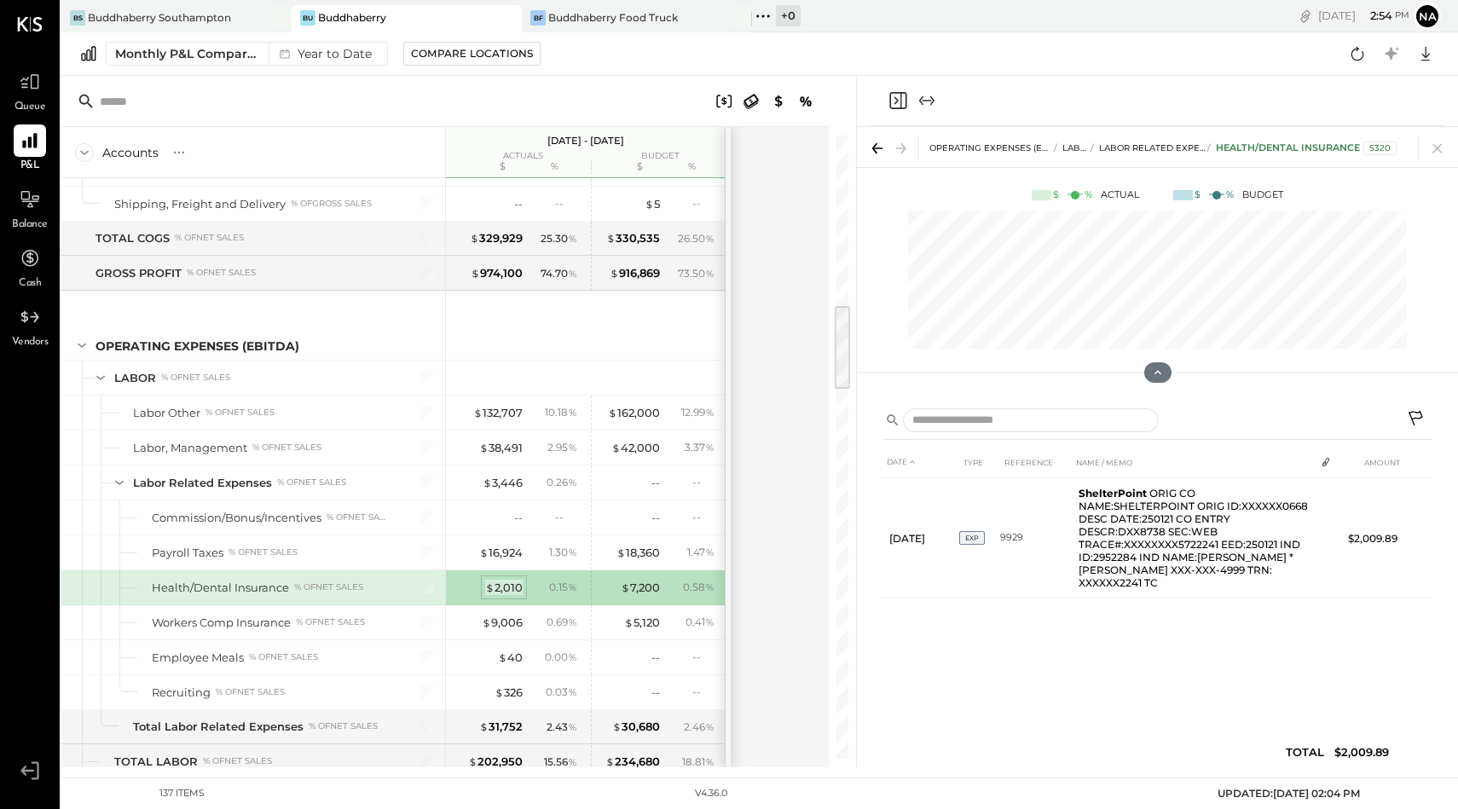
scroll to position [0, 0]
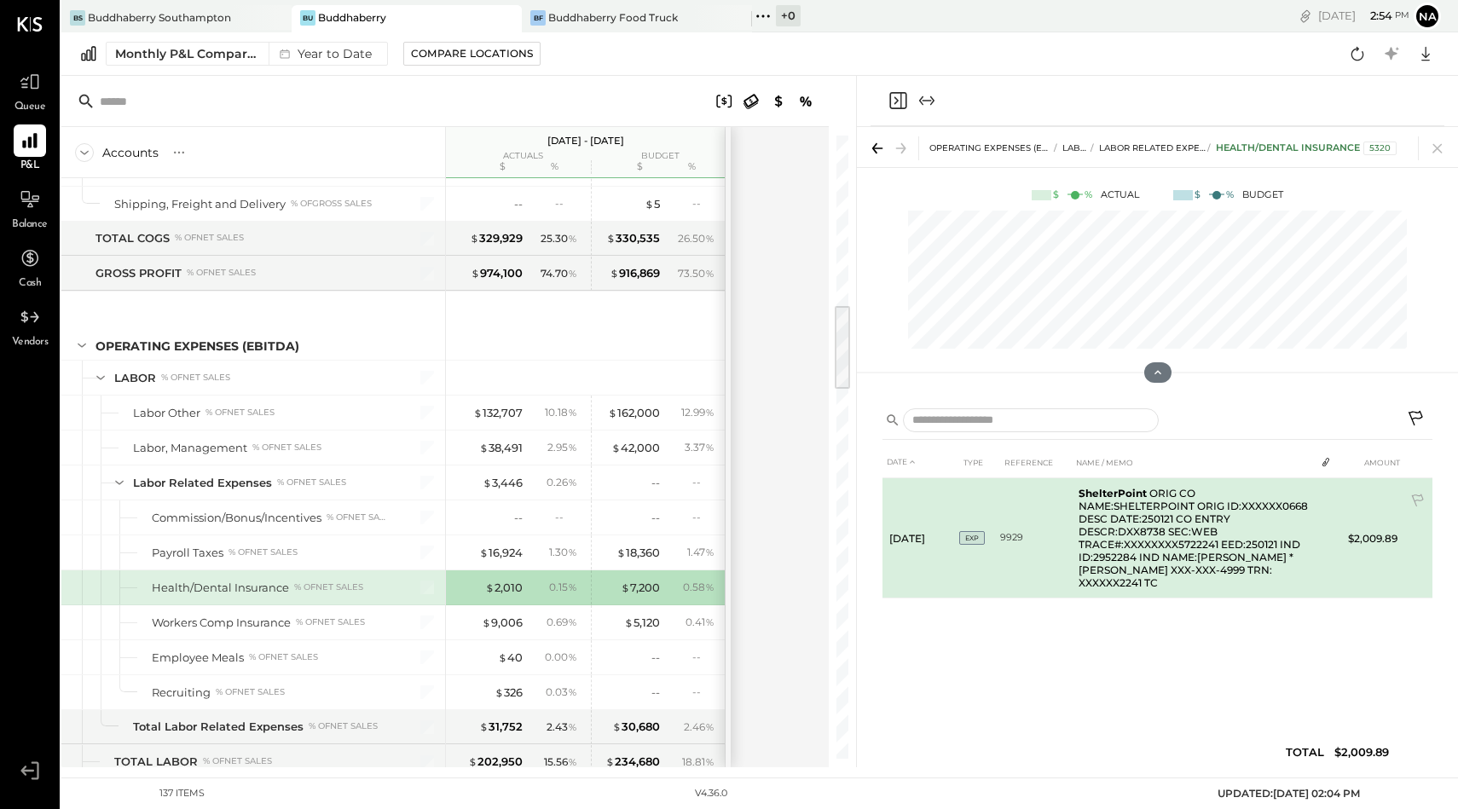
click at [1113, 551] on td "ShelterPoint ORIG CO NAME:SHELTERPOINT ORIG ID:XXXXXX0668 DESC DATE:250121 CO E…" at bounding box center [1192, 538] width 243 height 120
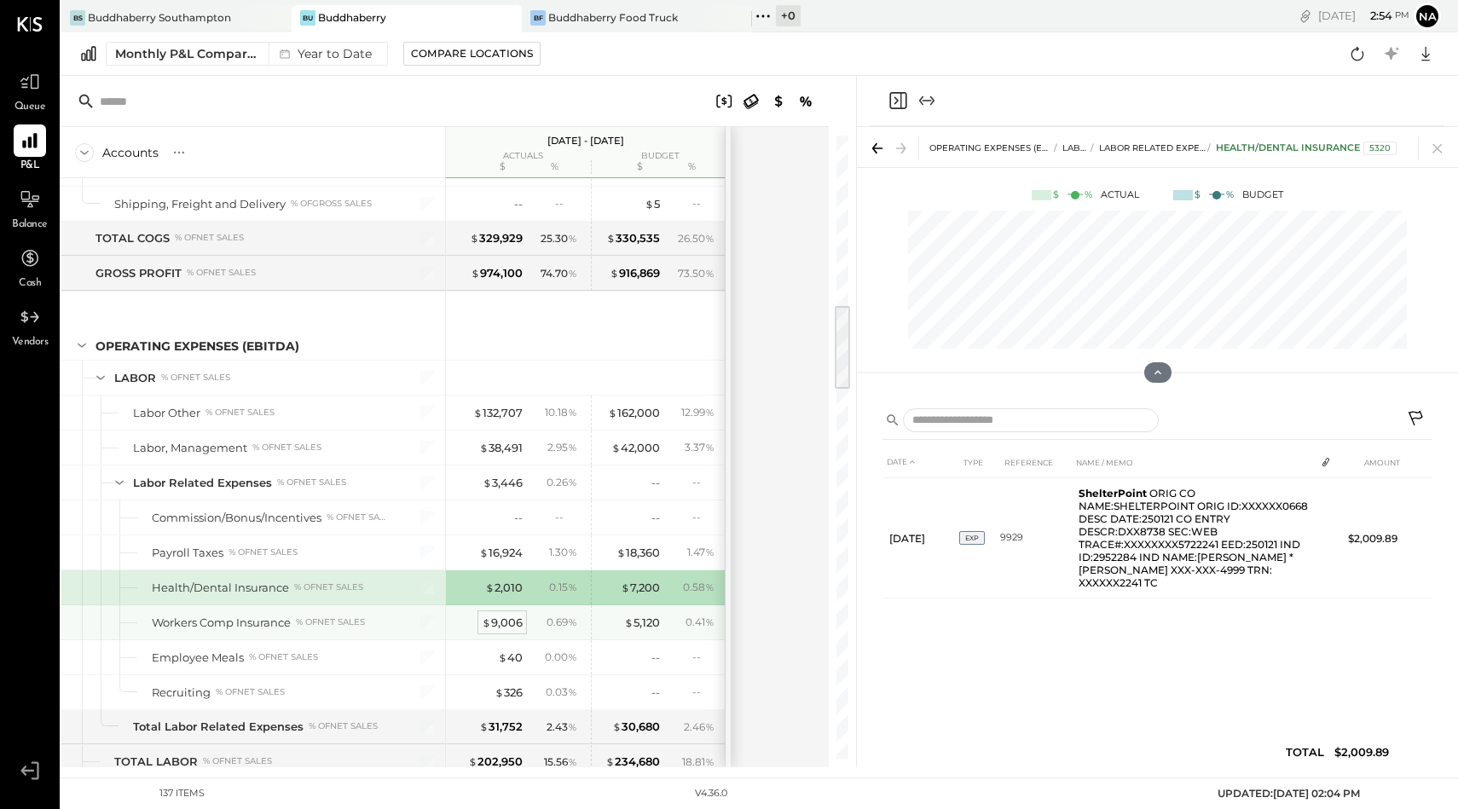
click at [506, 621] on div "$ 9,006" at bounding box center [502, 623] width 41 height 16
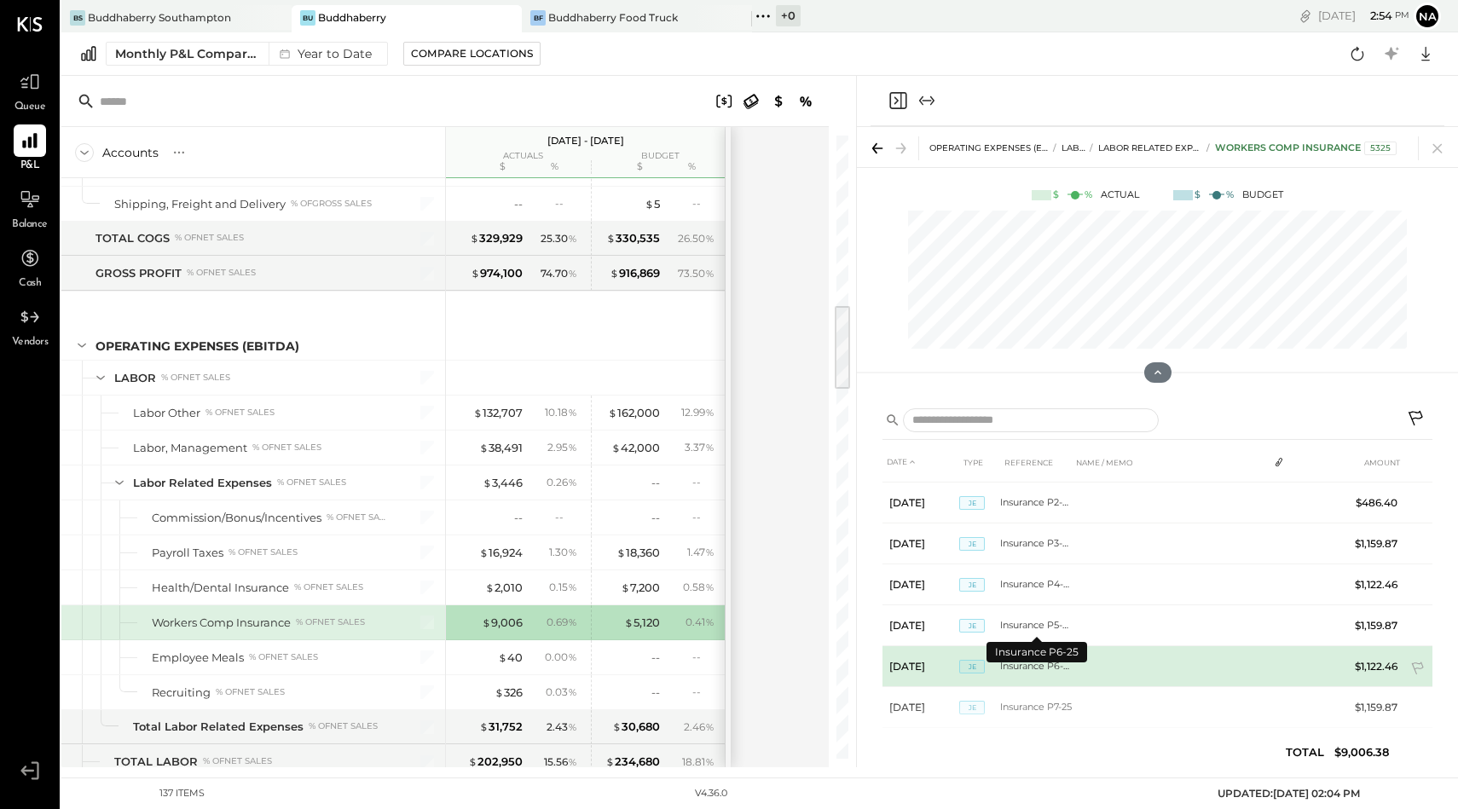
scroll to position [131, 0]
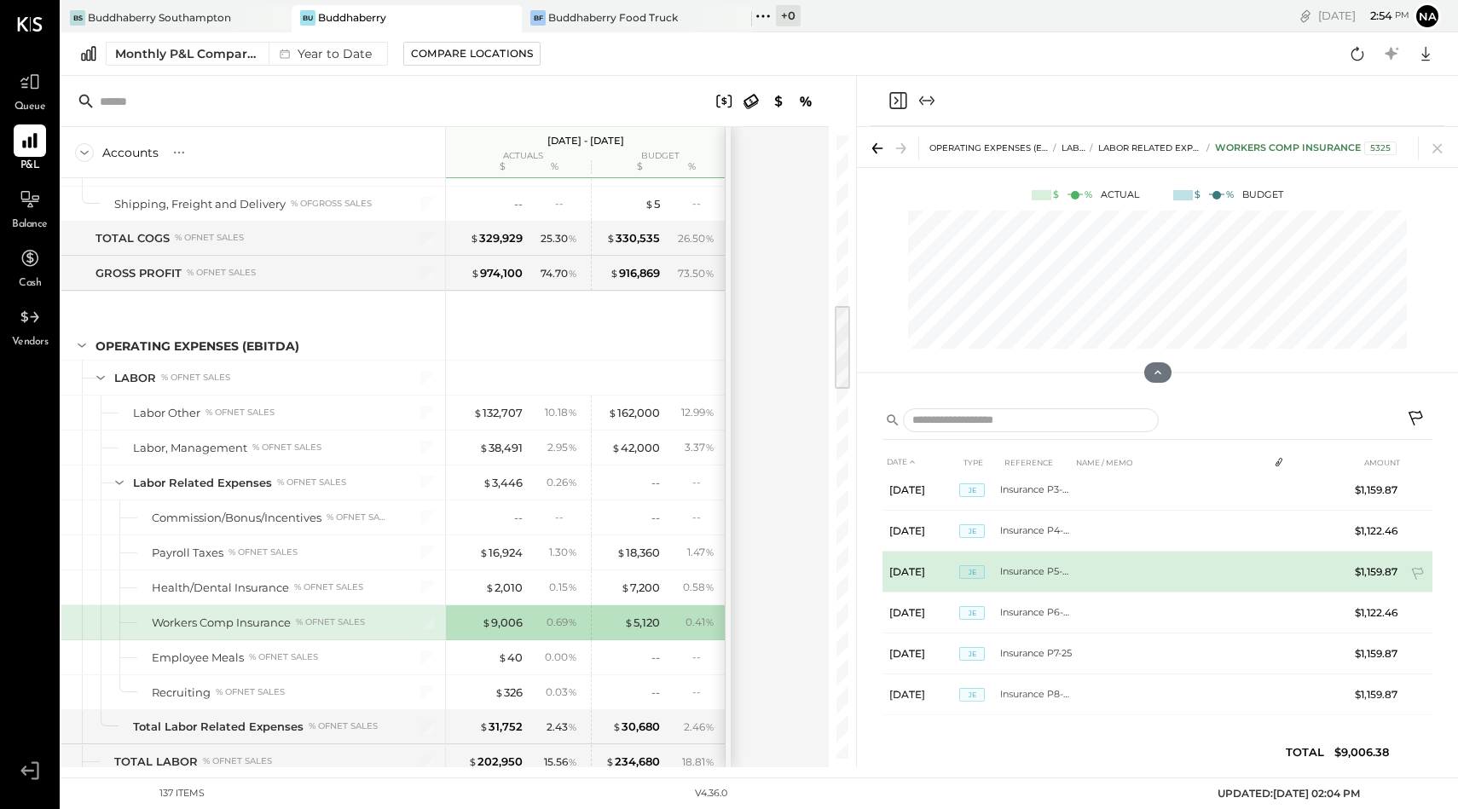
click at [1031, 572] on td "Insurance P5-25" at bounding box center [1036, 572] width 72 height 41
click at [1034, 572] on td "Insurance P5-25" at bounding box center [1036, 572] width 72 height 41
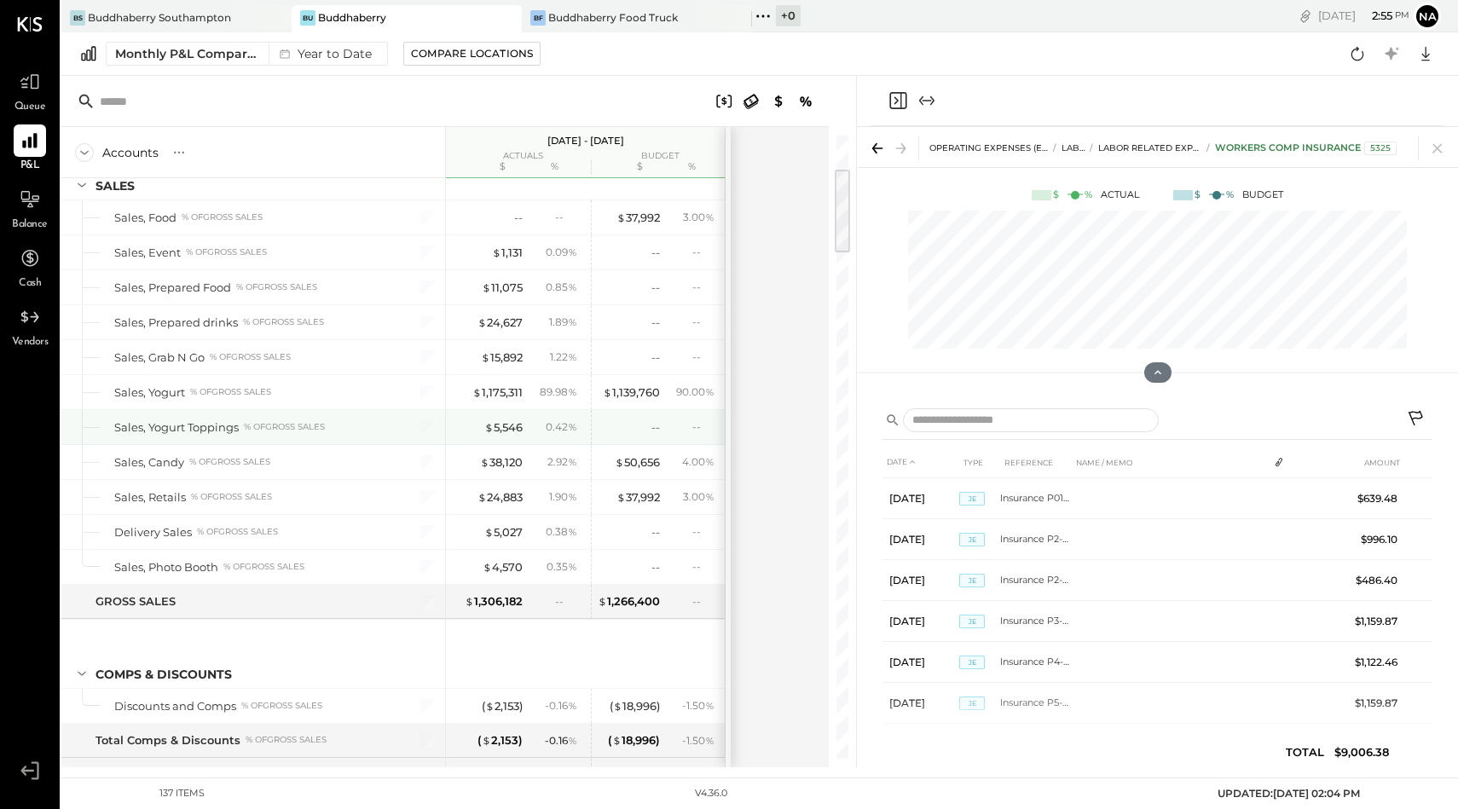
scroll to position [0, 0]
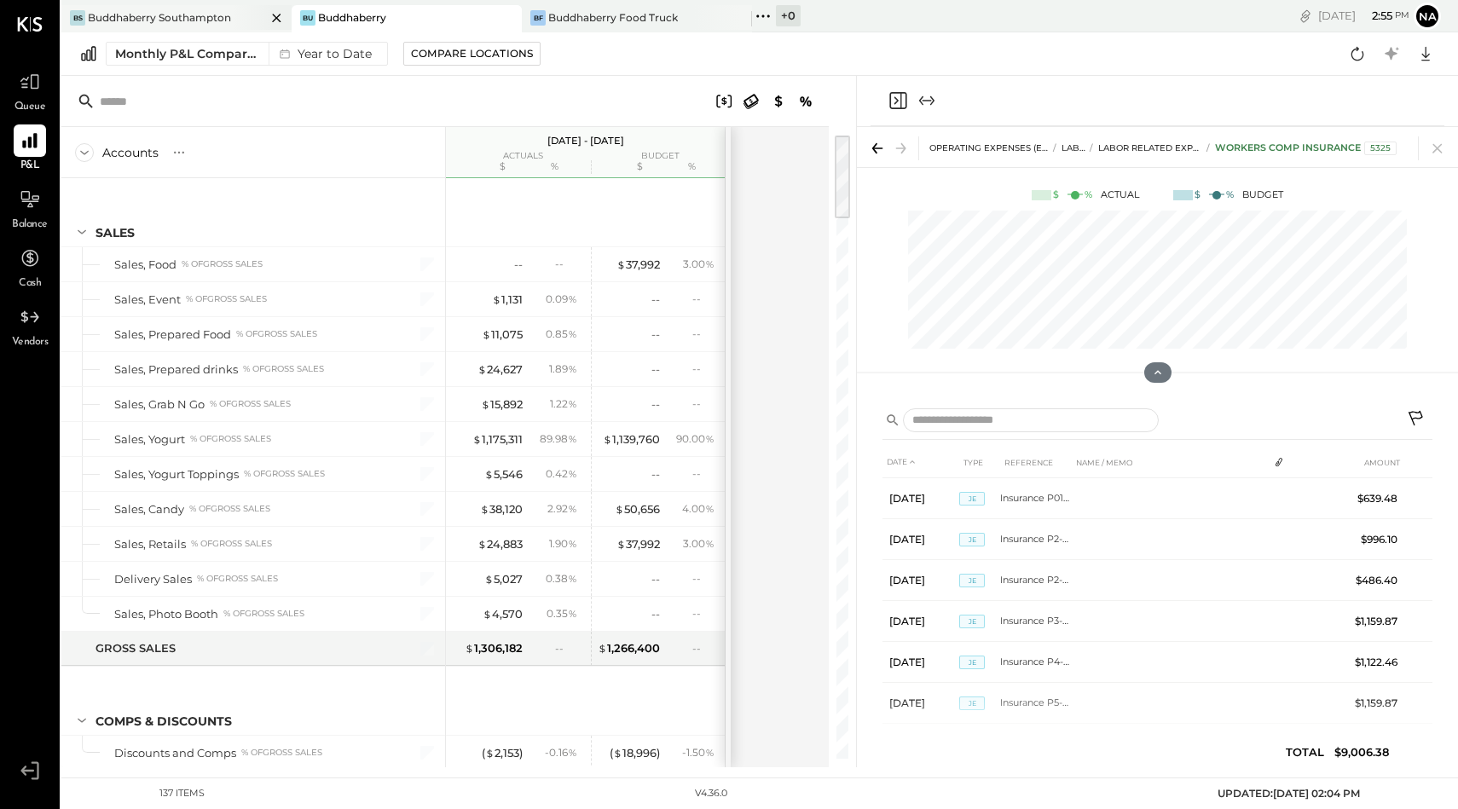
click at [187, 16] on div "Buddhaberry Southampton" at bounding box center [159, 17] width 143 height 14
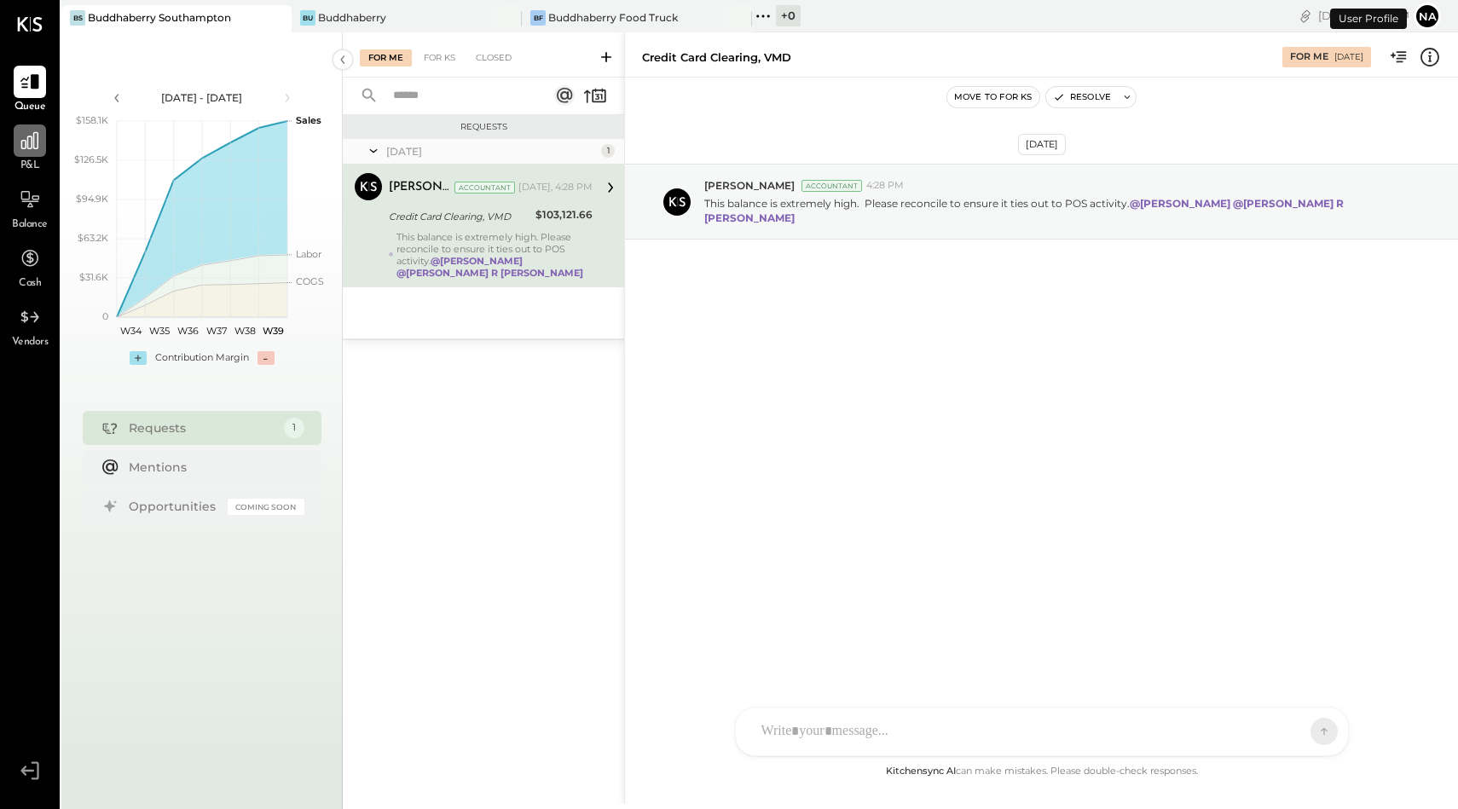
click at [20, 147] on icon at bounding box center [30, 141] width 22 height 22
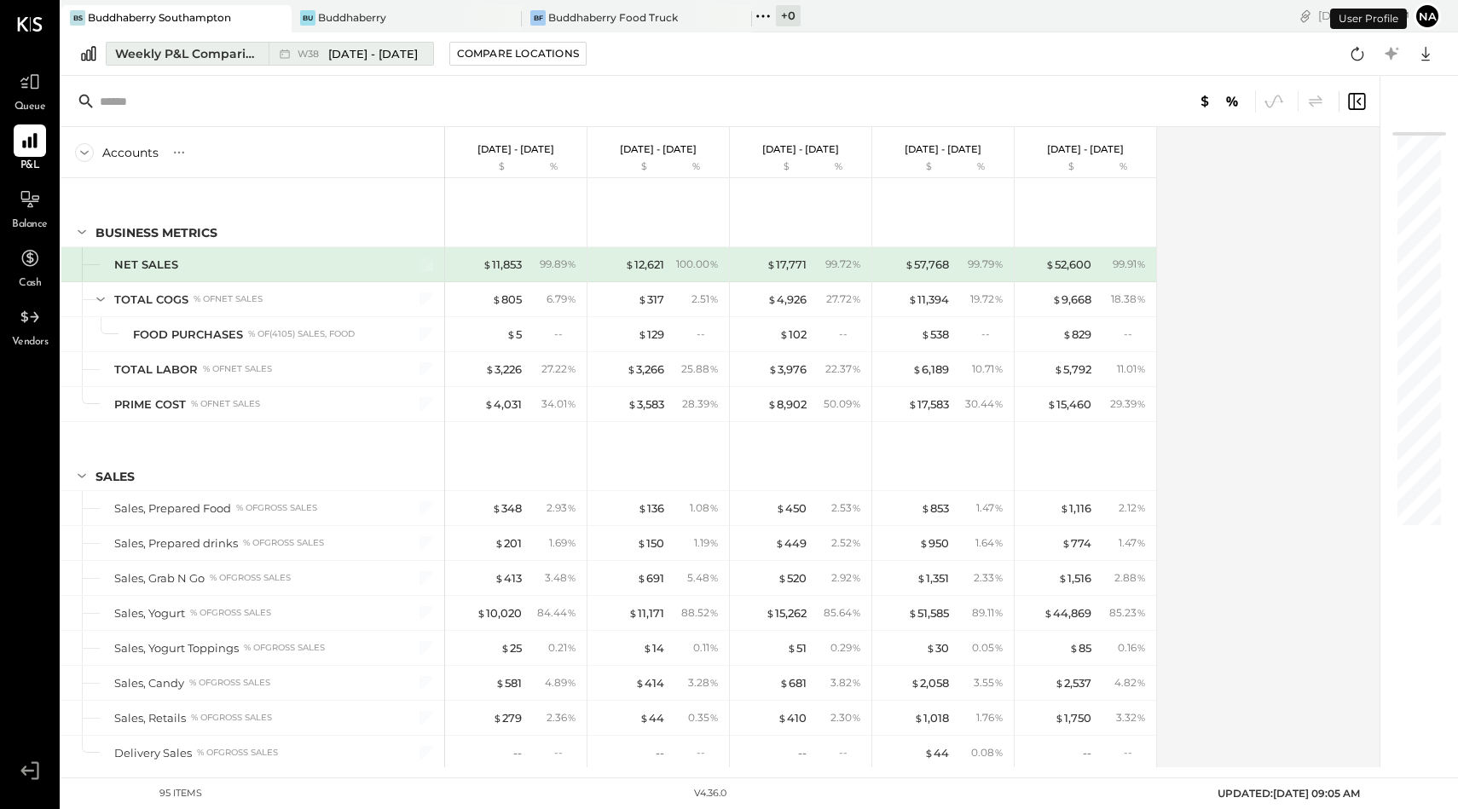
click at [188, 48] on div "Weekly P&L Comparison" at bounding box center [186, 53] width 143 height 17
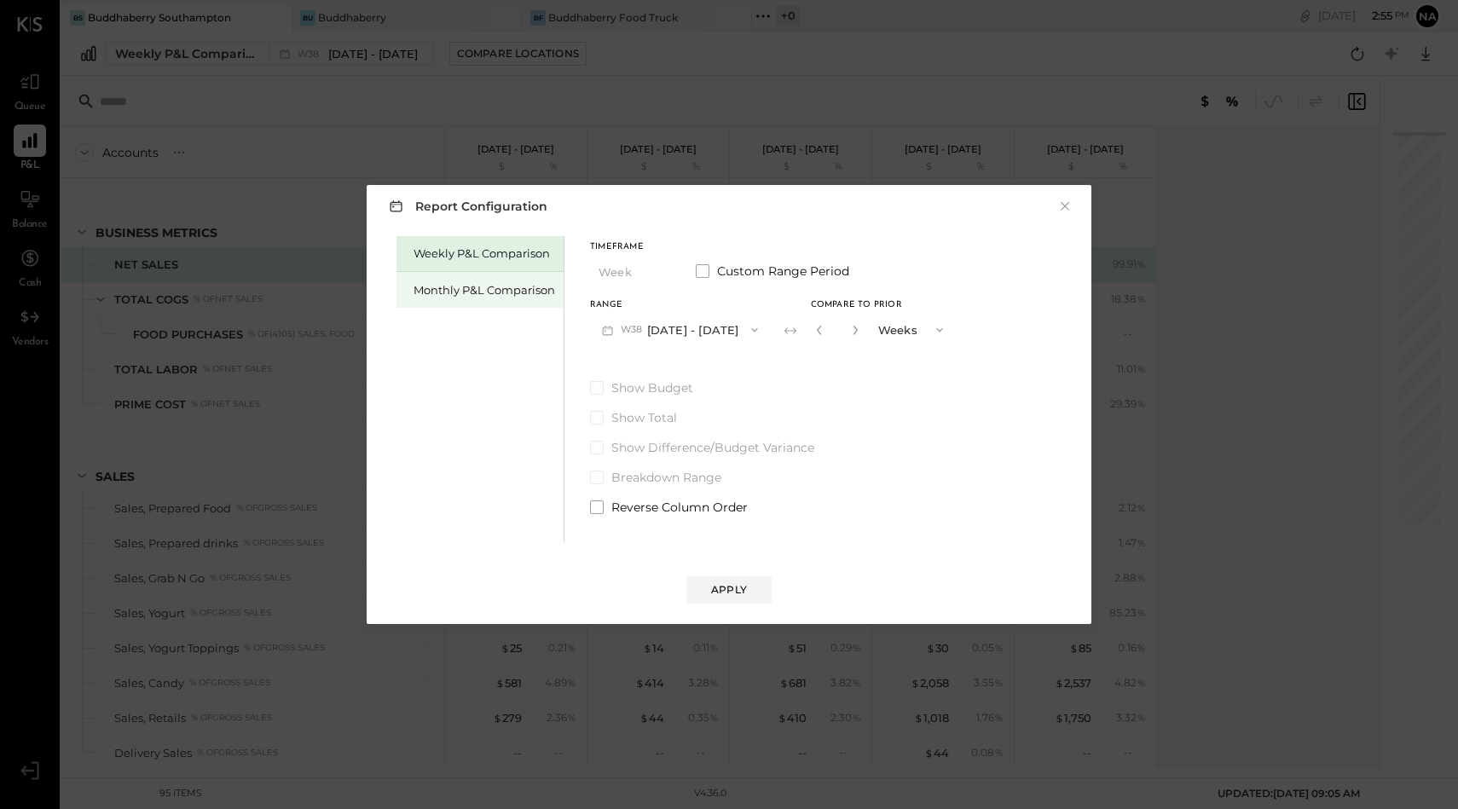
click at [496, 295] on div "Monthly P&L Comparison" at bounding box center [484, 290] width 142 height 16
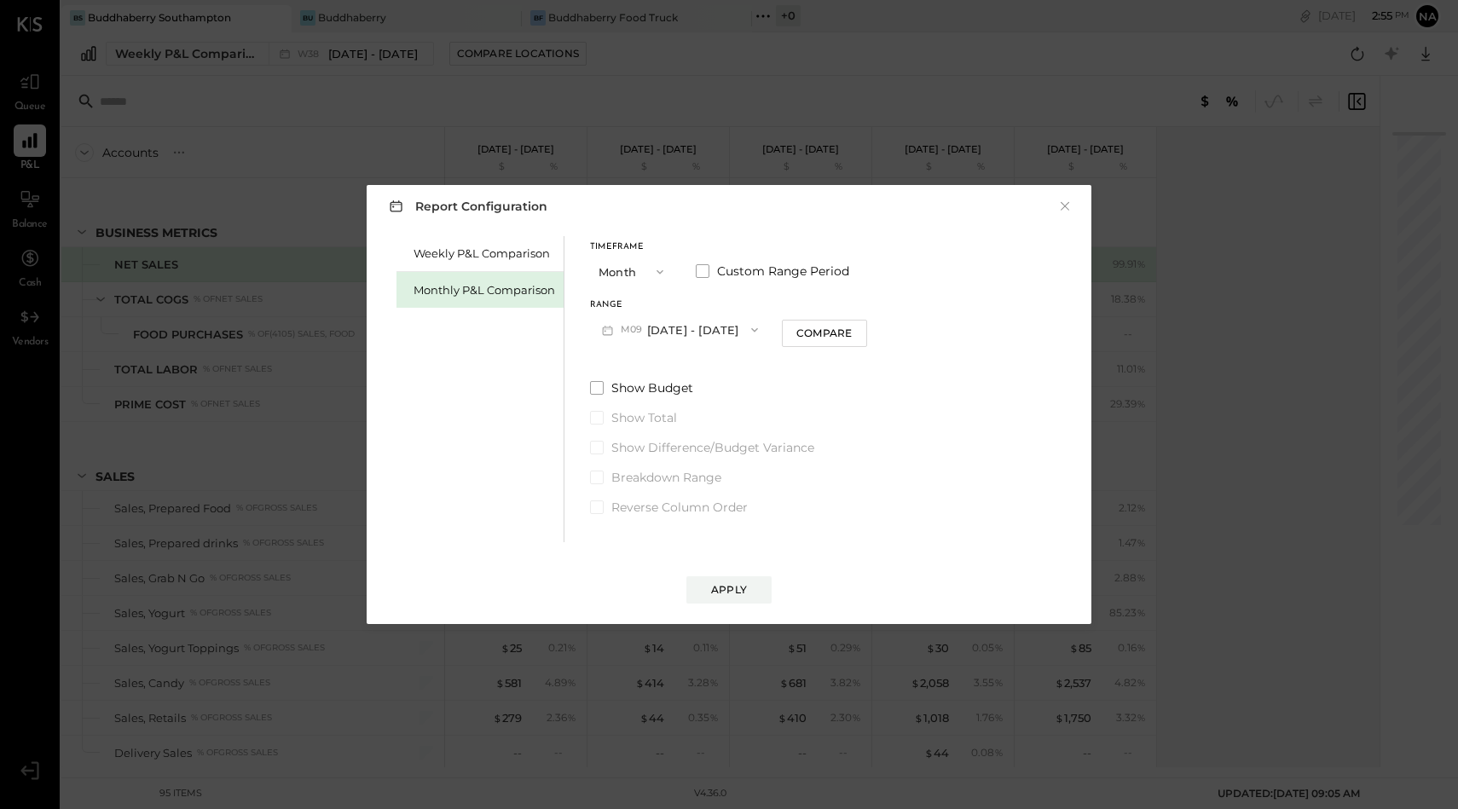
click at [646, 323] on button "M09 [DATE] - [DATE]" at bounding box center [680, 330] width 180 height 32
click at [708, 269] on span at bounding box center [703, 271] width 14 height 14
click at [632, 264] on button "Month" at bounding box center [632, 272] width 85 height 32
click at [625, 336] on div "YTD" at bounding box center [633, 332] width 84 height 31
click at [594, 339] on span at bounding box center [597, 344] width 14 height 14
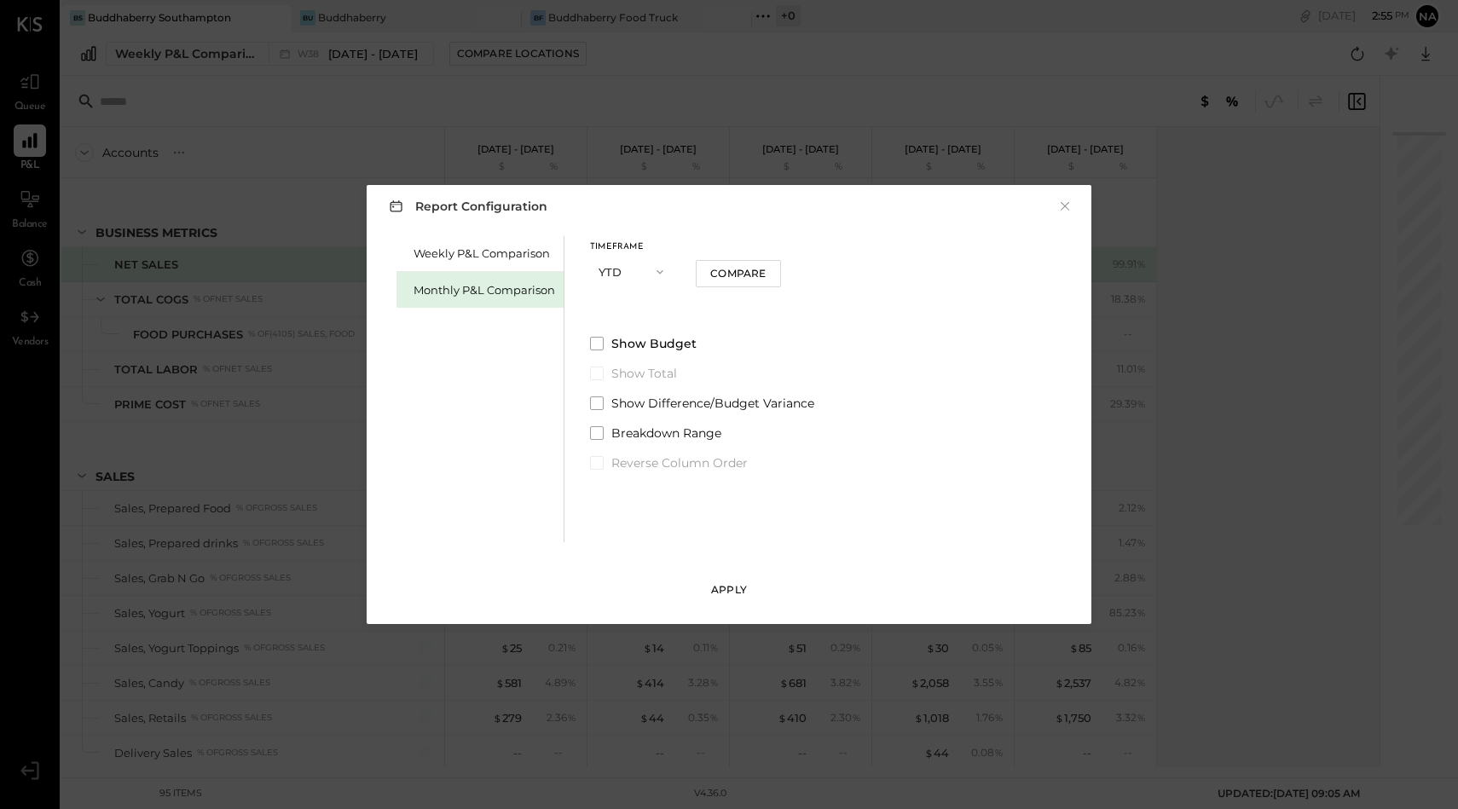
click at [749, 603] on button "Apply" at bounding box center [728, 589] width 85 height 27
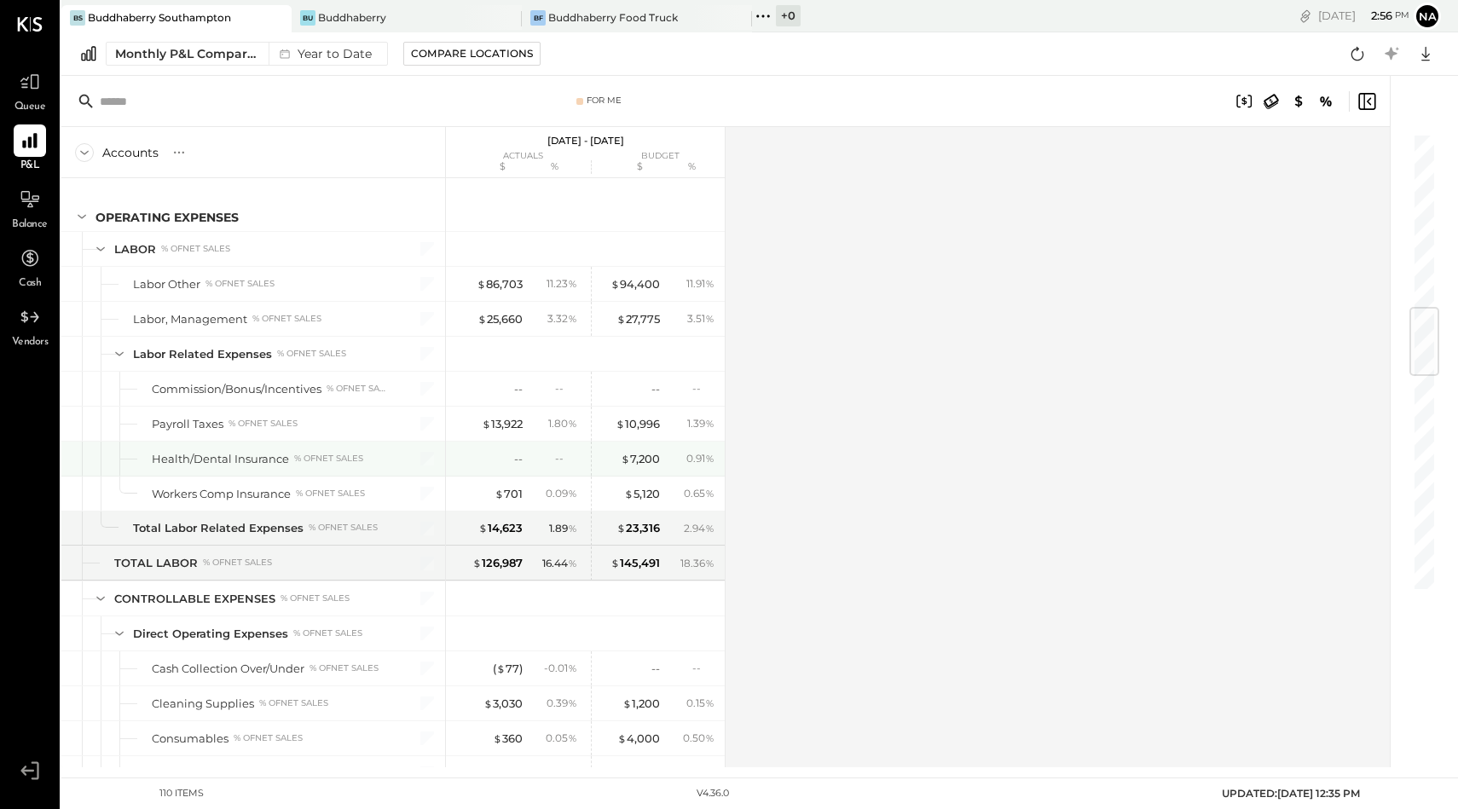
scroll to position [1478, 0]
click at [522, 468] on div "-- --" at bounding box center [518, 460] width 128 height 34
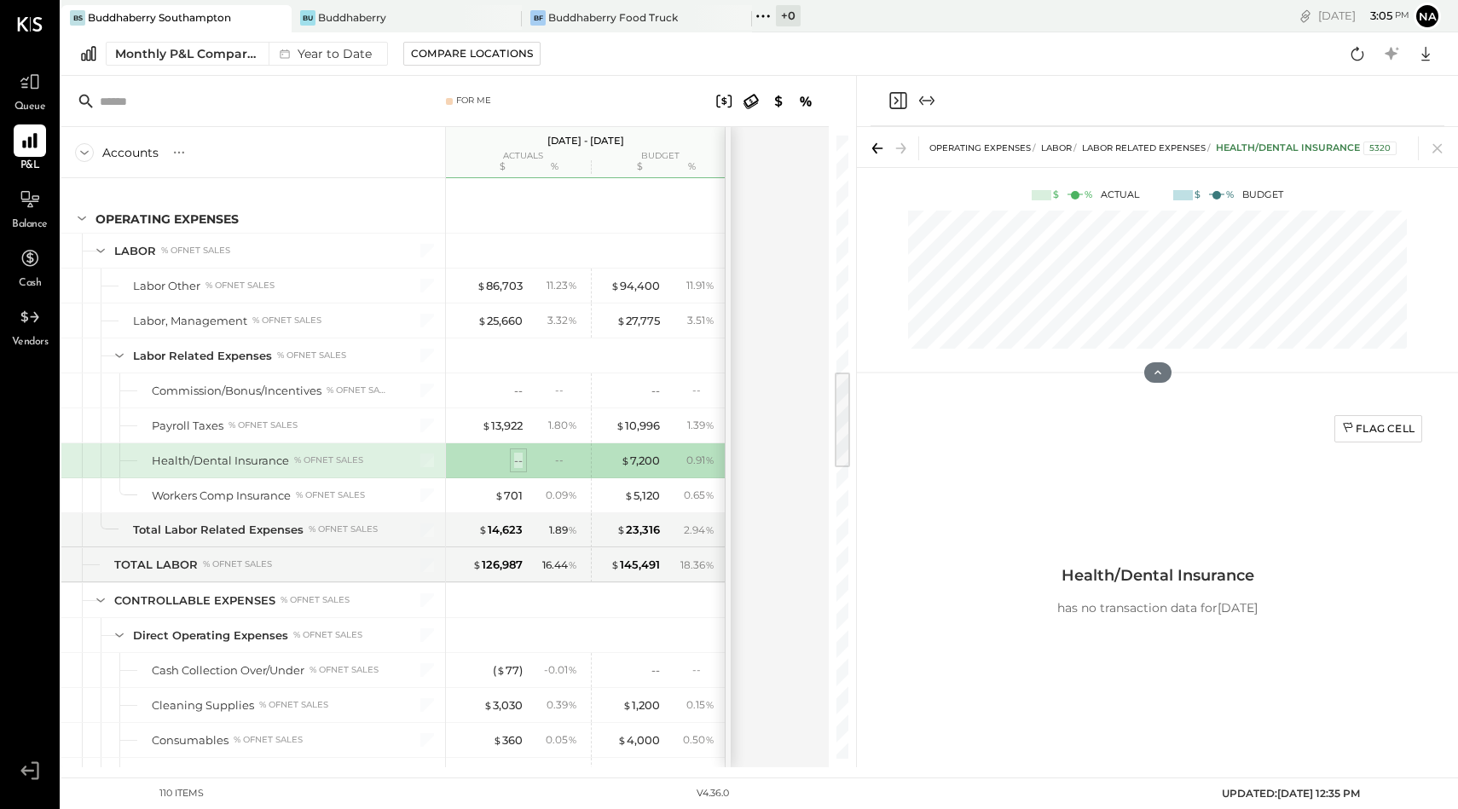
click at [522, 462] on div "--" at bounding box center [518, 461] width 9 height 16
click at [529, 455] on div "--" at bounding box center [554, 460] width 55 height 14
click at [566, 458] on div "--" at bounding box center [566, 460] width 22 height 14
click at [1345, 426] on icon at bounding box center [1347, 427] width 9 height 10
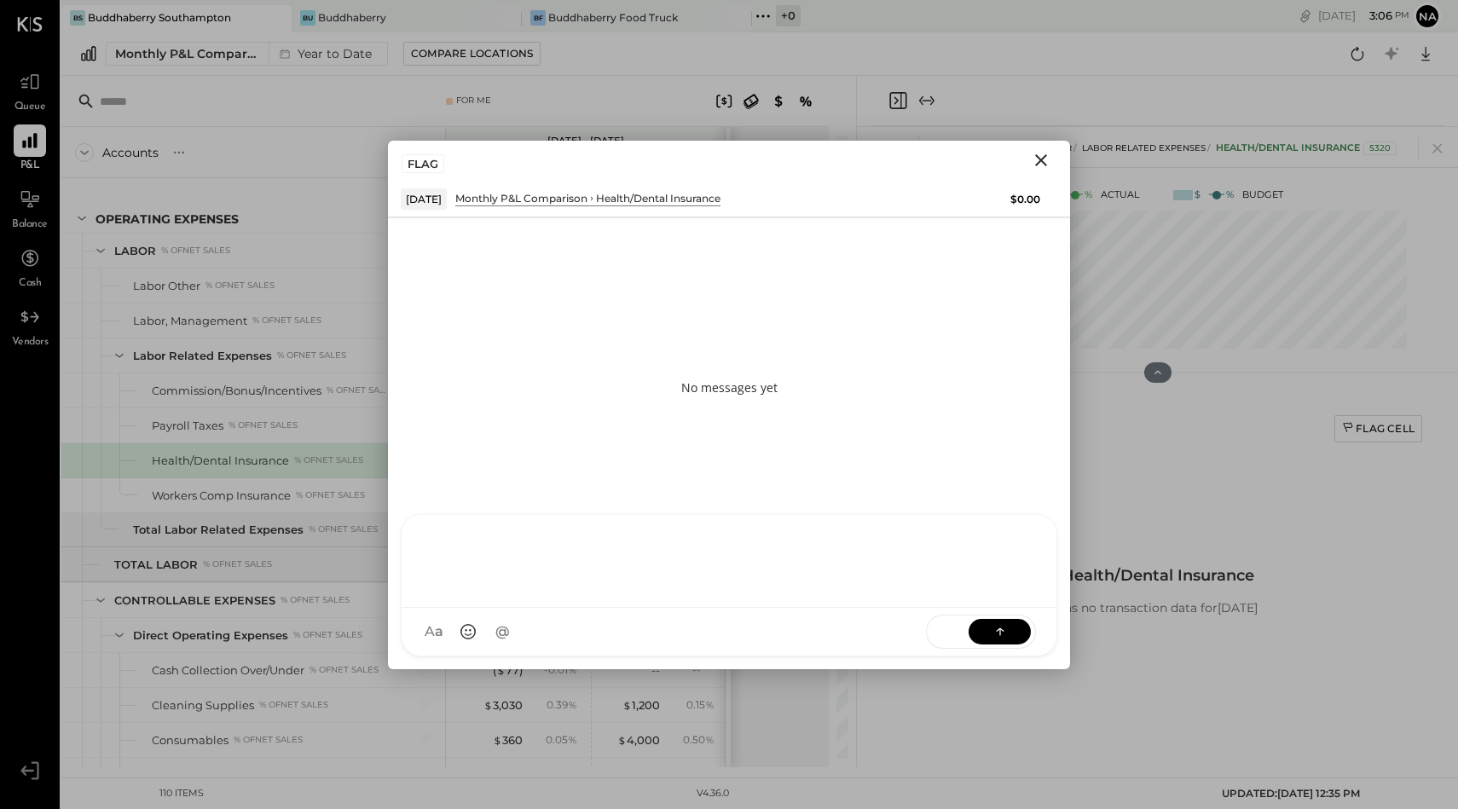
click at [488, 644] on div "HT Harsh Talajiya CR Chintan R Dave D david MG Margi Gandhi N natalie MESSAGE S…" at bounding box center [729, 585] width 656 height 142
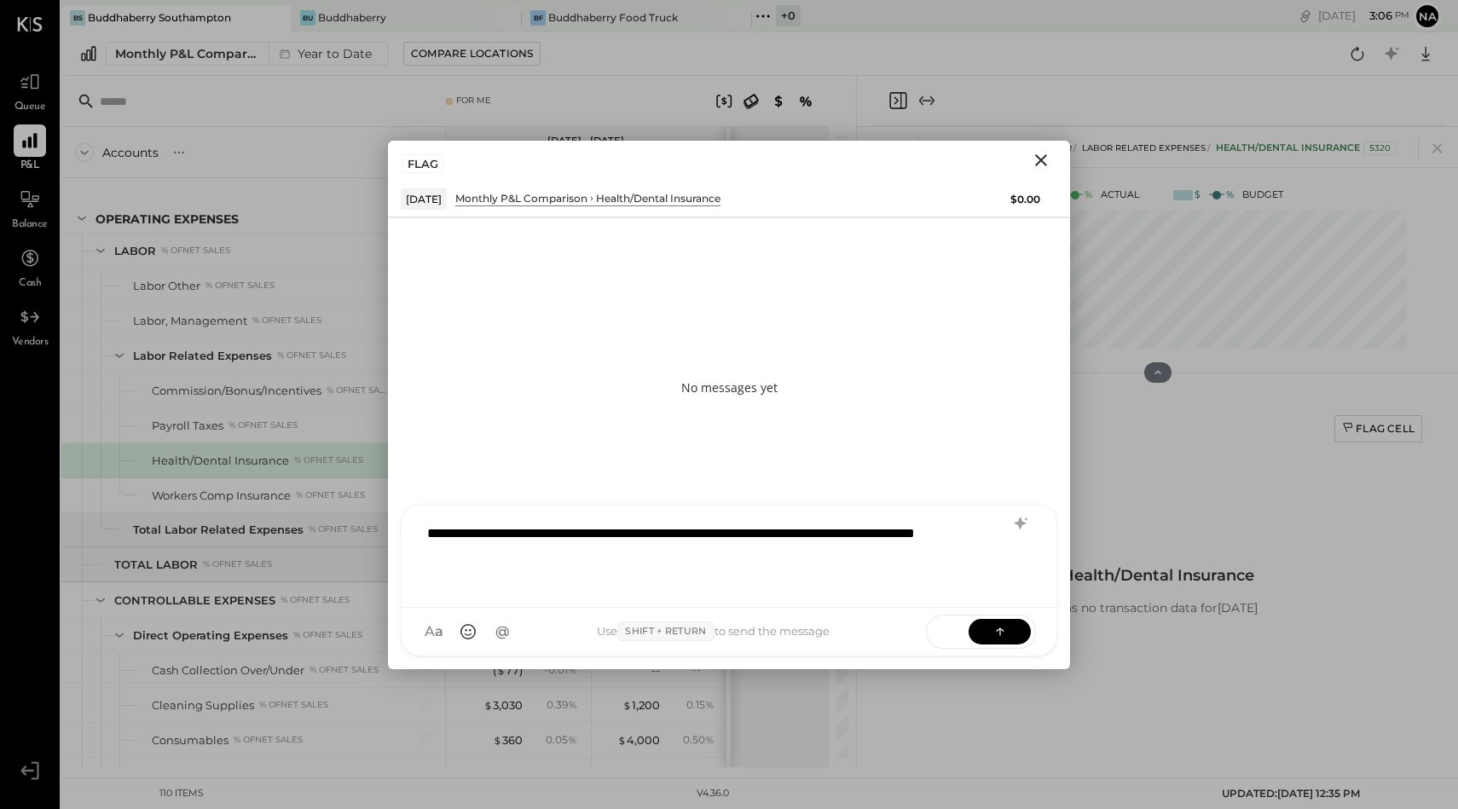
click at [537, 550] on div "**********" at bounding box center [729, 554] width 621 height 78
click at [592, 564] on div at bounding box center [707, 554] width 561 height 20
click at [991, 629] on icon at bounding box center [999, 630] width 17 height 17
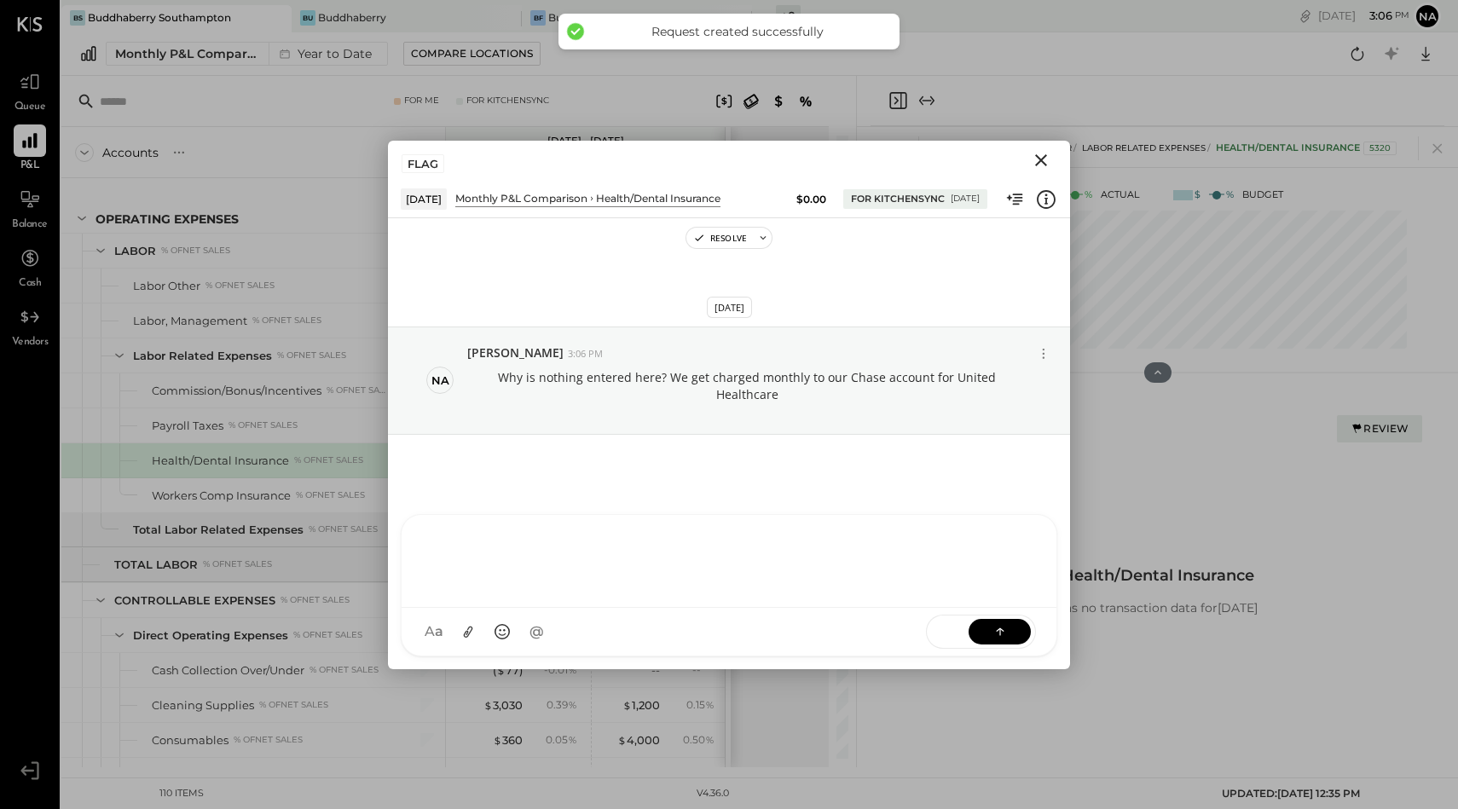
click at [1042, 160] on icon "Close" at bounding box center [1041, 160] width 12 height 12
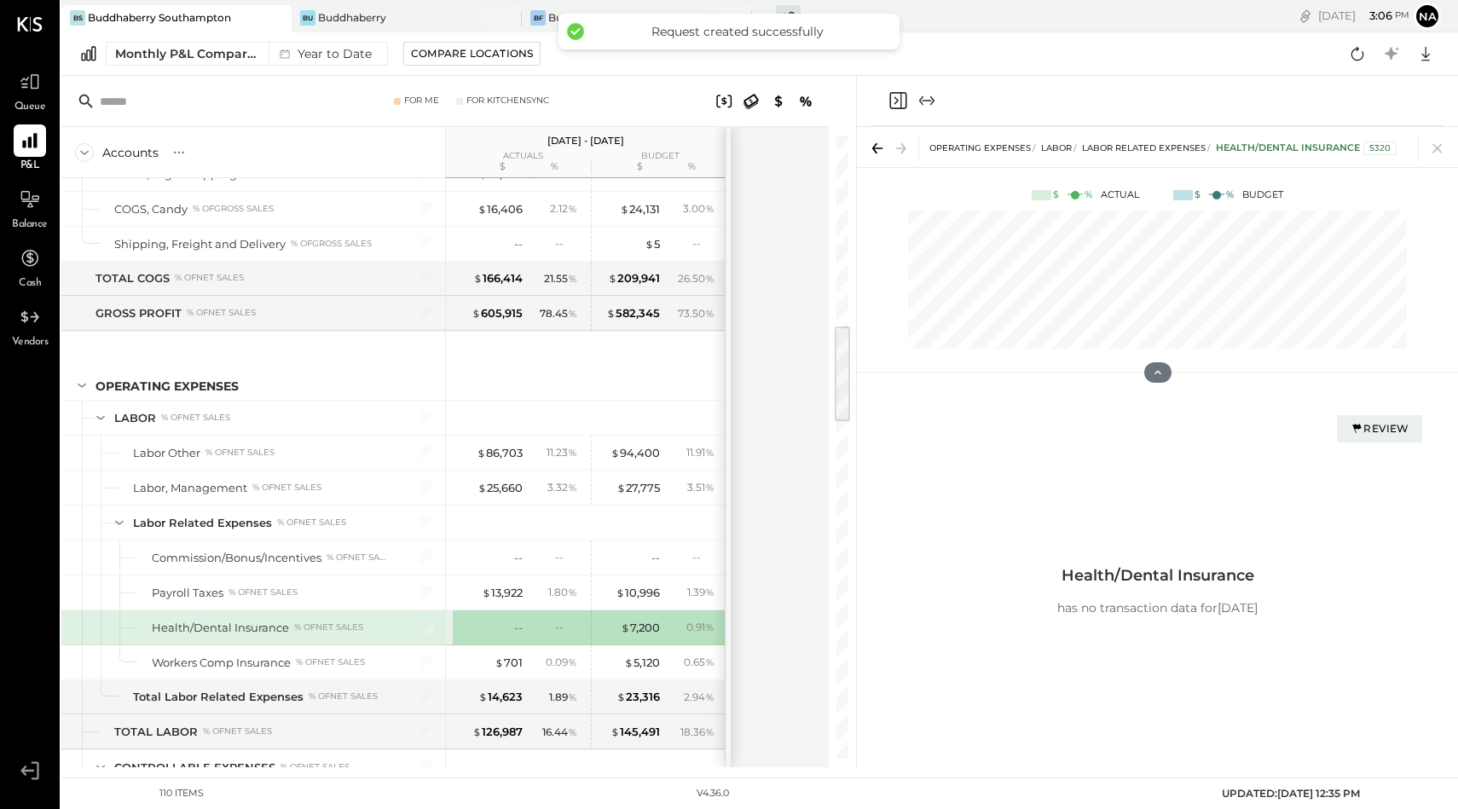
scroll to position [746, 0]
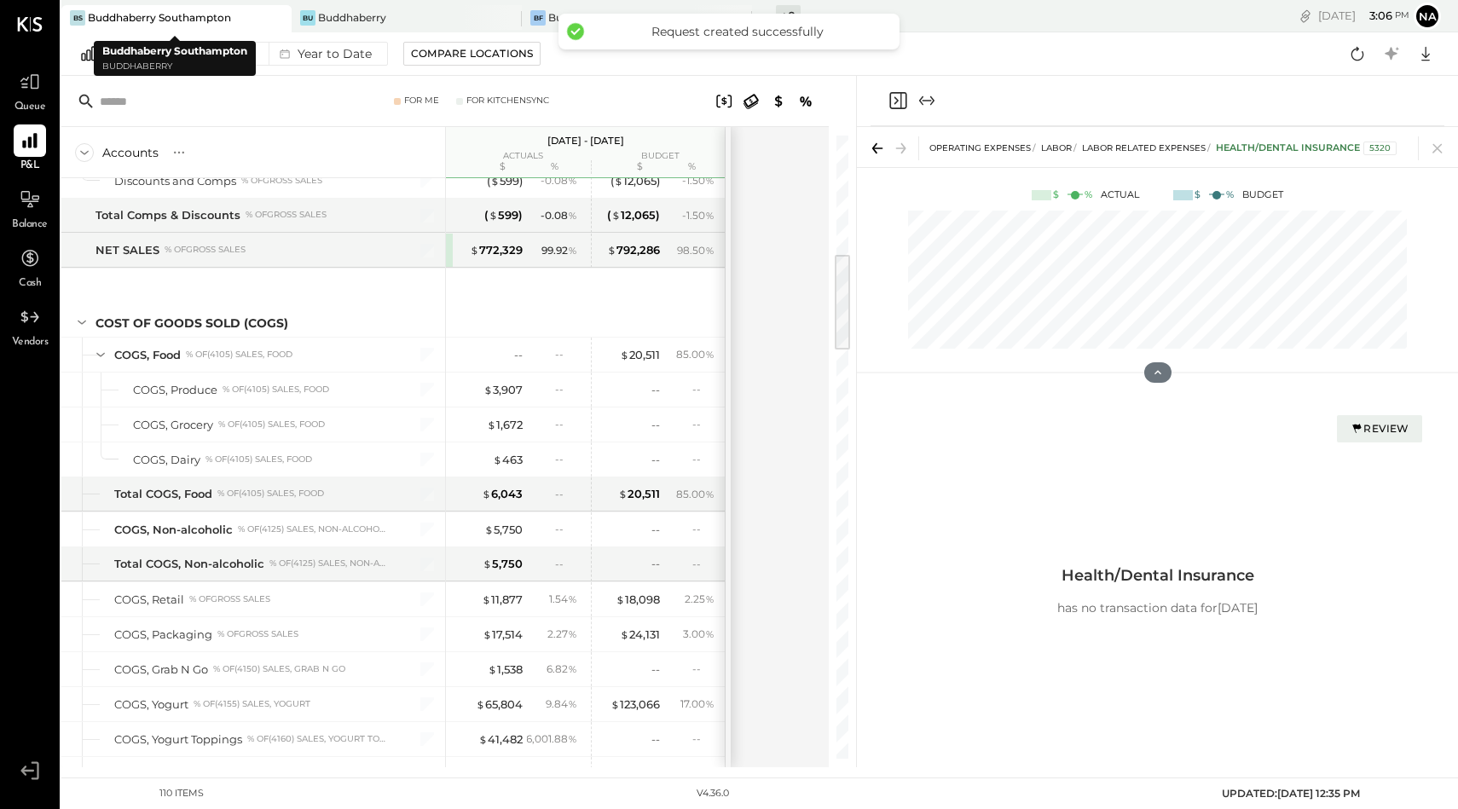
click at [263, 20] on div at bounding box center [262, 17] width 60 height 25
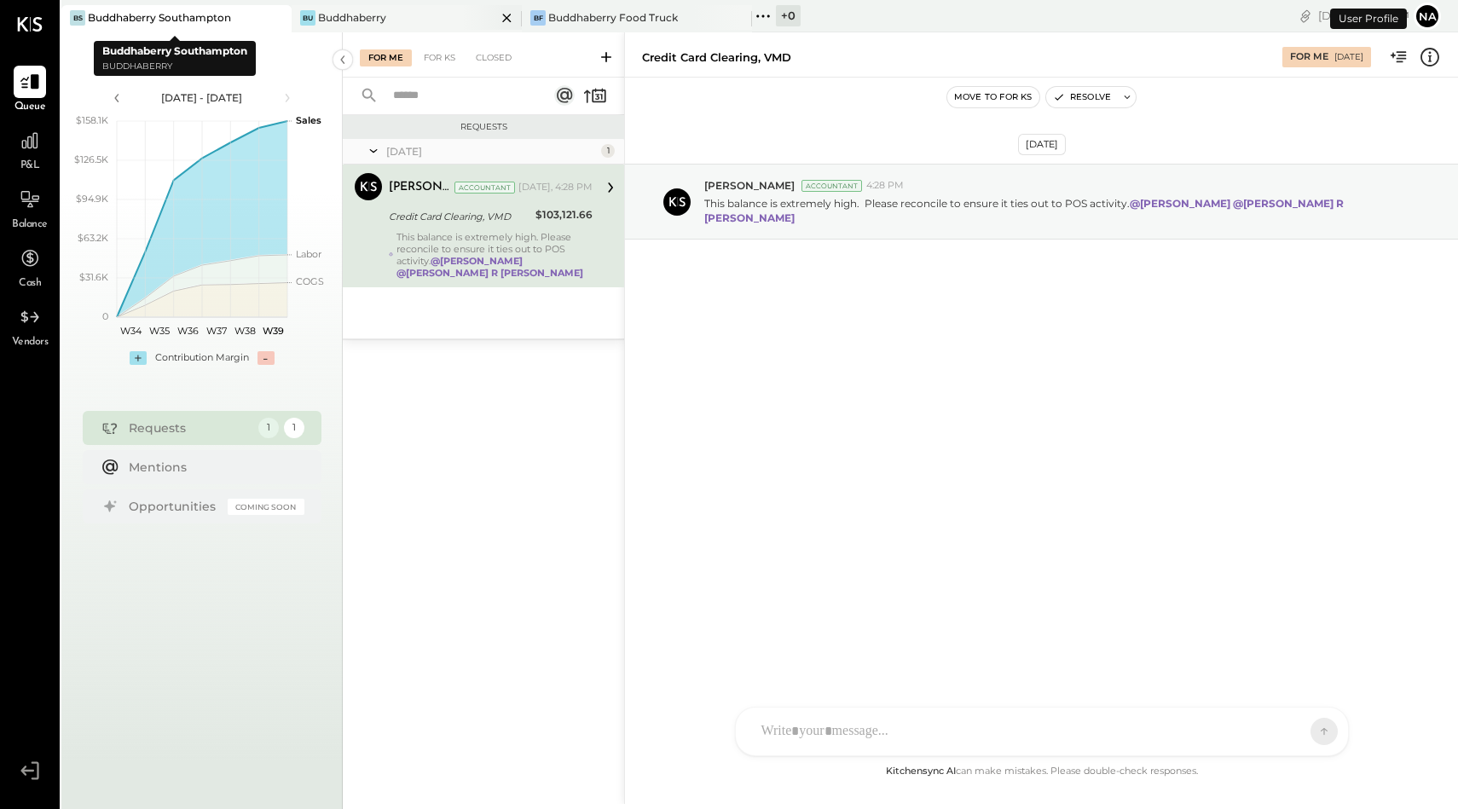
click at [340, 19] on div "Buddhaberry" at bounding box center [352, 17] width 68 height 14
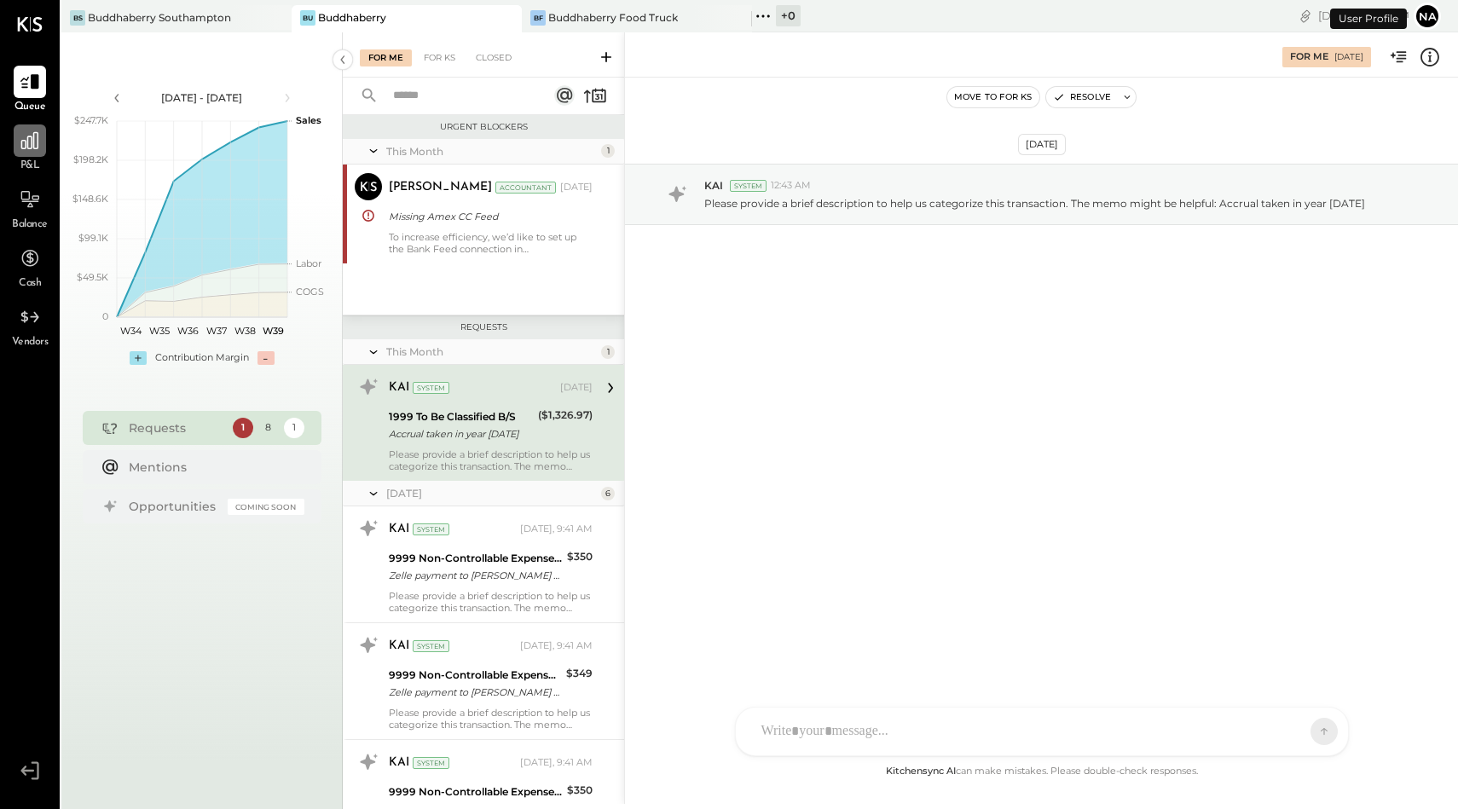
click at [42, 142] on div at bounding box center [30, 140] width 32 height 32
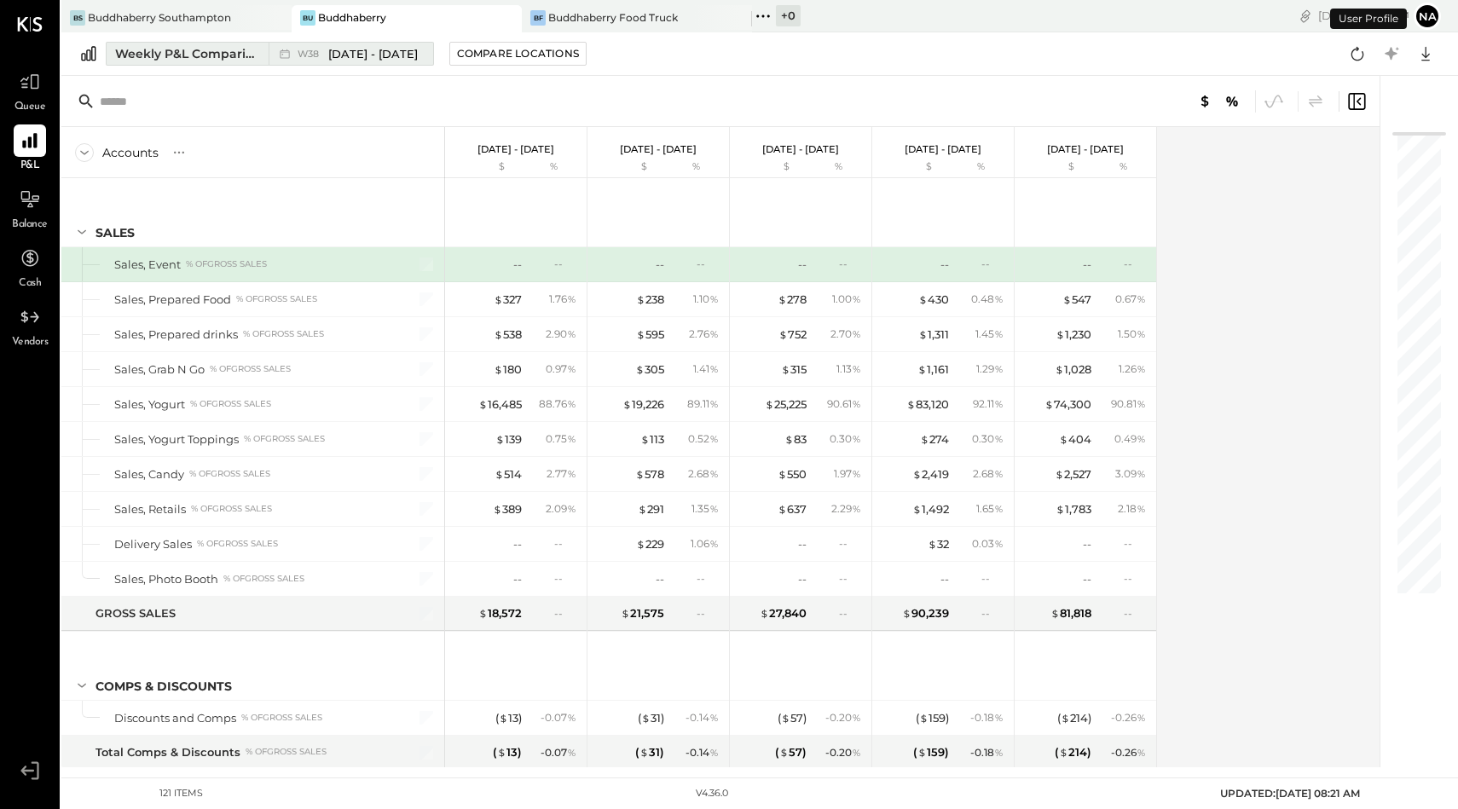
click at [166, 58] on div "Weekly P&L Comparison" at bounding box center [186, 53] width 143 height 17
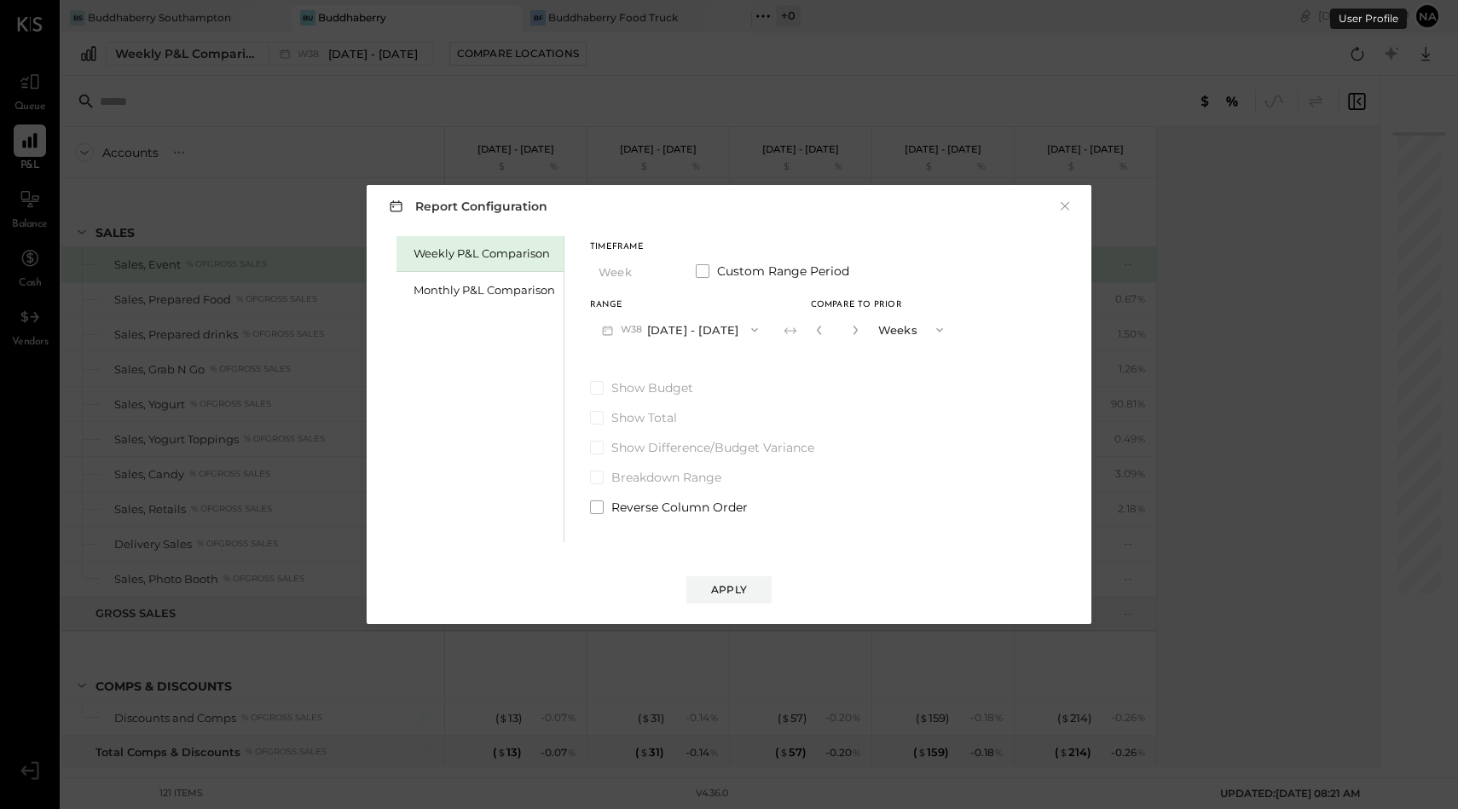
click at [453, 266] on div "Weekly P&L Comparison" at bounding box center [479, 254] width 167 height 36
click at [463, 292] on div "Monthly P&L Comparison" at bounding box center [484, 290] width 142 height 16
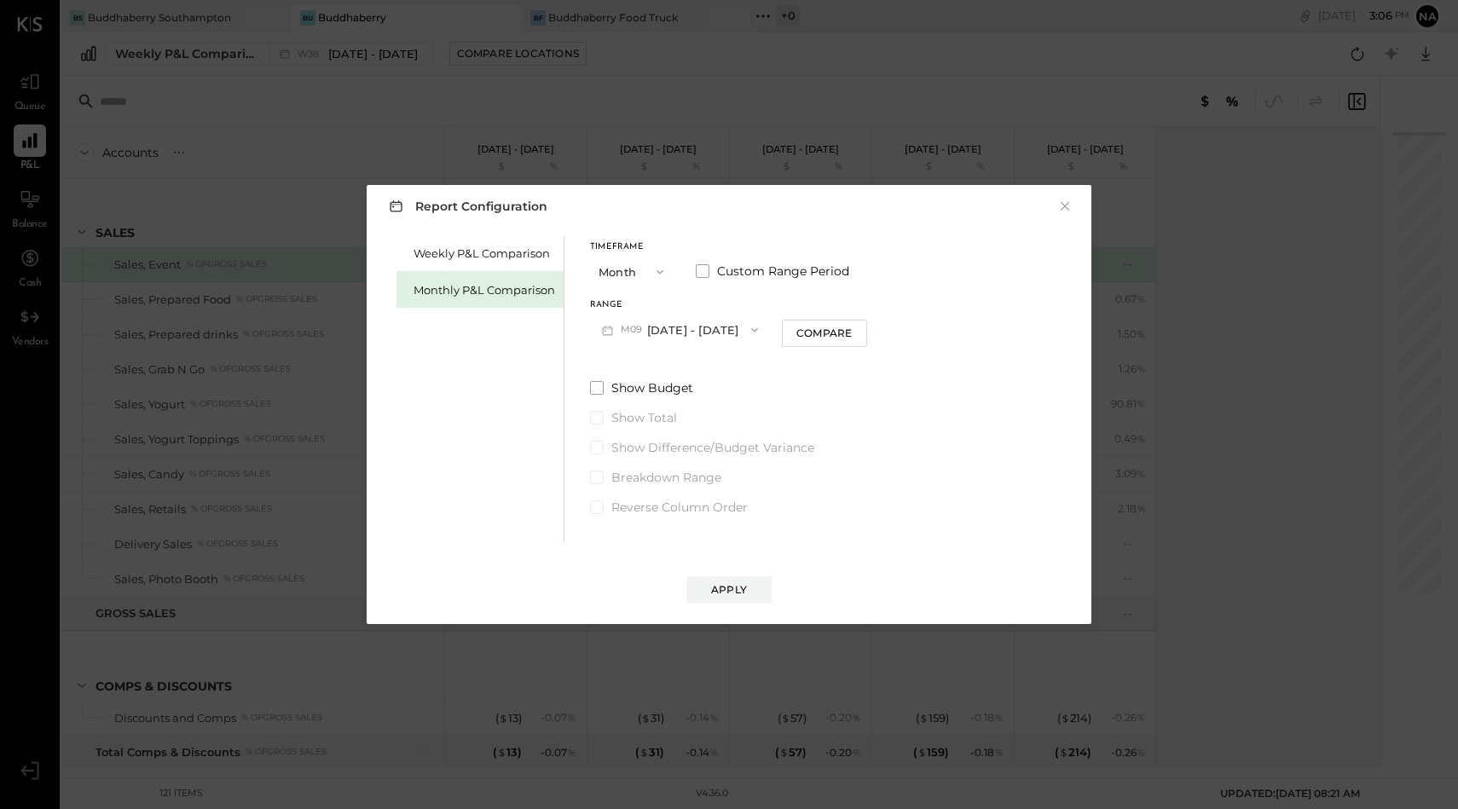
click at [702, 333] on button "M09 [DATE] - [DATE]" at bounding box center [680, 330] width 180 height 32
click at [680, 373] on span "[DATE] - [DATE]" at bounding box center [672, 368] width 81 height 14
click at [717, 598] on button "Apply" at bounding box center [728, 589] width 85 height 27
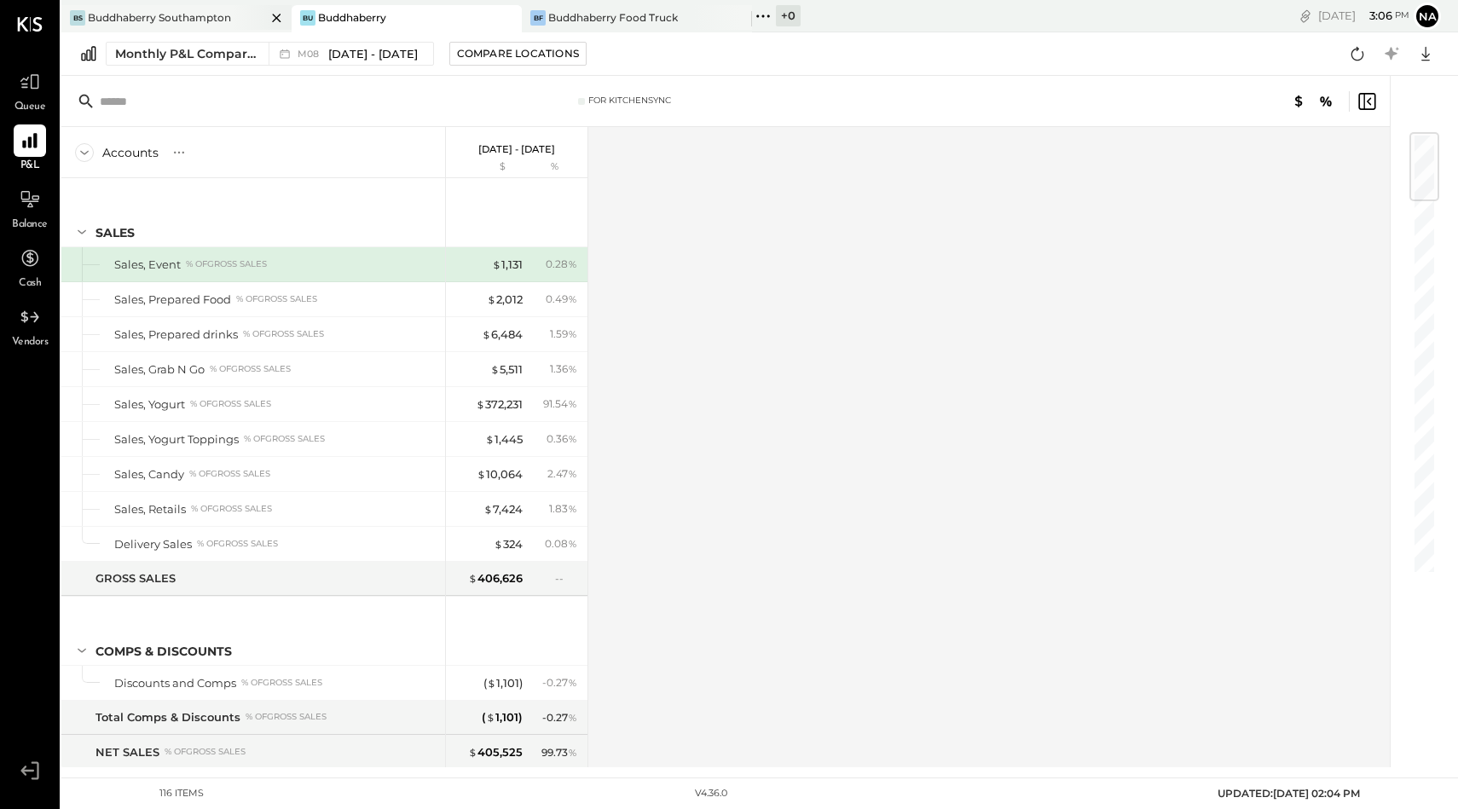
click at [233, 20] on div at bounding box center [262, 17] width 60 height 25
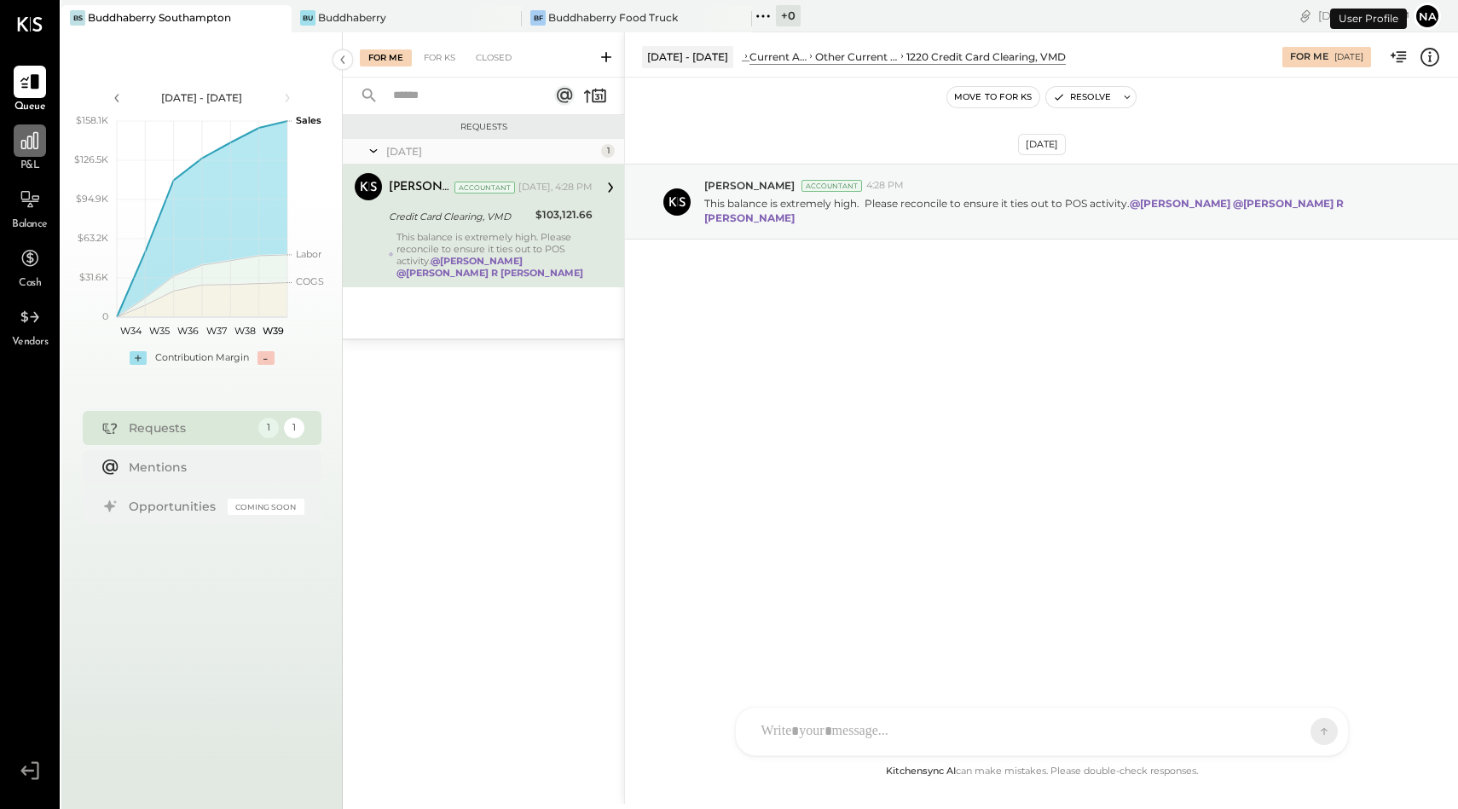
click at [33, 141] on icon at bounding box center [29, 140] width 17 height 17
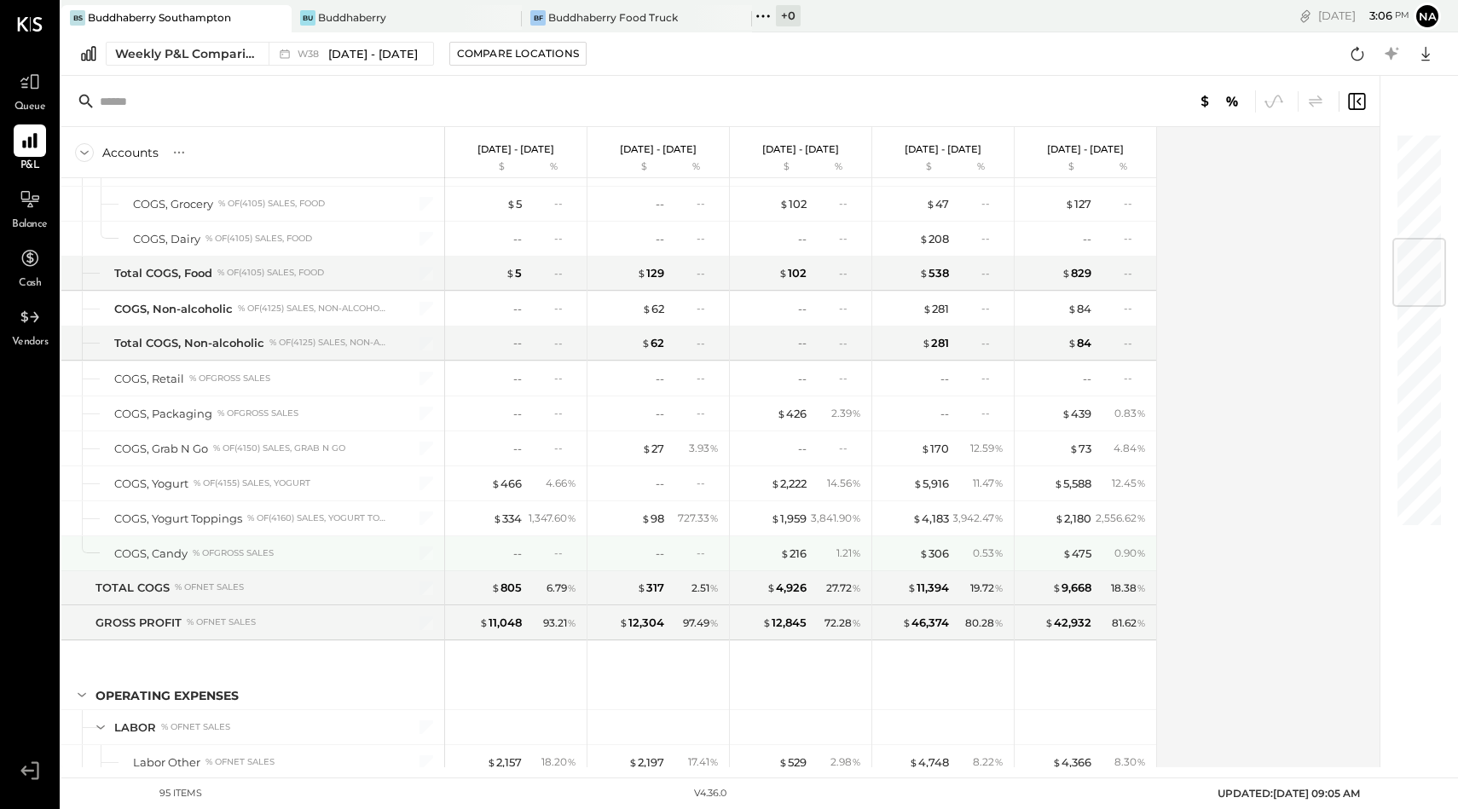
scroll to position [954, 0]
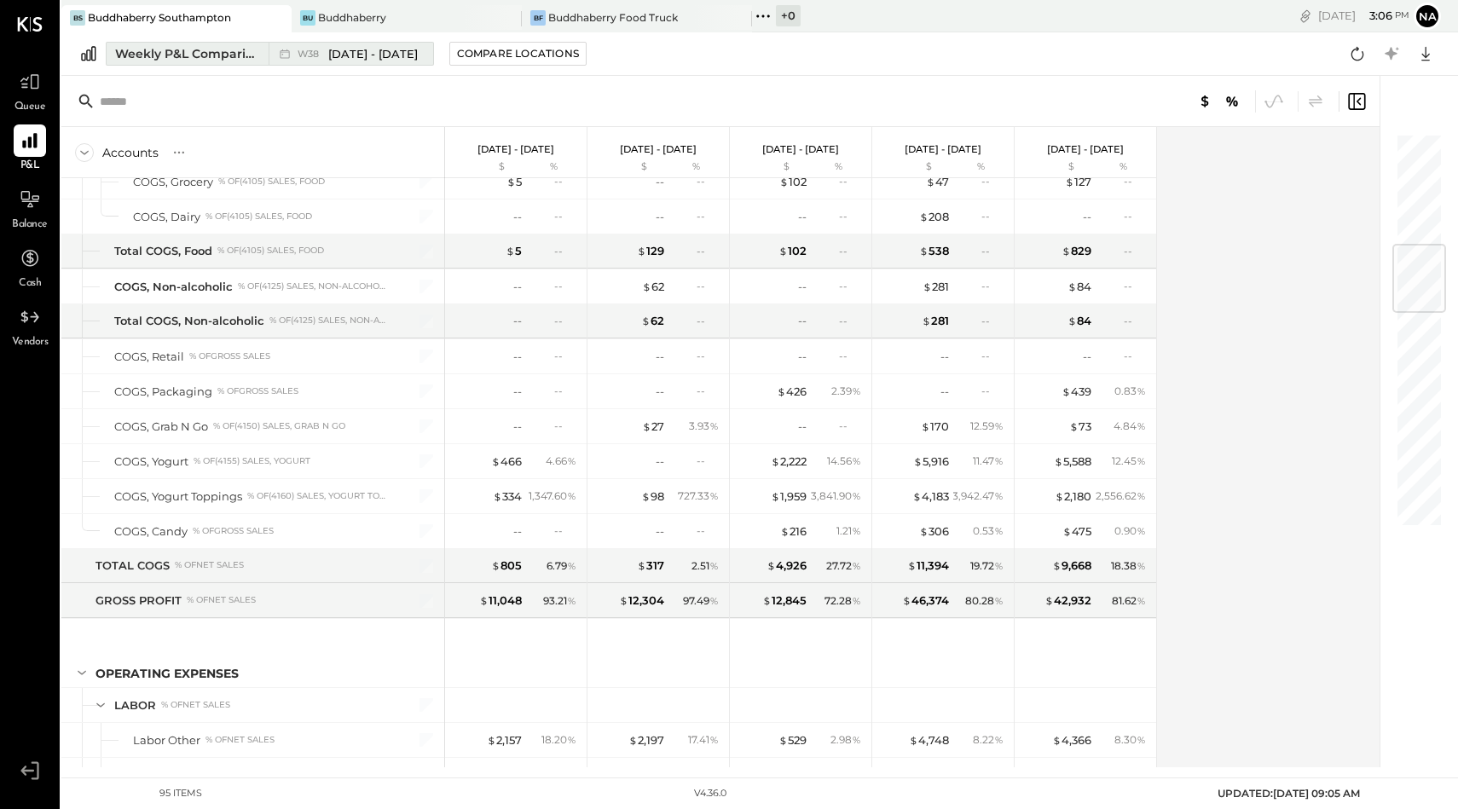
click at [214, 50] on div "Weekly P&L Comparison" at bounding box center [186, 53] width 143 height 17
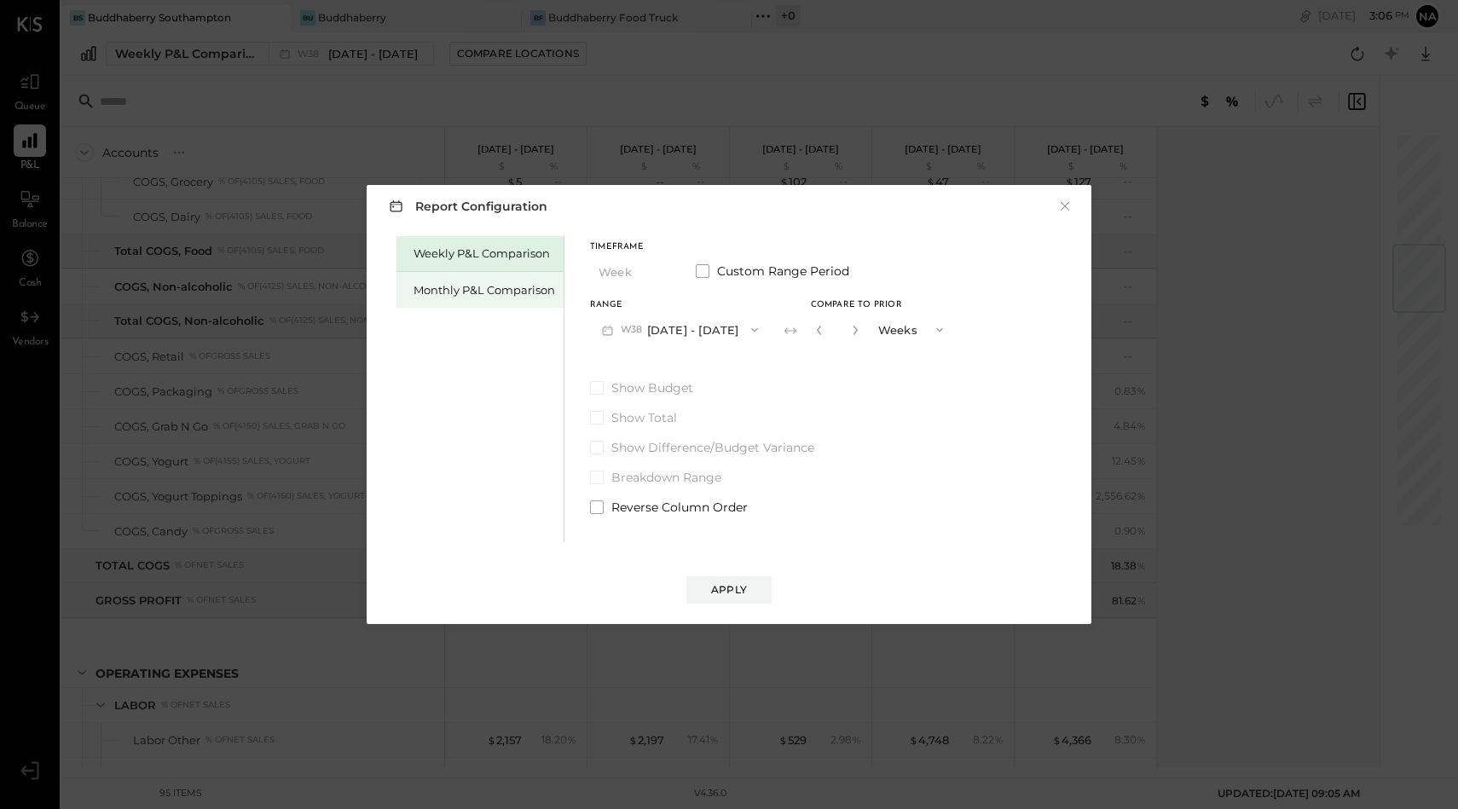
click at [494, 287] on div "Monthly P&L Comparison" at bounding box center [484, 290] width 142 height 16
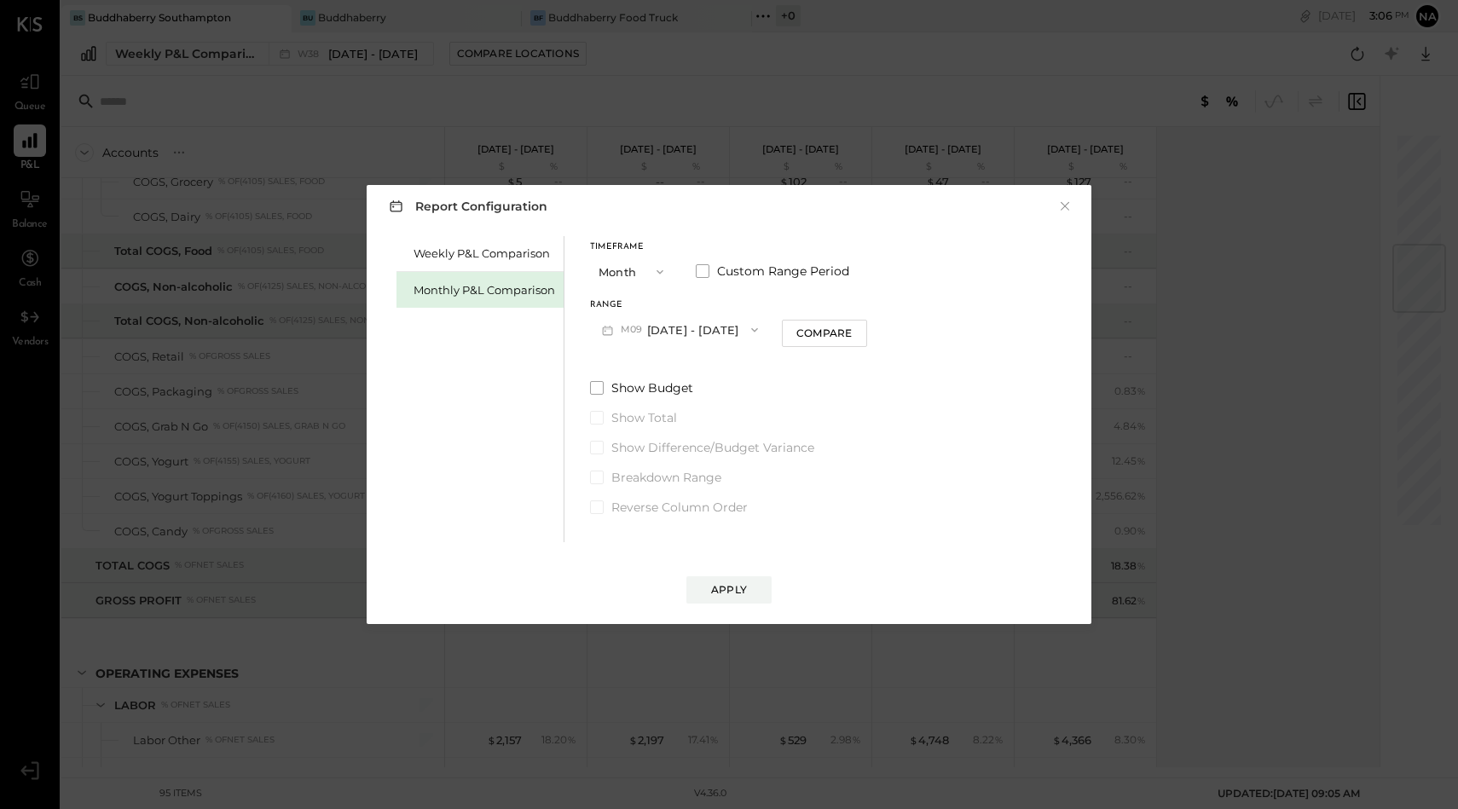
click at [641, 270] on button "Month" at bounding box center [632, 272] width 85 height 32
click at [719, 332] on button "M09 [DATE] - [DATE]" at bounding box center [680, 330] width 180 height 32
click at [719, 332] on div "M09 Sep 1 - 30, 2025" at bounding box center [688, 333] width 194 height 36
click at [719, 332] on button "M09 [DATE] - [DATE]" at bounding box center [680, 330] width 180 height 32
click at [686, 372] on span "[DATE] - [DATE]" at bounding box center [672, 368] width 81 height 14
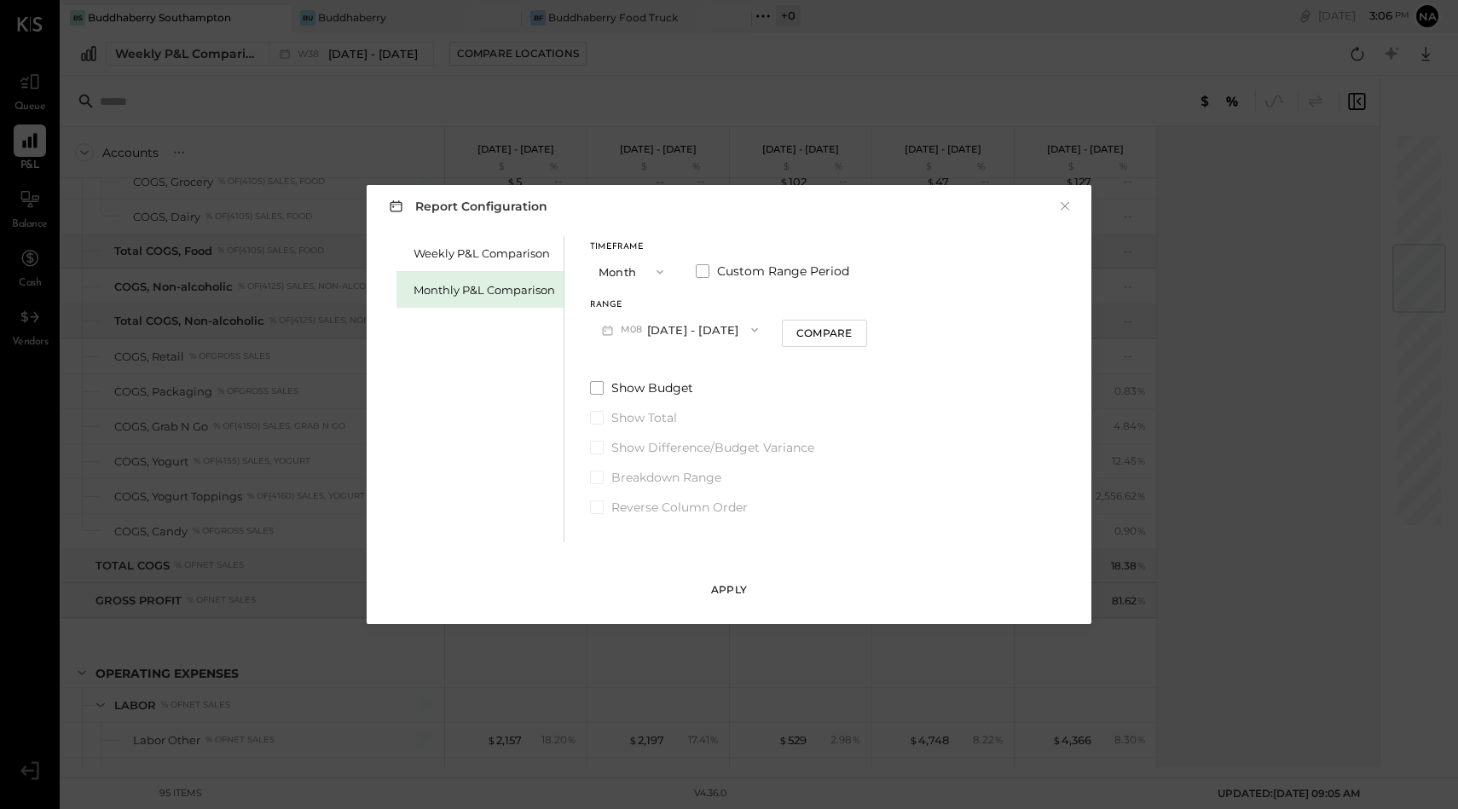
click at [742, 594] on div "Apply" at bounding box center [729, 589] width 36 height 14
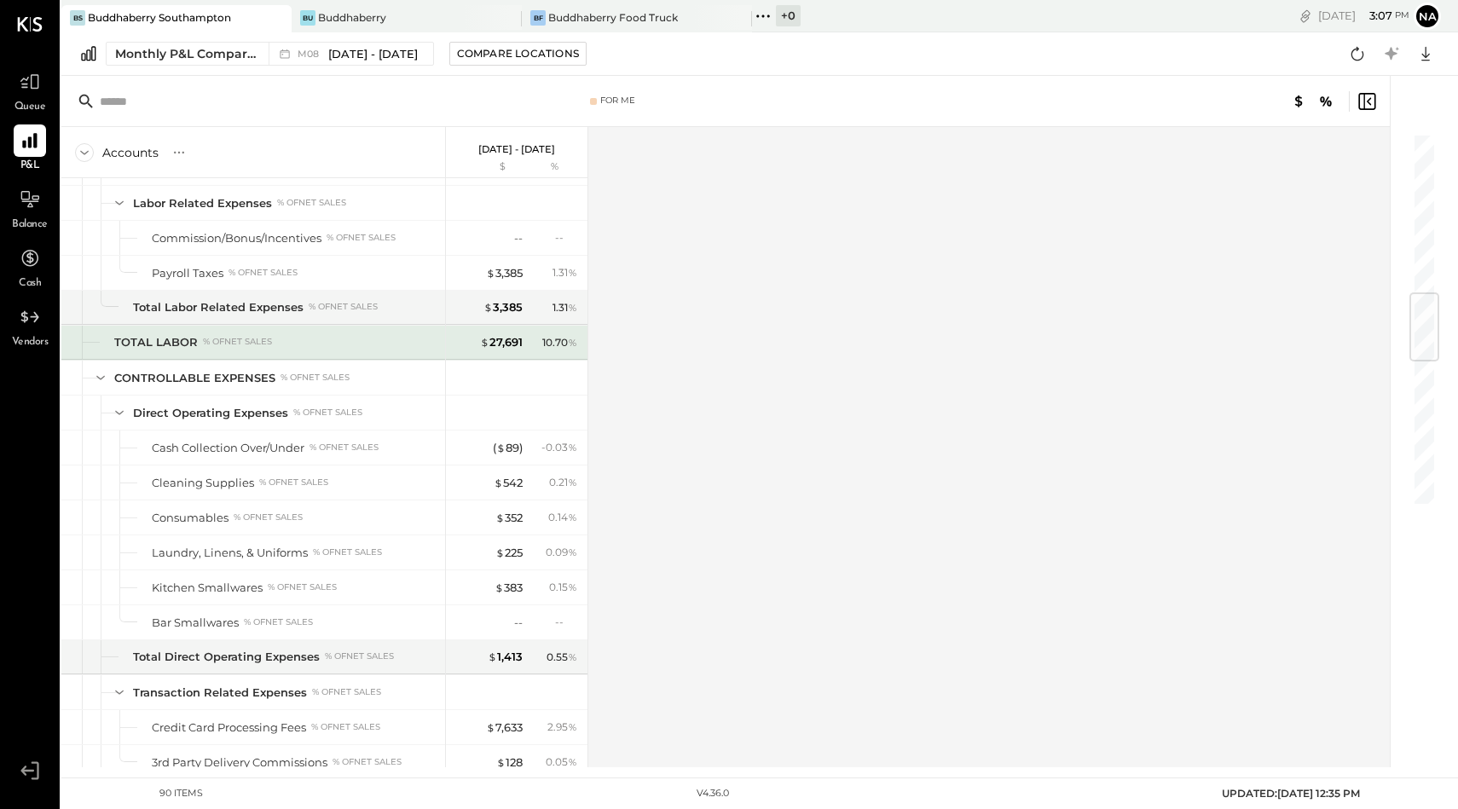
scroll to position [1621, 0]
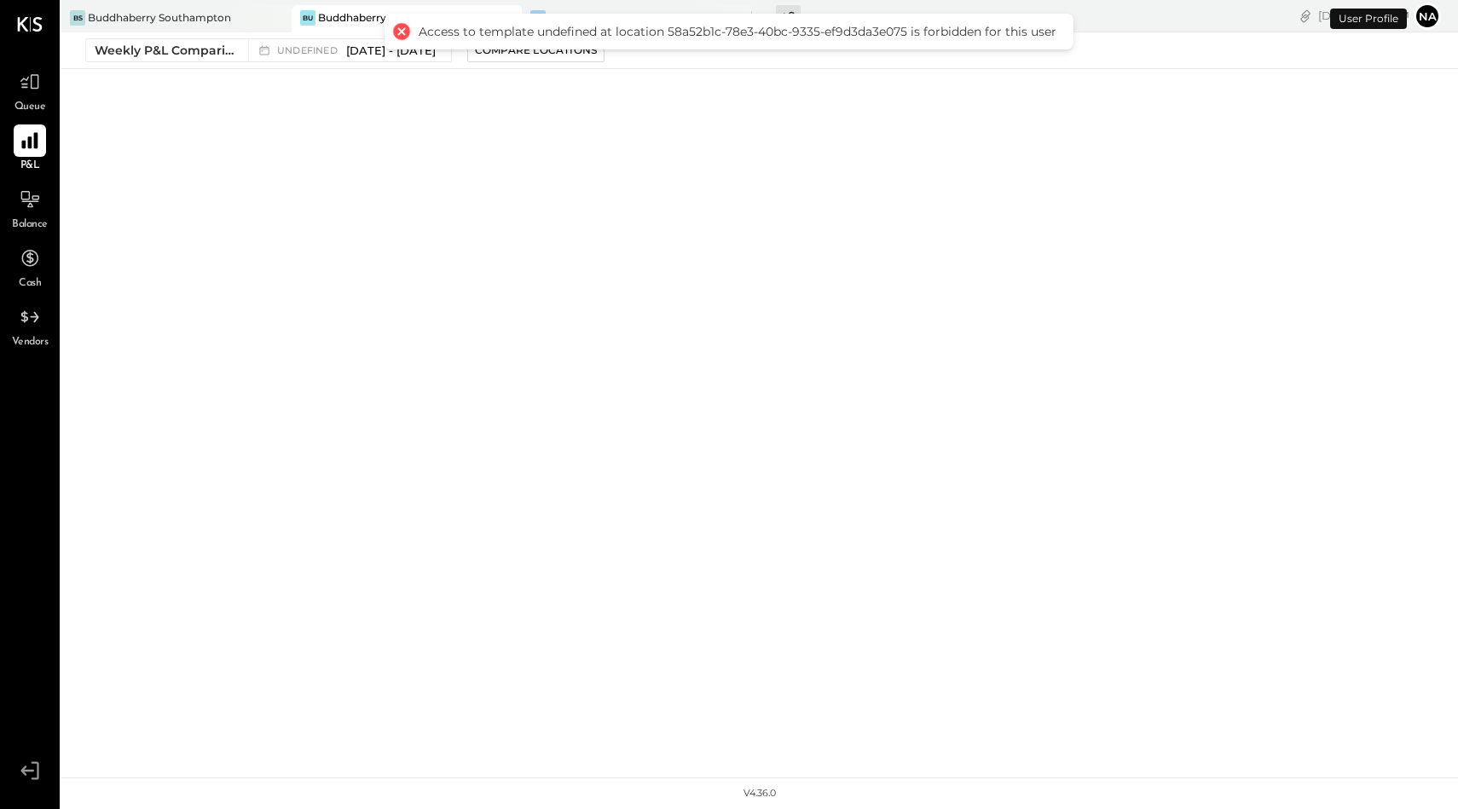
click at [26, 146] on icon at bounding box center [30, 141] width 22 height 22
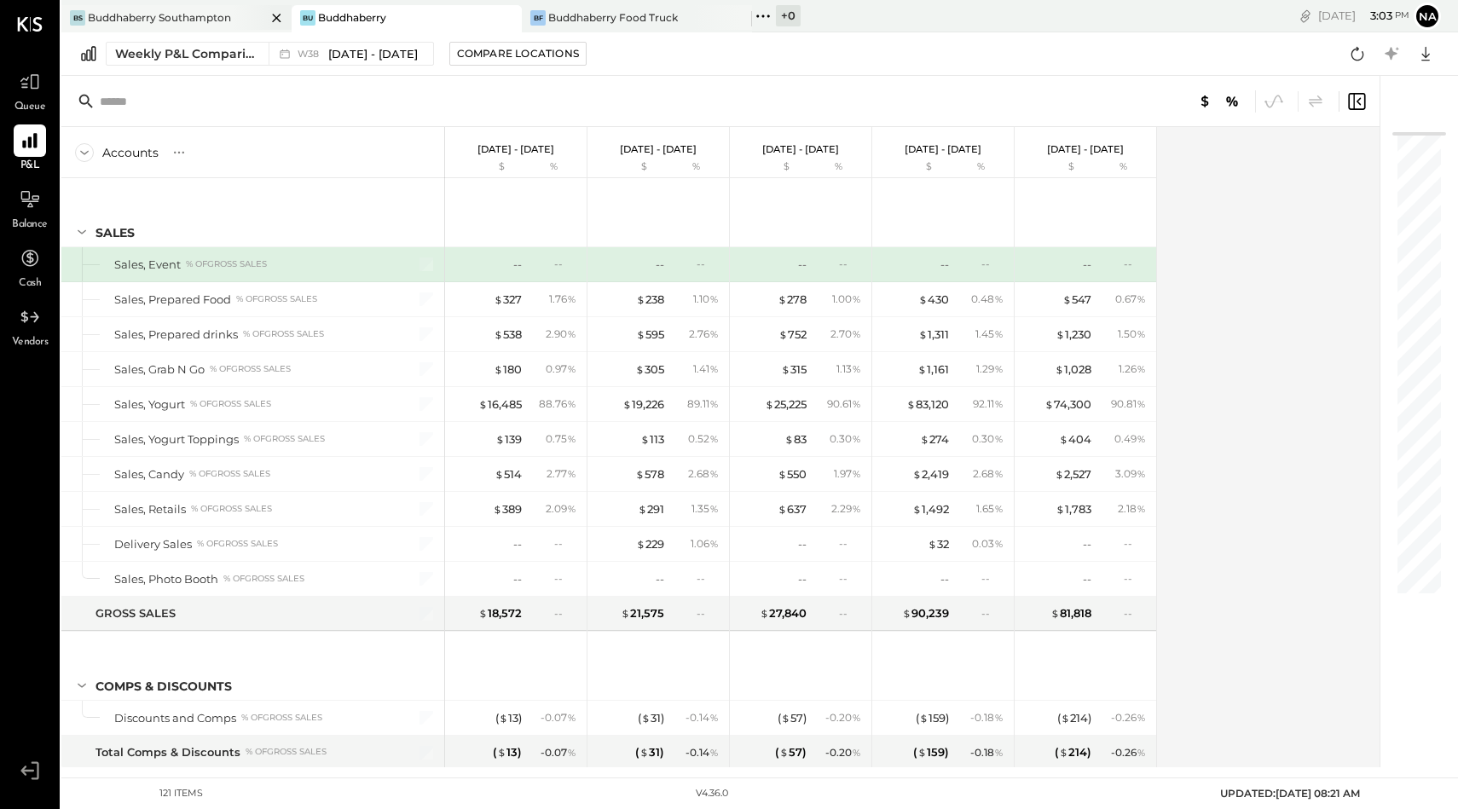
click at [199, 29] on div "BS Buddhaberry Southampton" at bounding box center [176, 18] width 230 height 27
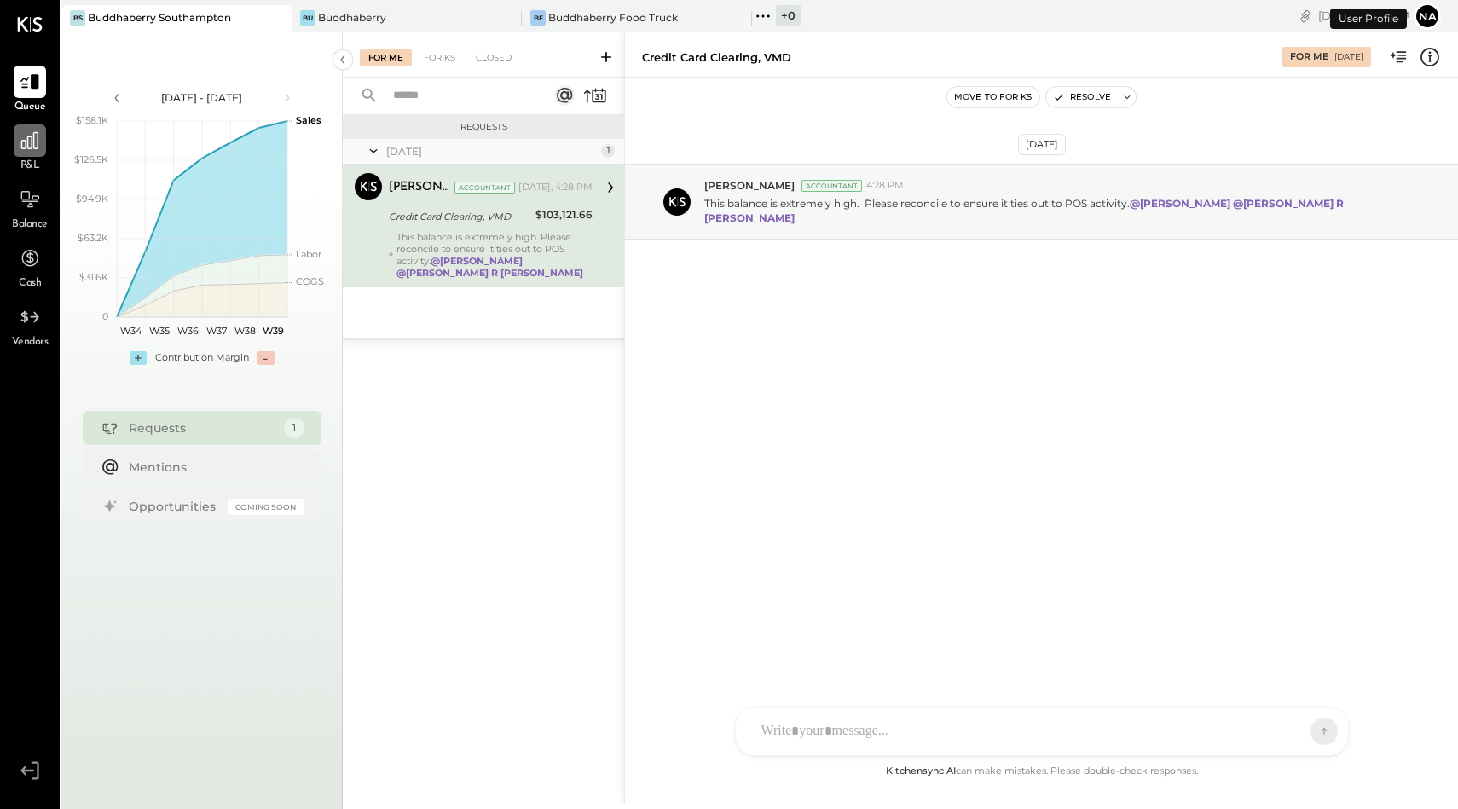
click at [38, 141] on icon at bounding box center [30, 141] width 22 height 22
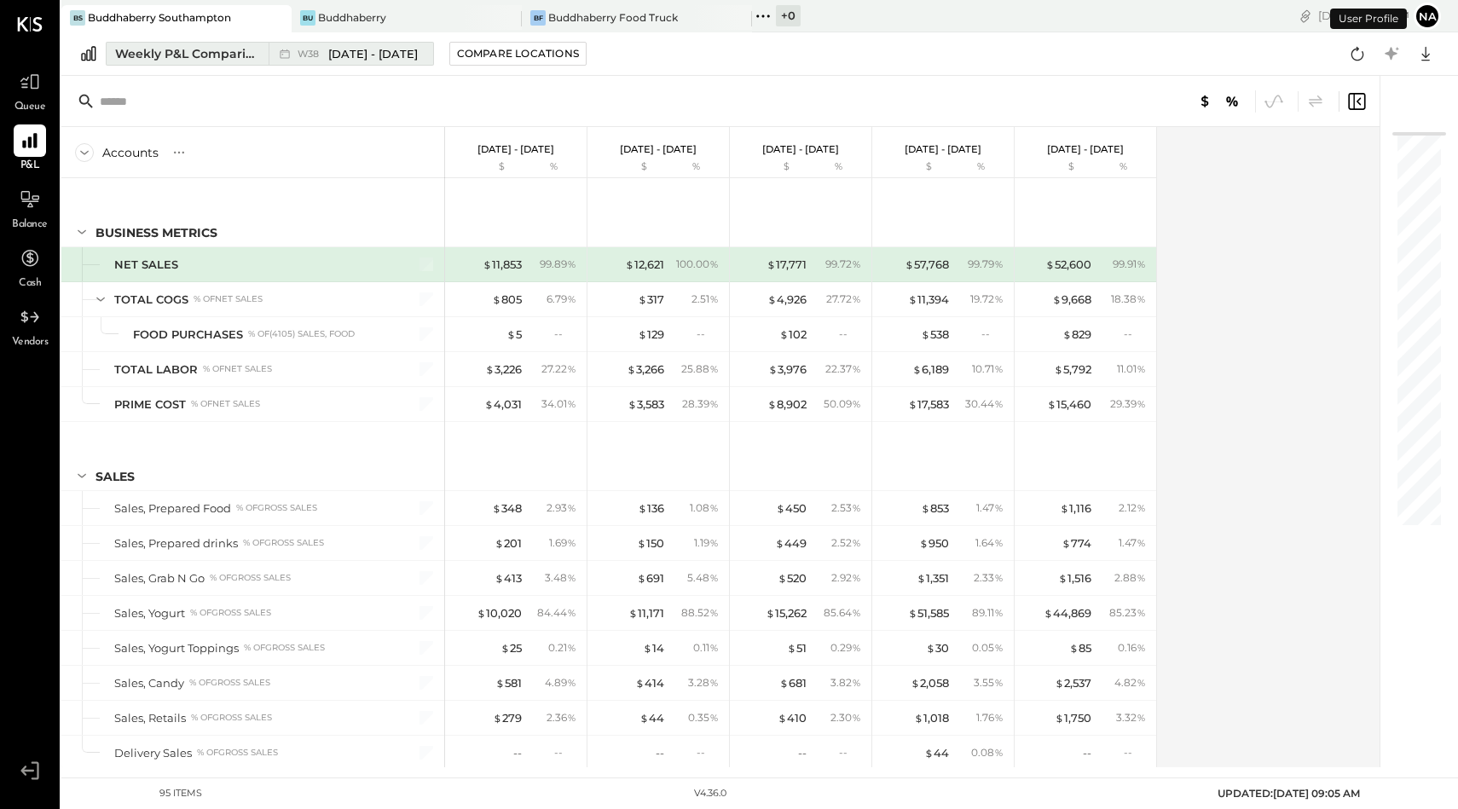
click at [199, 45] on div "Weekly P&L Comparison" at bounding box center [186, 53] width 143 height 17
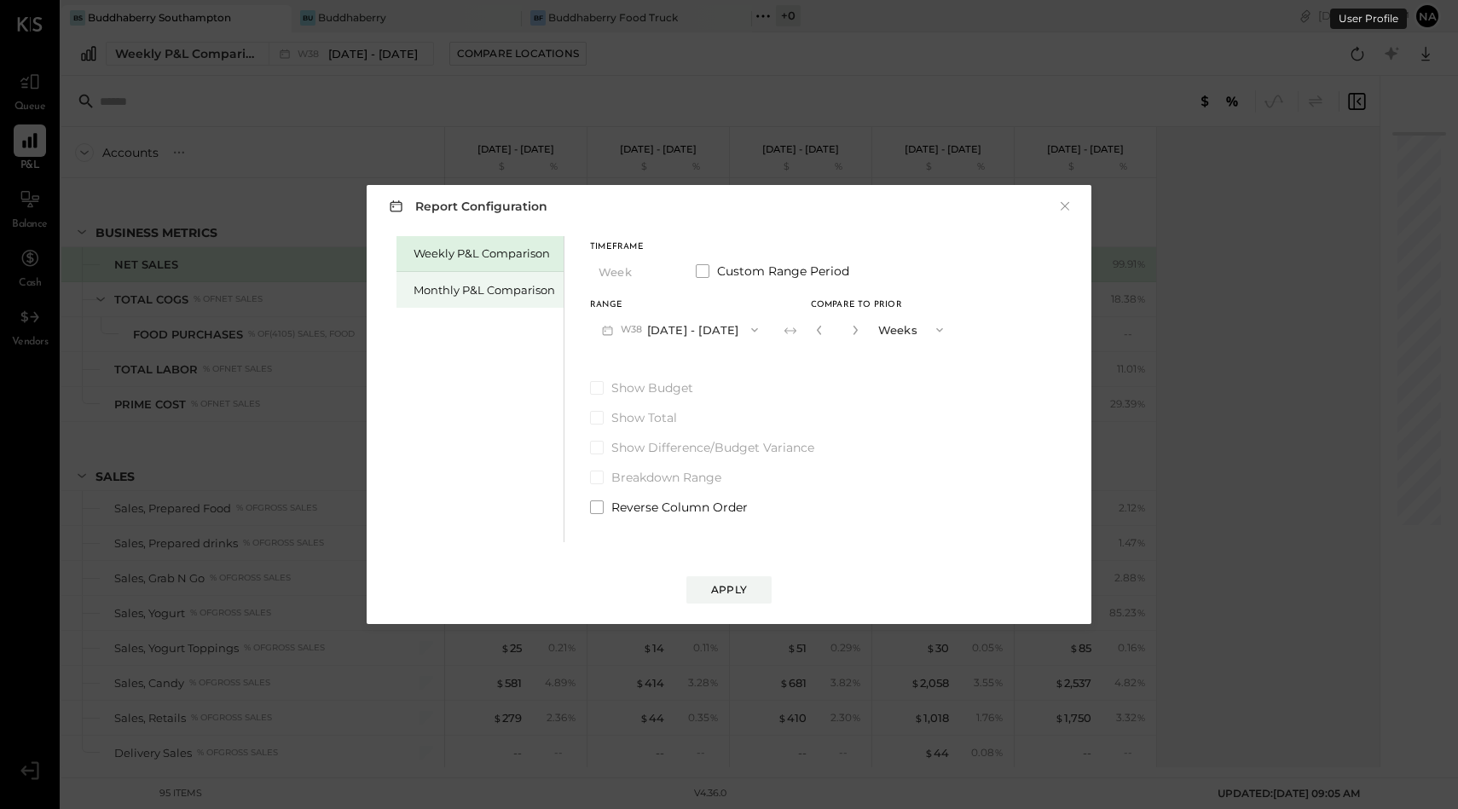
click at [459, 291] on div "Monthly P&L Comparison" at bounding box center [484, 290] width 142 height 16
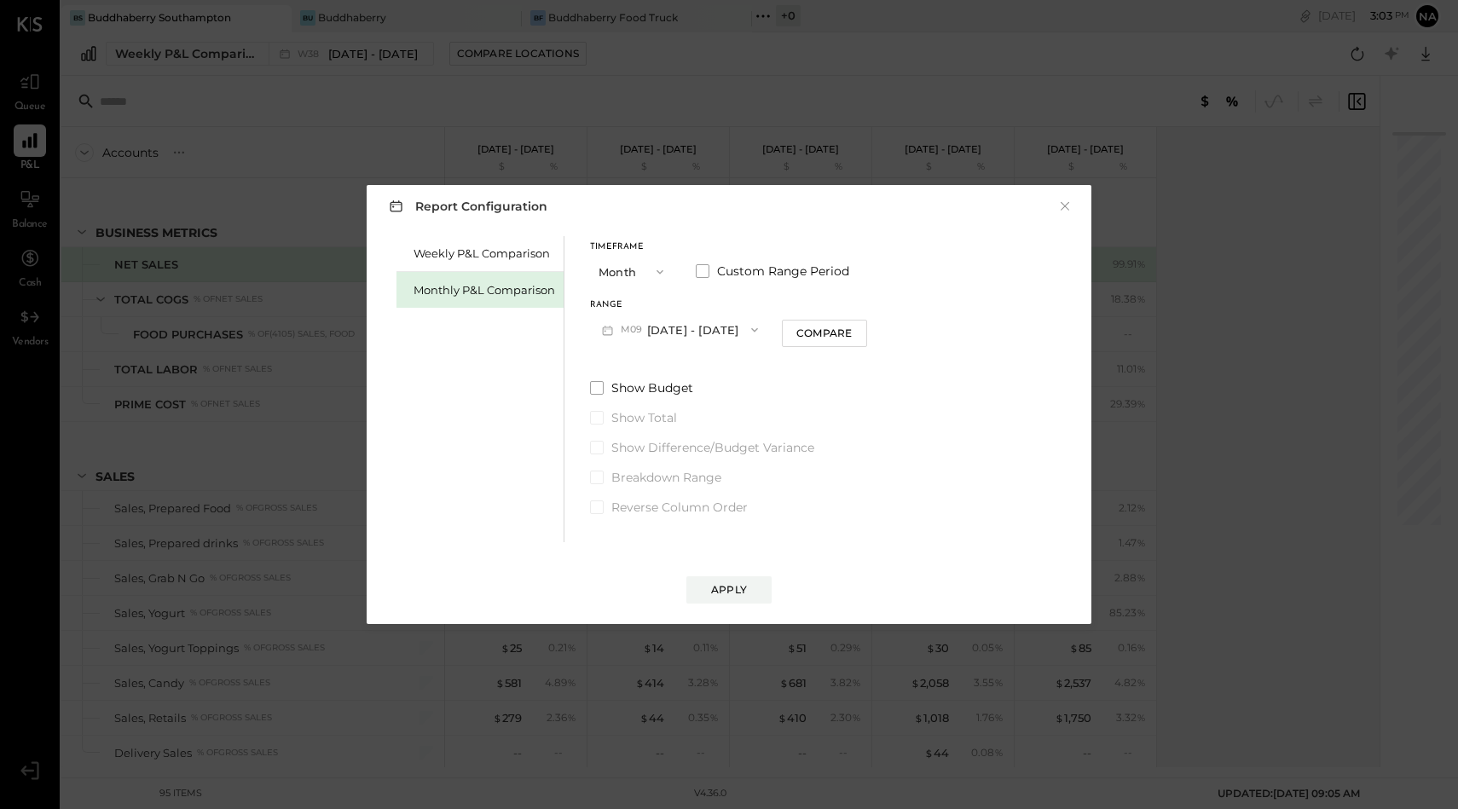
click at [616, 270] on button "Month" at bounding box center [632, 272] width 85 height 32
click at [632, 261] on div "Month" at bounding box center [633, 272] width 84 height 31
click at [664, 325] on button "M09 [DATE] - [DATE]" at bounding box center [680, 330] width 180 height 32
click at [667, 375] on div "M08 [DATE] - [DATE]" at bounding box center [688, 368] width 194 height 36
click at [717, 601] on button "Apply" at bounding box center [728, 589] width 85 height 27
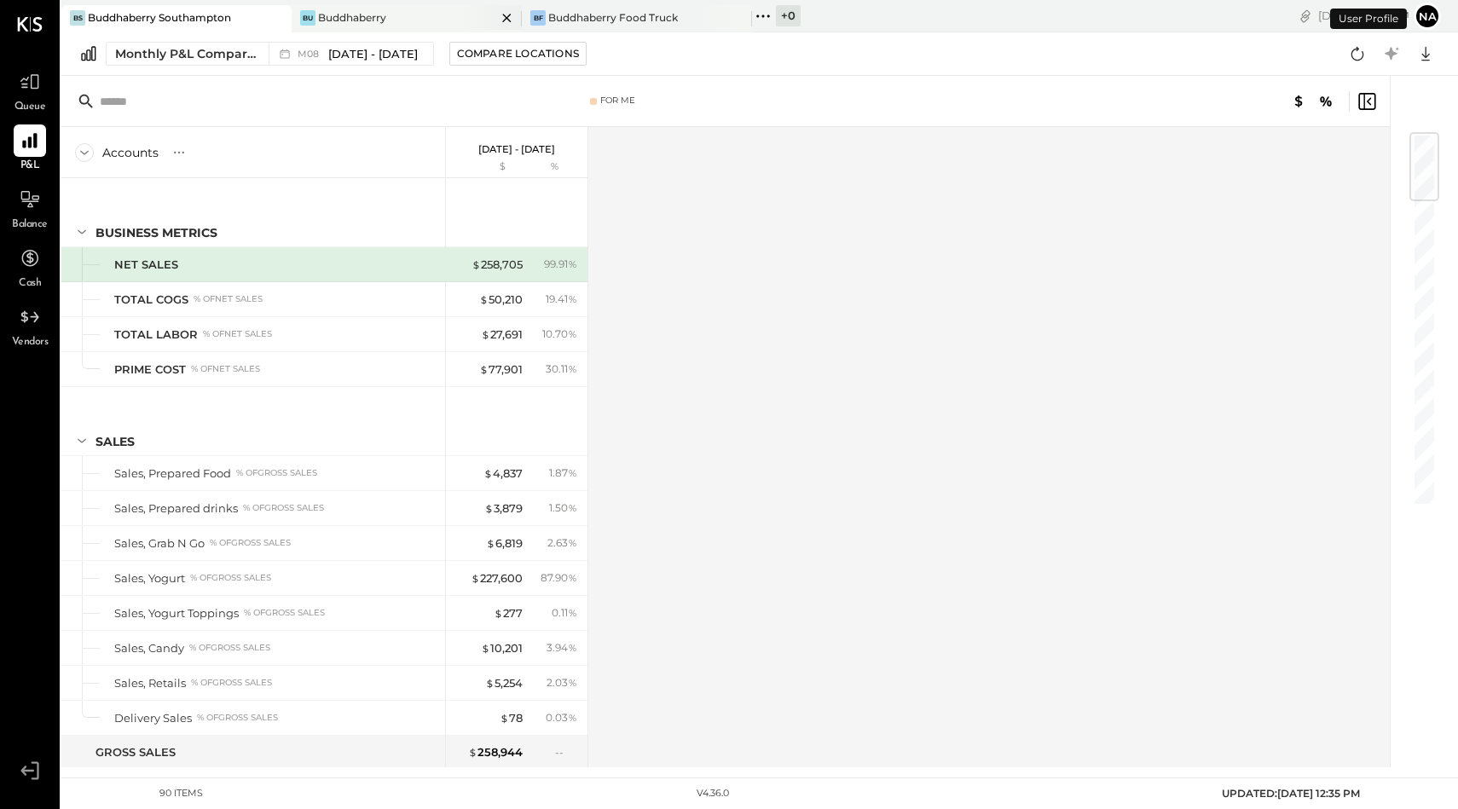
click at [374, 16] on div "Buddhaberry" at bounding box center [352, 17] width 68 height 14
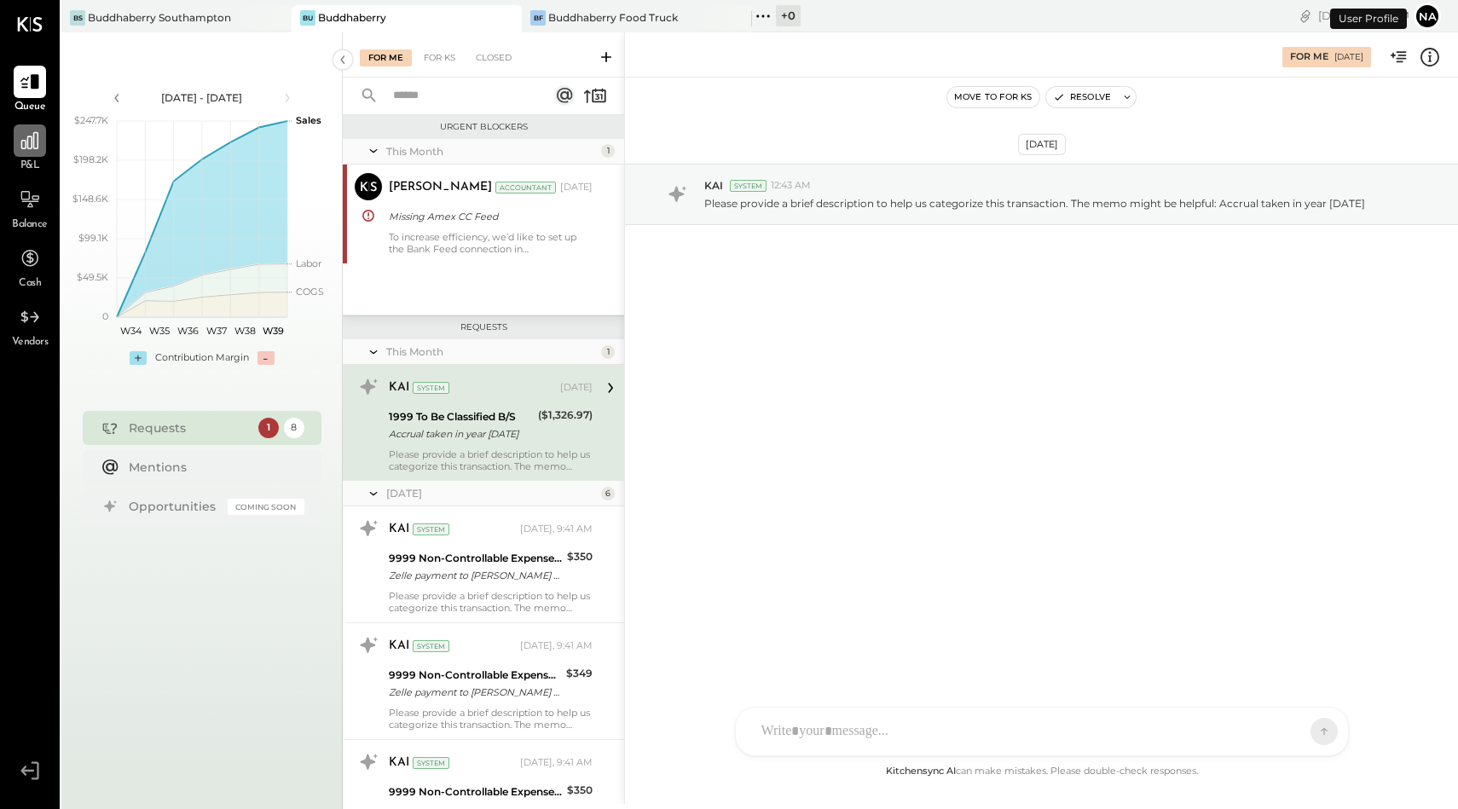
click at [33, 153] on div at bounding box center [30, 140] width 32 height 32
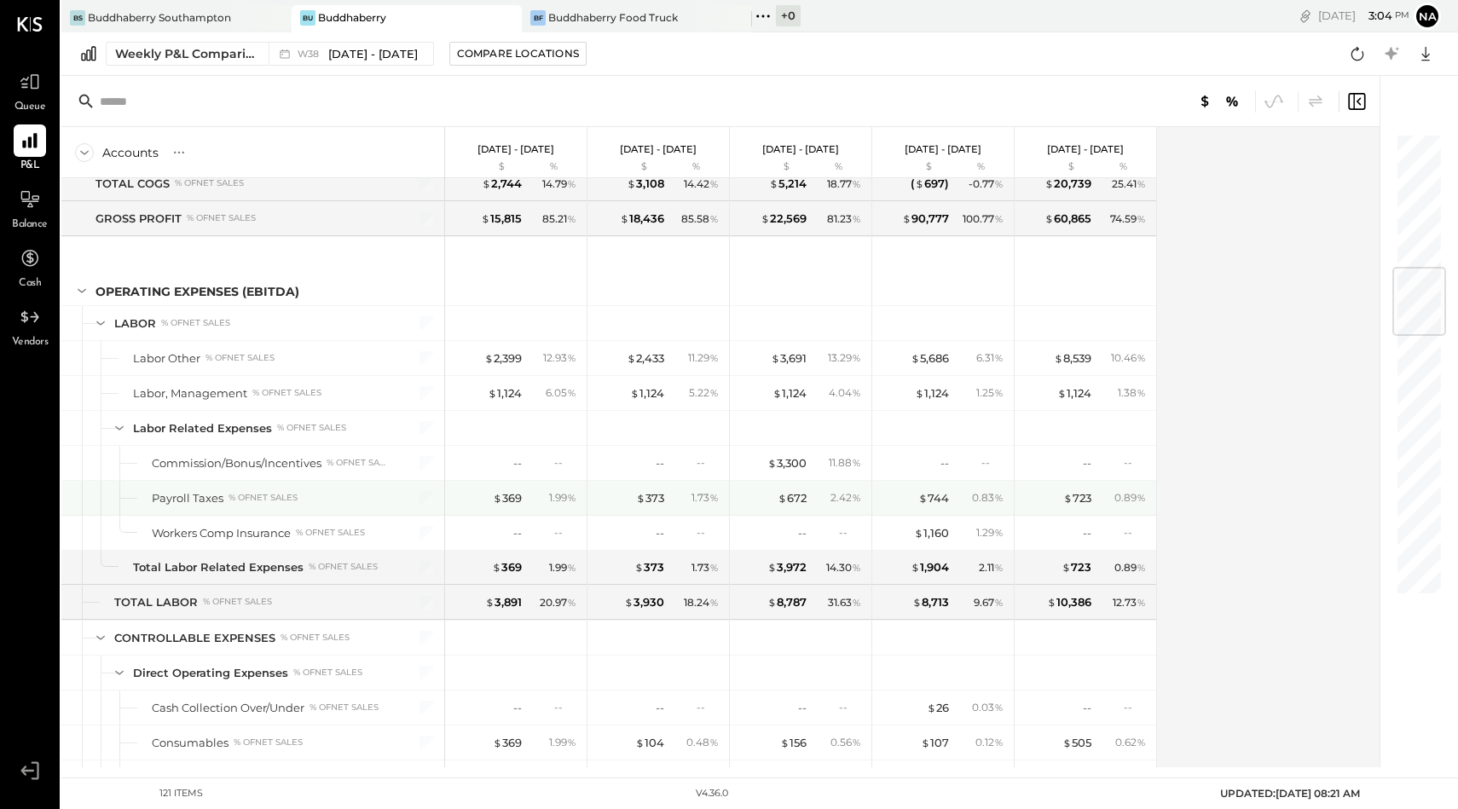
scroll to position [1071, 0]
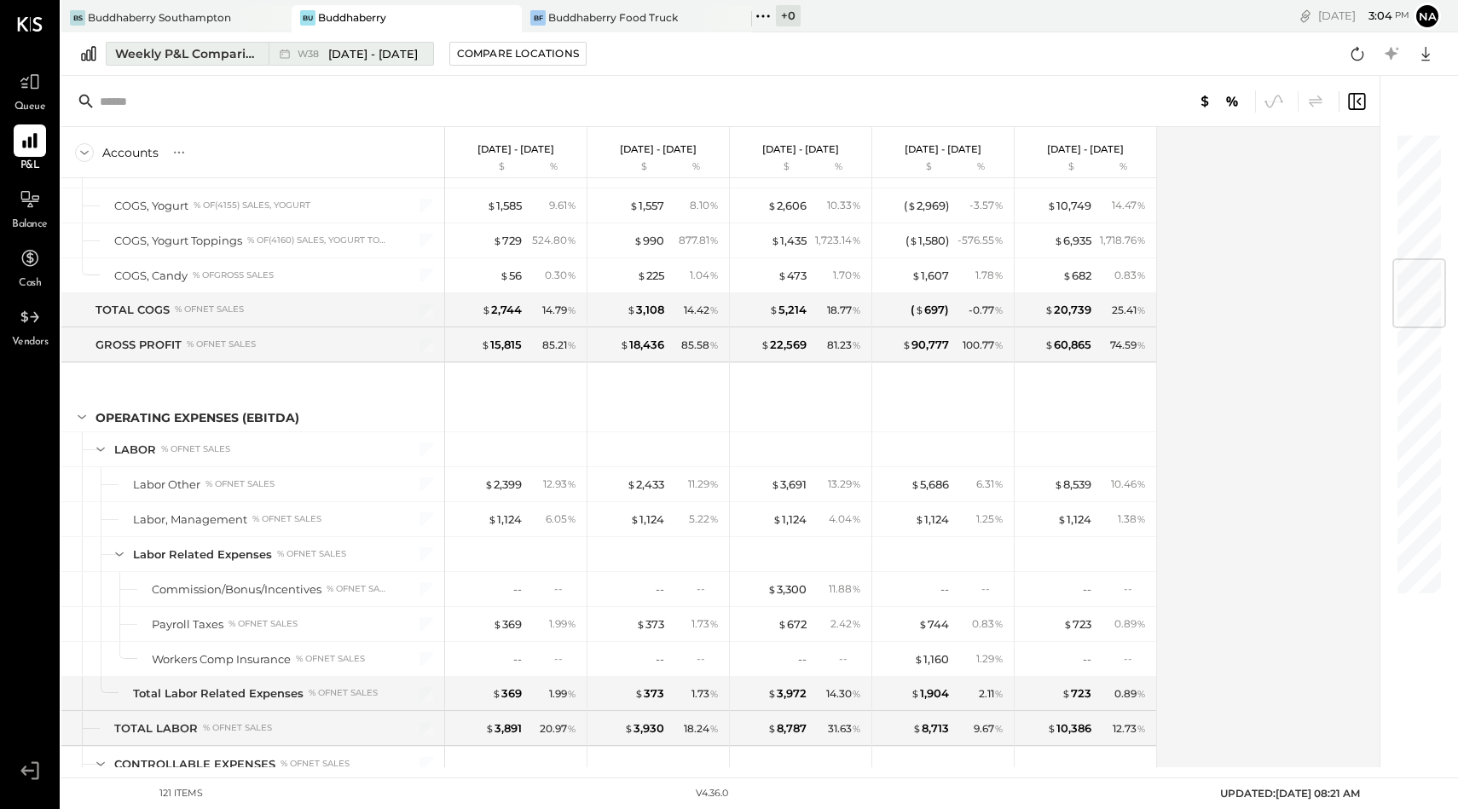
click at [355, 48] on span "[DATE] - [DATE]" at bounding box center [373, 54] width 90 height 16
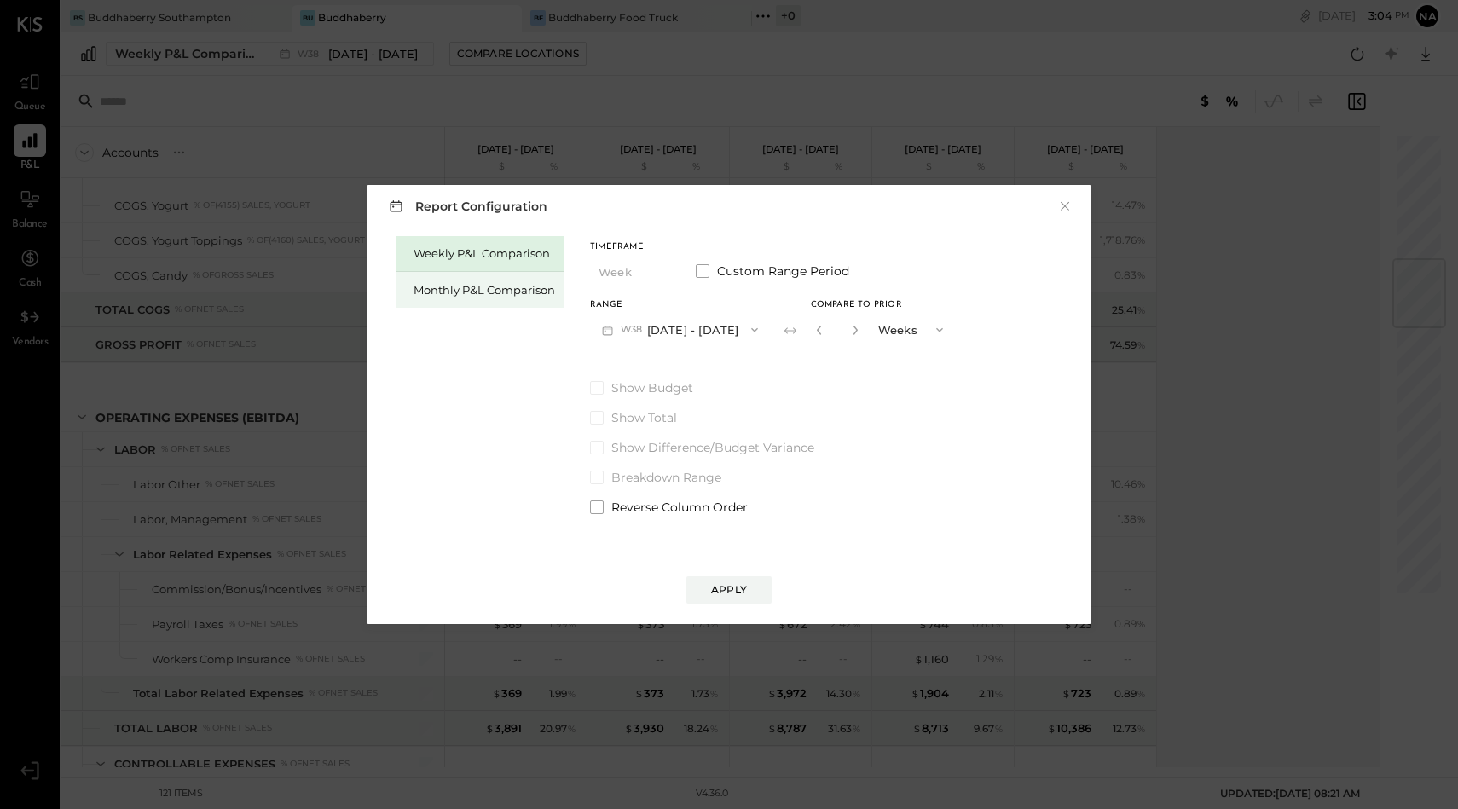
click at [451, 289] on div "Monthly P&L Comparison" at bounding box center [484, 290] width 142 height 16
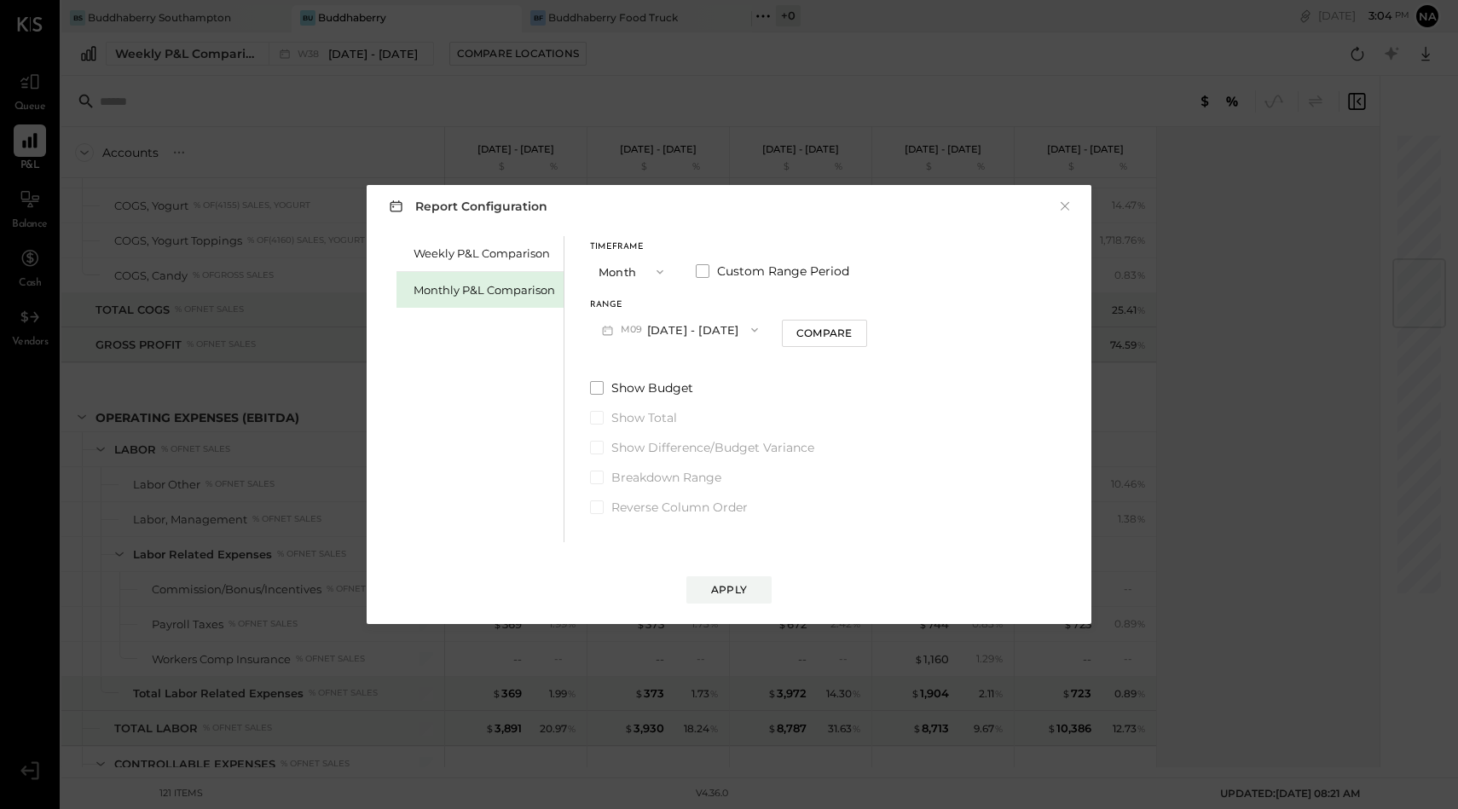
click at [643, 331] on span "M09" at bounding box center [634, 330] width 26 height 14
click at [655, 367] on span "[DATE] - [DATE]" at bounding box center [672, 368] width 81 height 14
click at [732, 591] on div "Apply" at bounding box center [729, 589] width 36 height 14
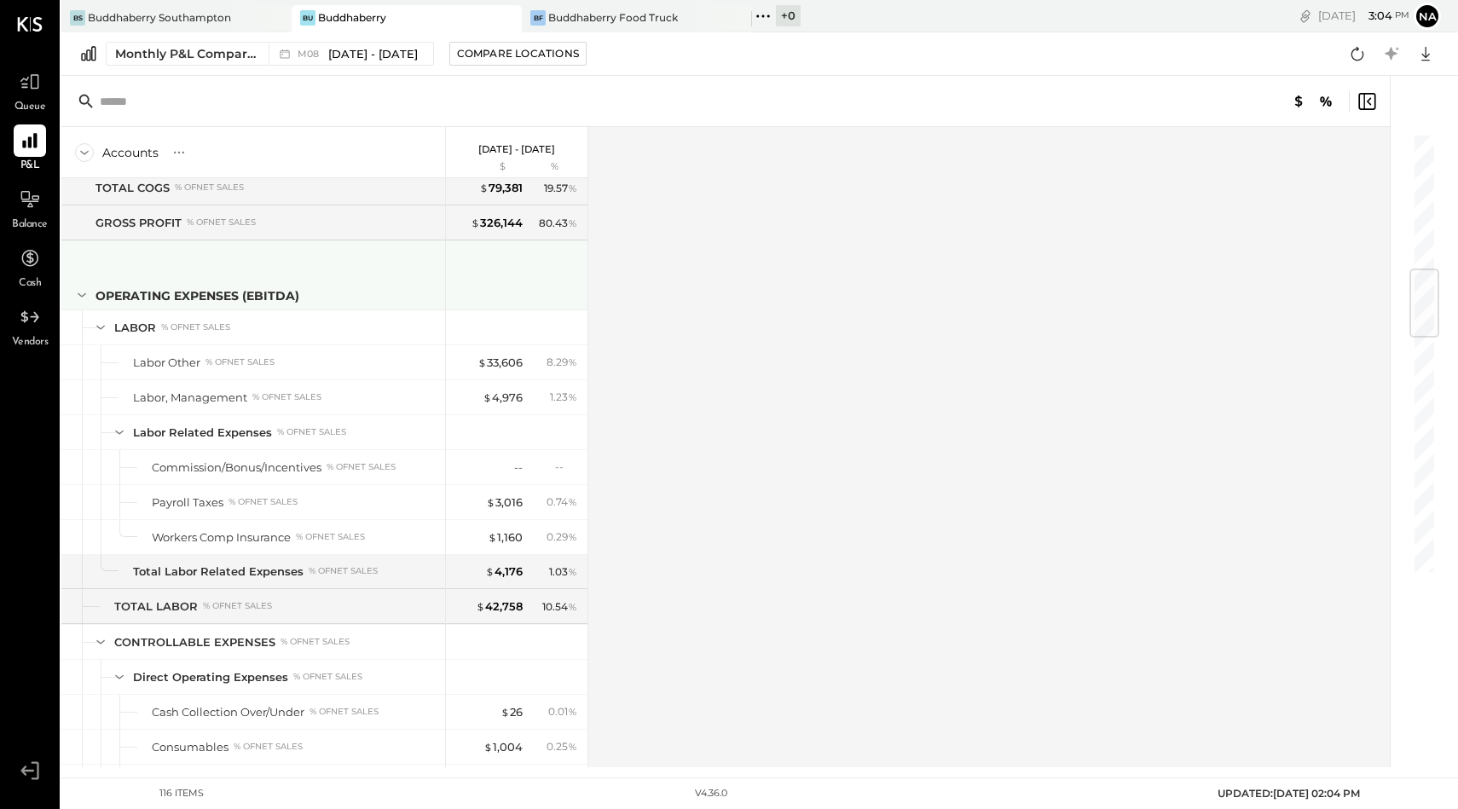
scroll to position [1155, 0]
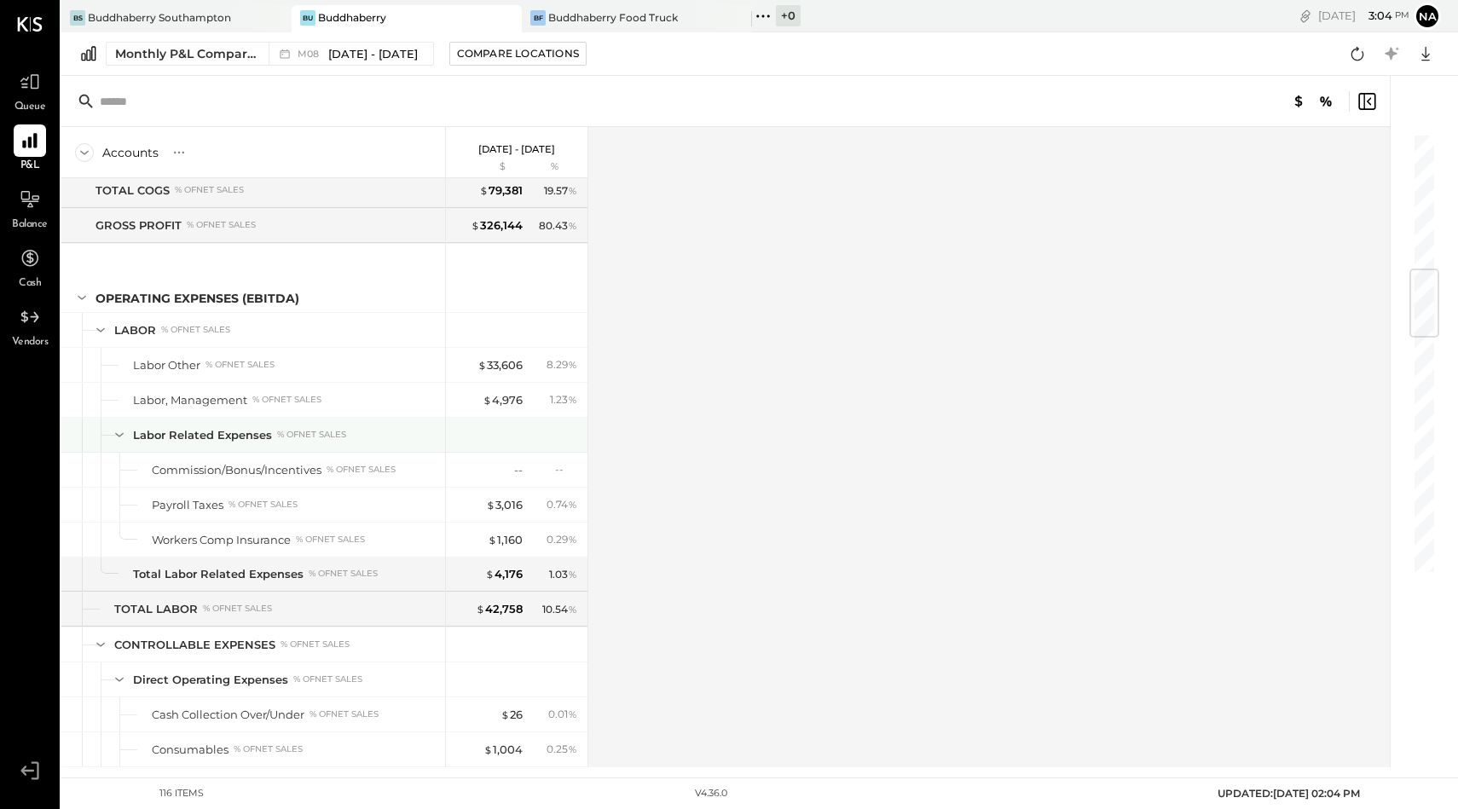
click at [220, 436] on div "Labor Related Expenses" at bounding box center [202, 435] width 139 height 16
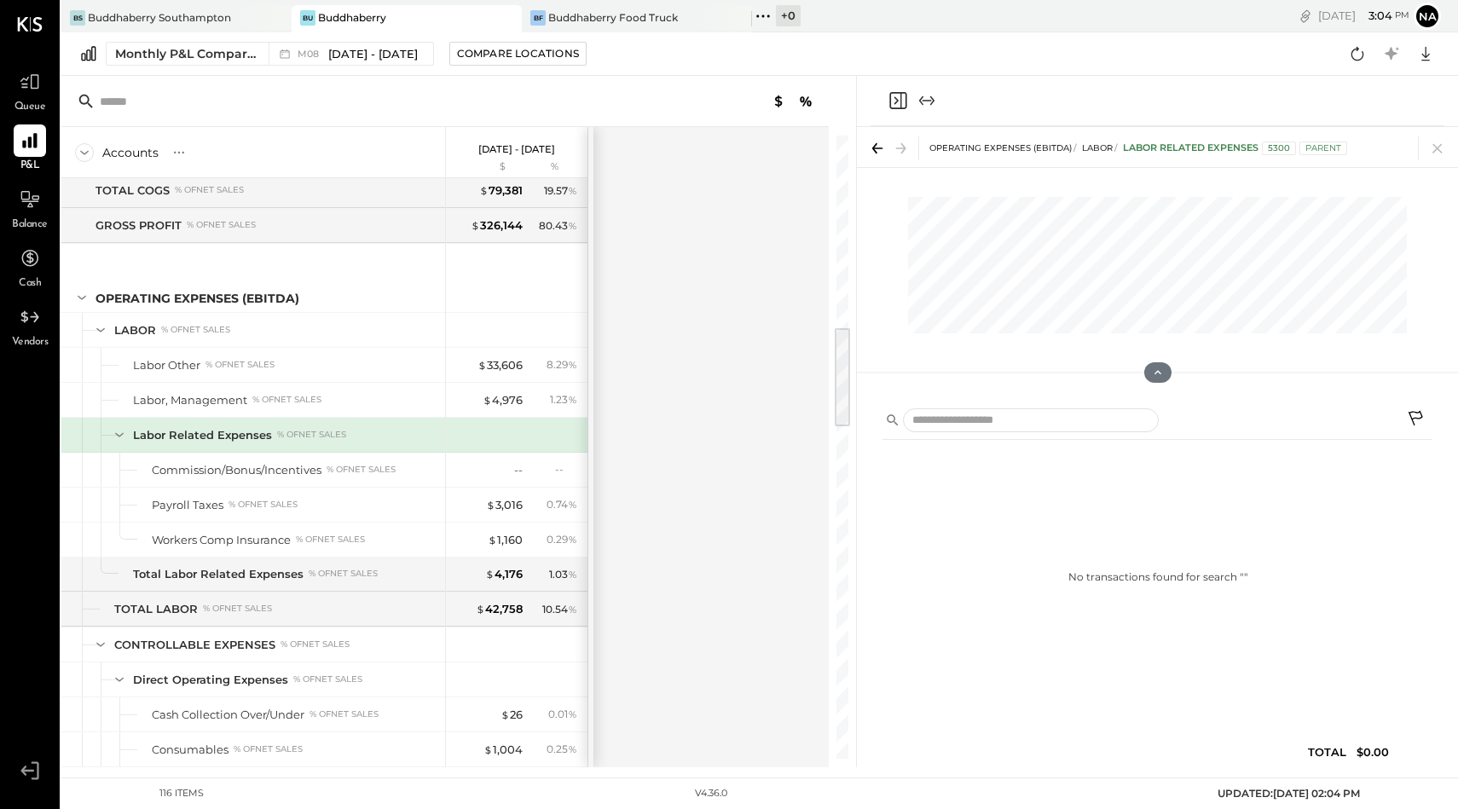
click at [1418, 411] on icon at bounding box center [1416, 420] width 20 height 20
click at [1416, 413] on icon at bounding box center [1416, 420] width 20 height 20
click at [493, 397] on div "$ 4,976" at bounding box center [502, 400] width 40 height 16
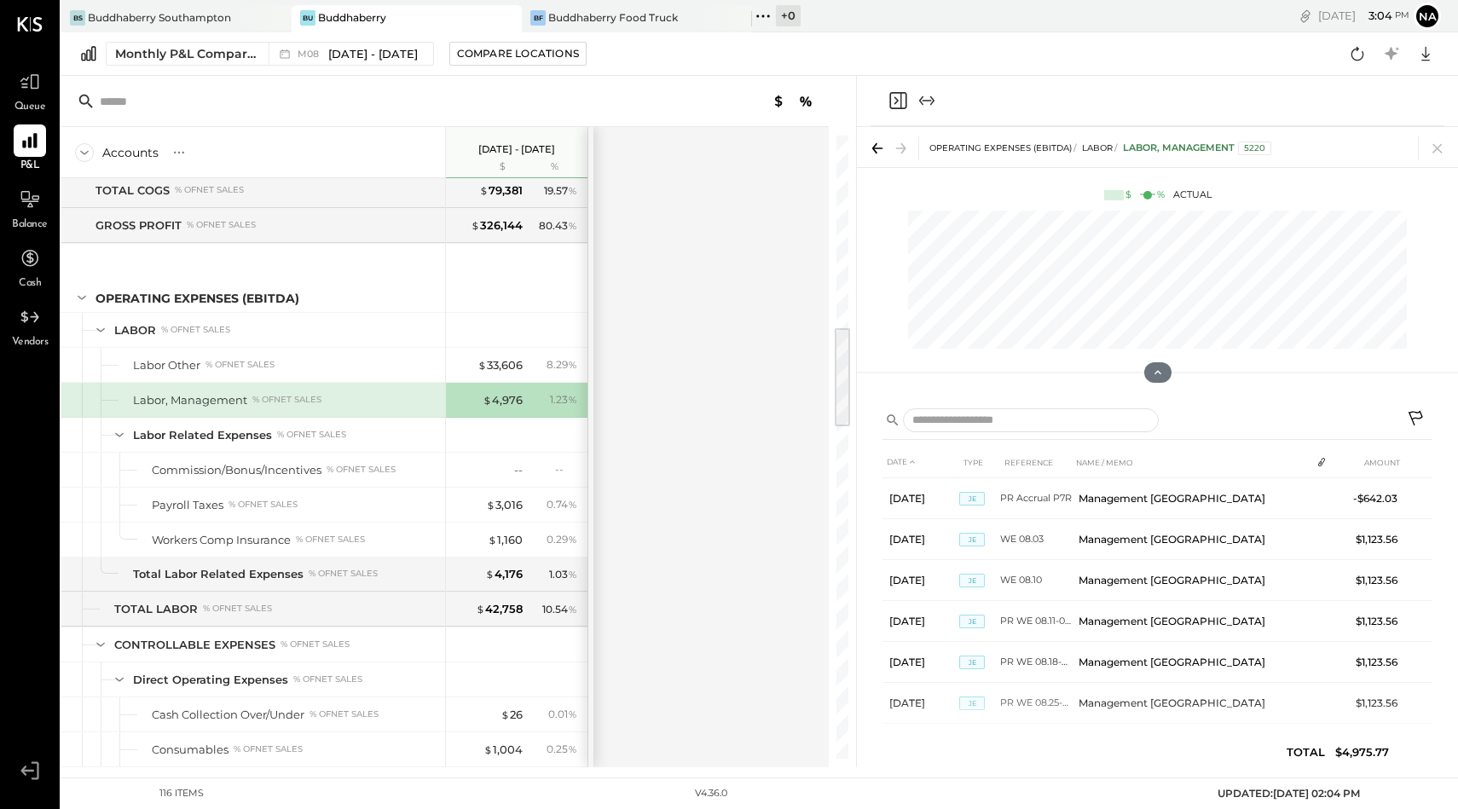
click at [1421, 413] on icon at bounding box center [1416, 420] width 20 height 20
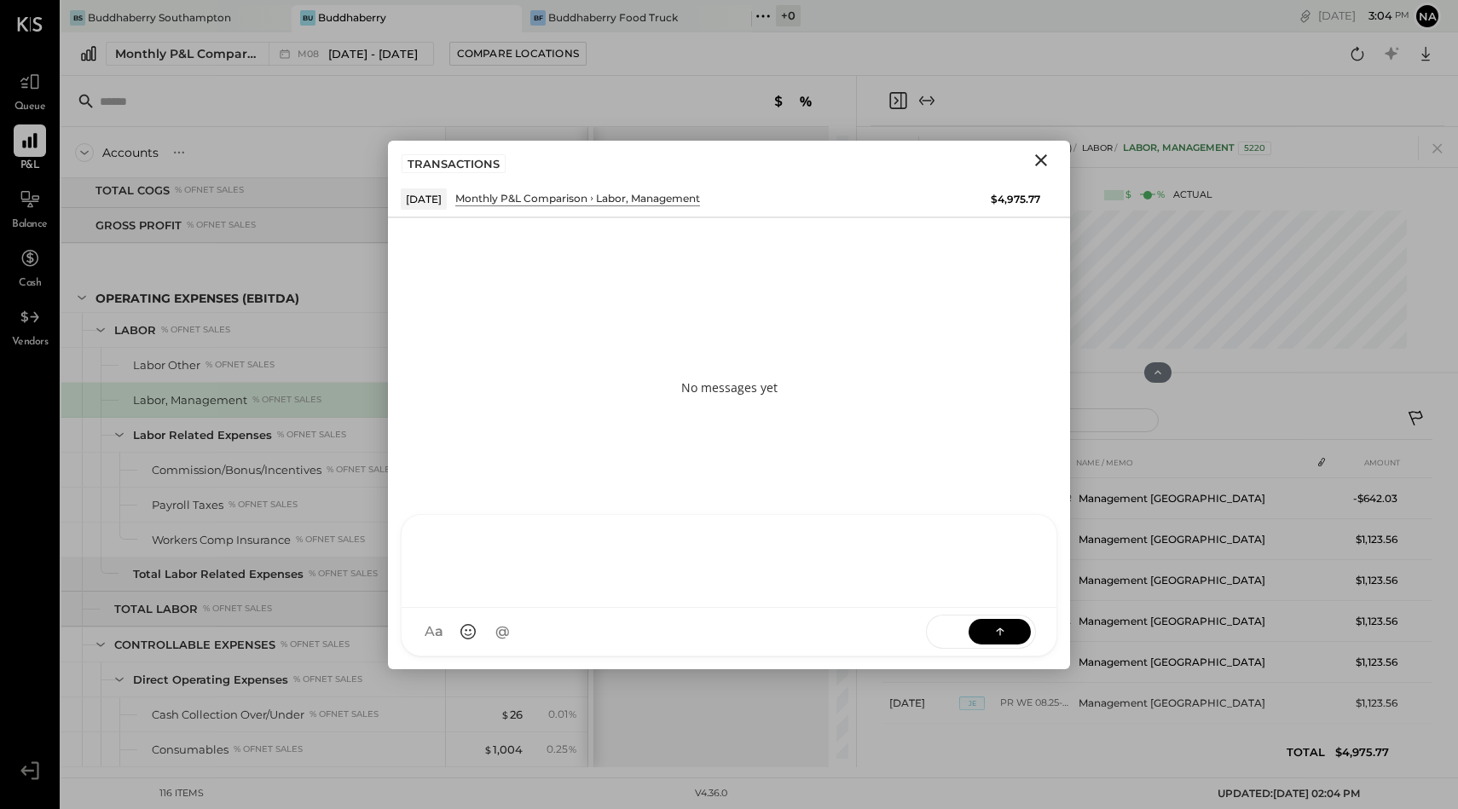
click at [615, 638] on div "[PERSON_NAME] [PERSON_NAME] W wallacep CR [PERSON_NAME] R [PERSON_NAME] jpgutfr…" at bounding box center [729, 585] width 656 height 142
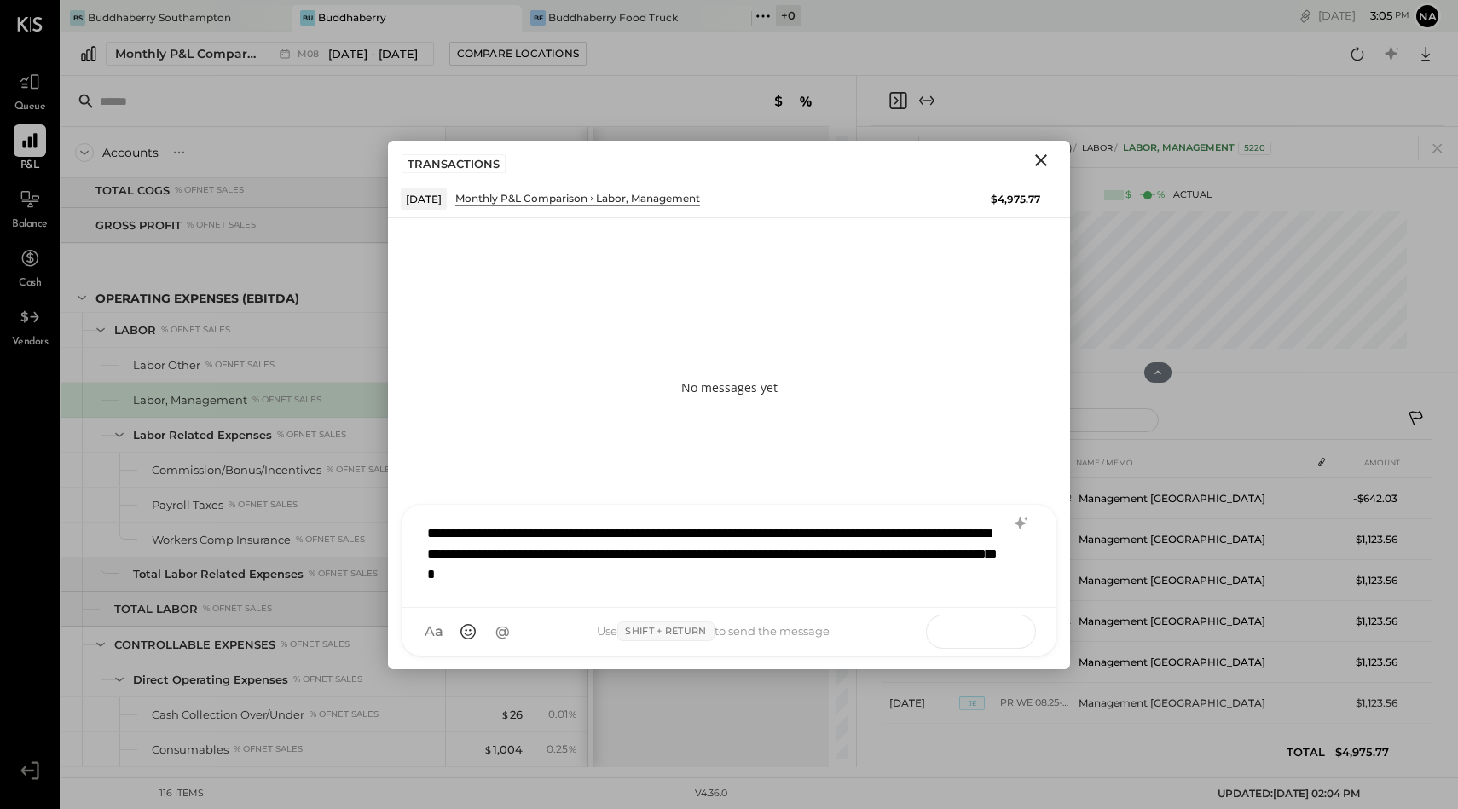
click at [999, 635] on icon at bounding box center [999, 630] width 17 height 17
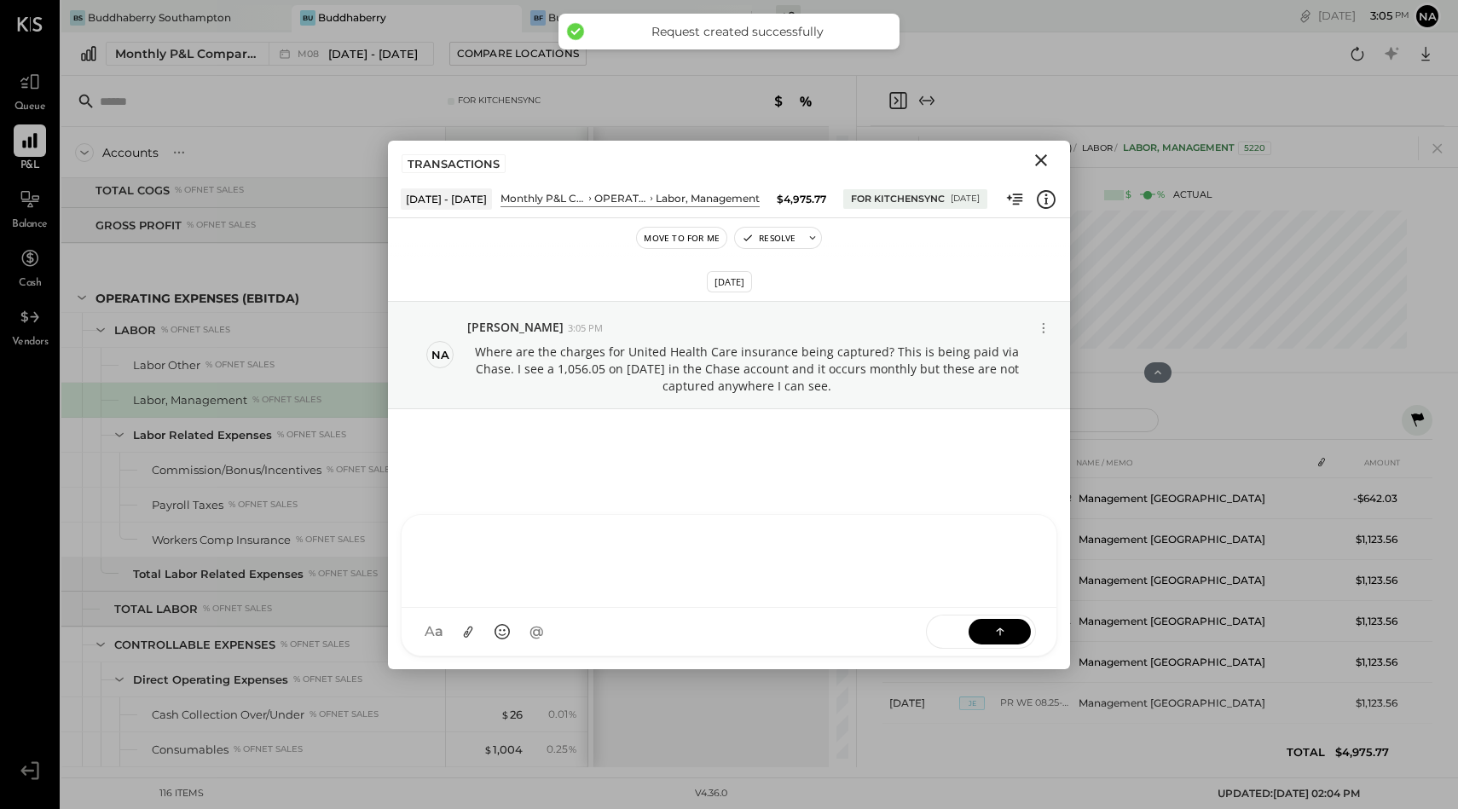
click at [1042, 160] on icon "Close" at bounding box center [1041, 160] width 12 height 12
